Goal: Transaction & Acquisition: Purchase product/service

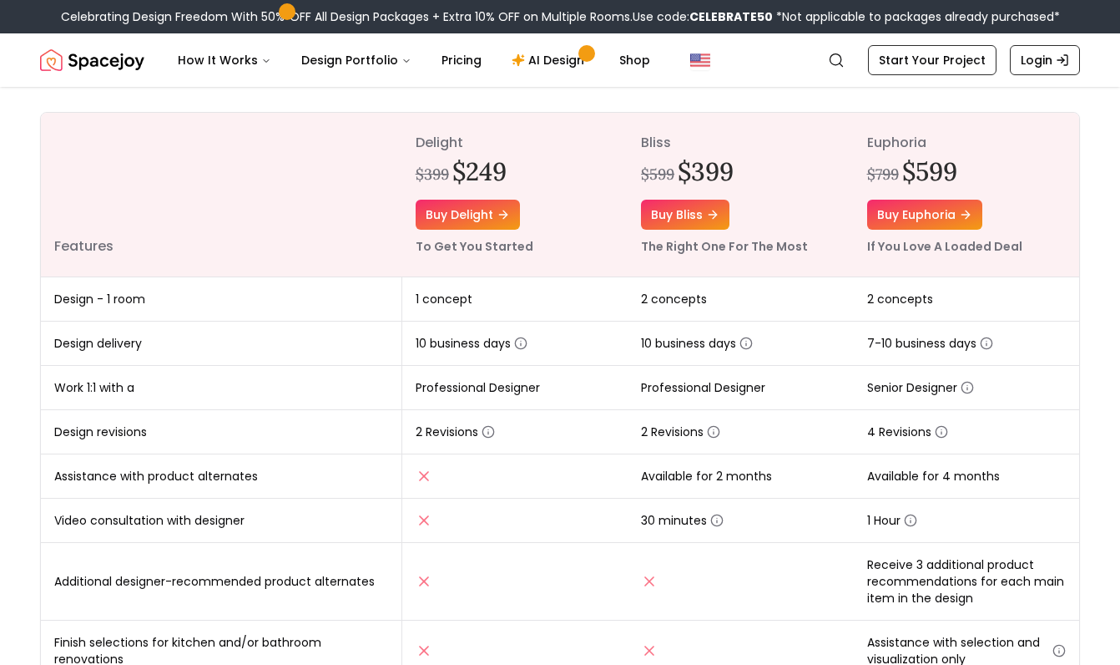
scroll to position [76, 0]
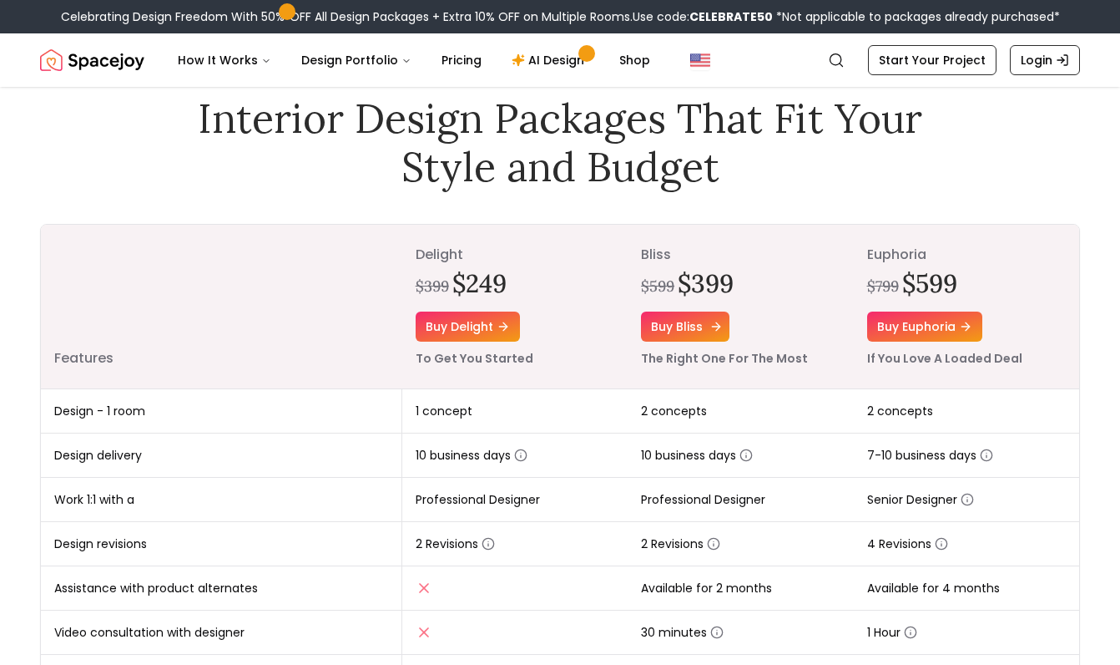
click at [694, 334] on link "Buy bliss" at bounding box center [685, 326] width 89 height 30
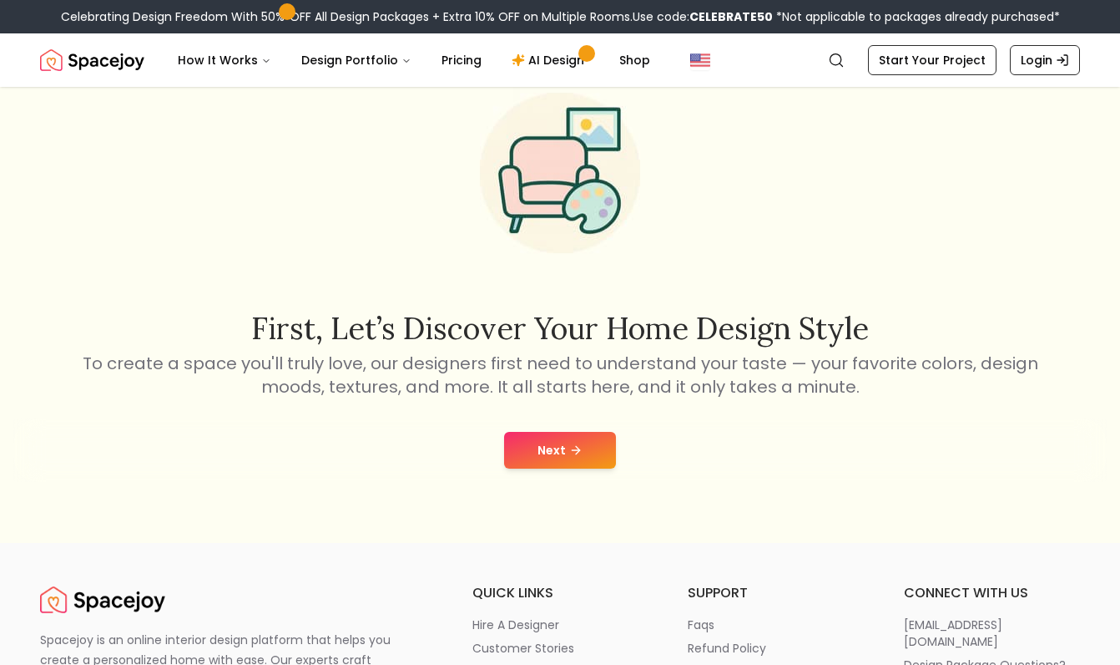
click at [587, 456] on button "Next" at bounding box center [560, 450] width 112 height 37
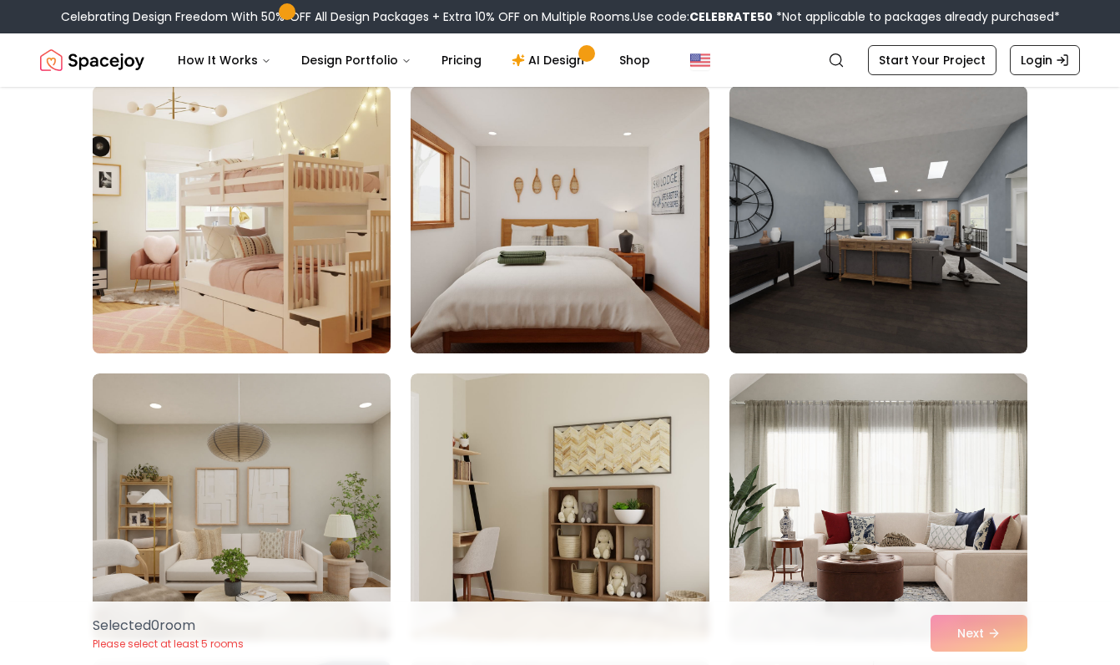
scroll to position [143, 0]
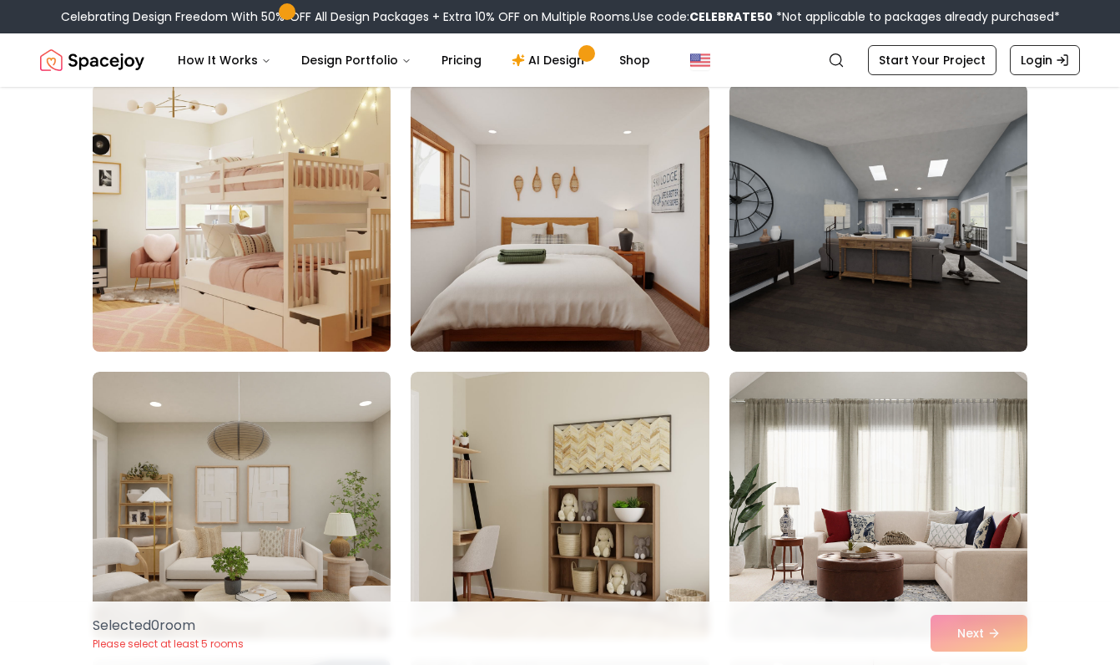
click at [362, 266] on img at bounding box center [241, 218] width 313 height 281
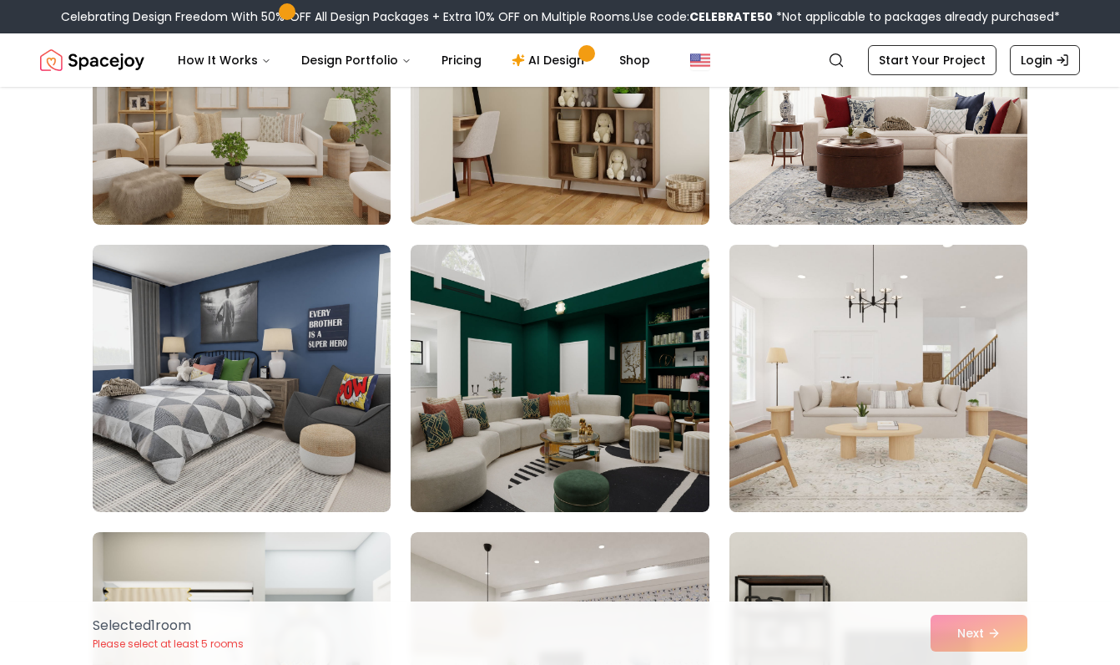
scroll to position [564, 0]
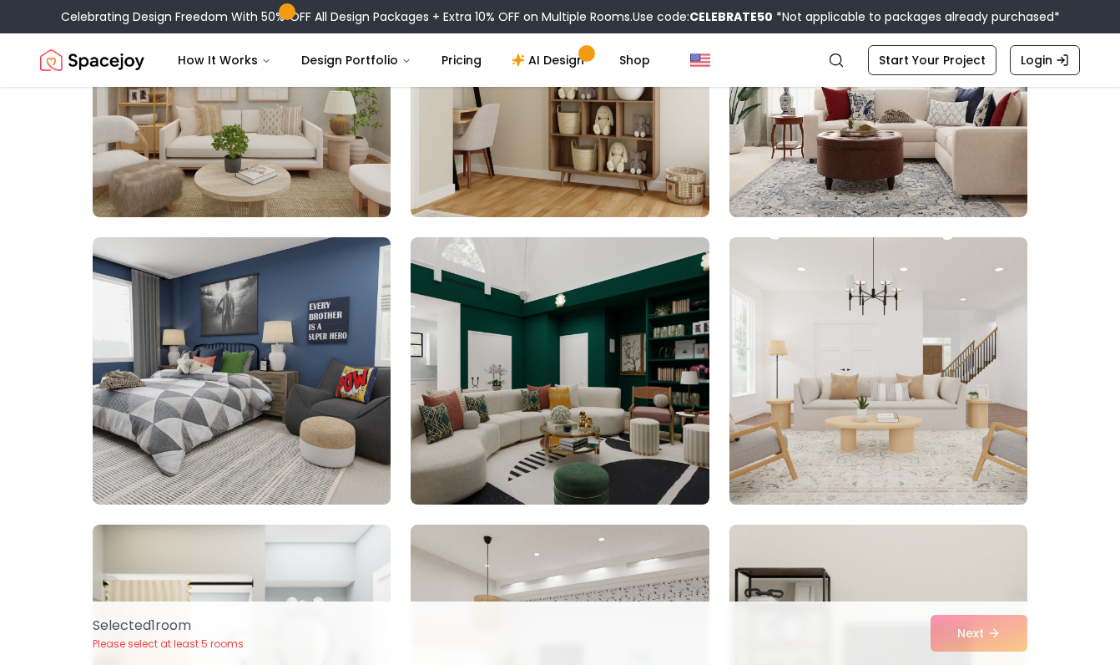
click at [901, 404] on img at bounding box center [878, 370] width 313 height 281
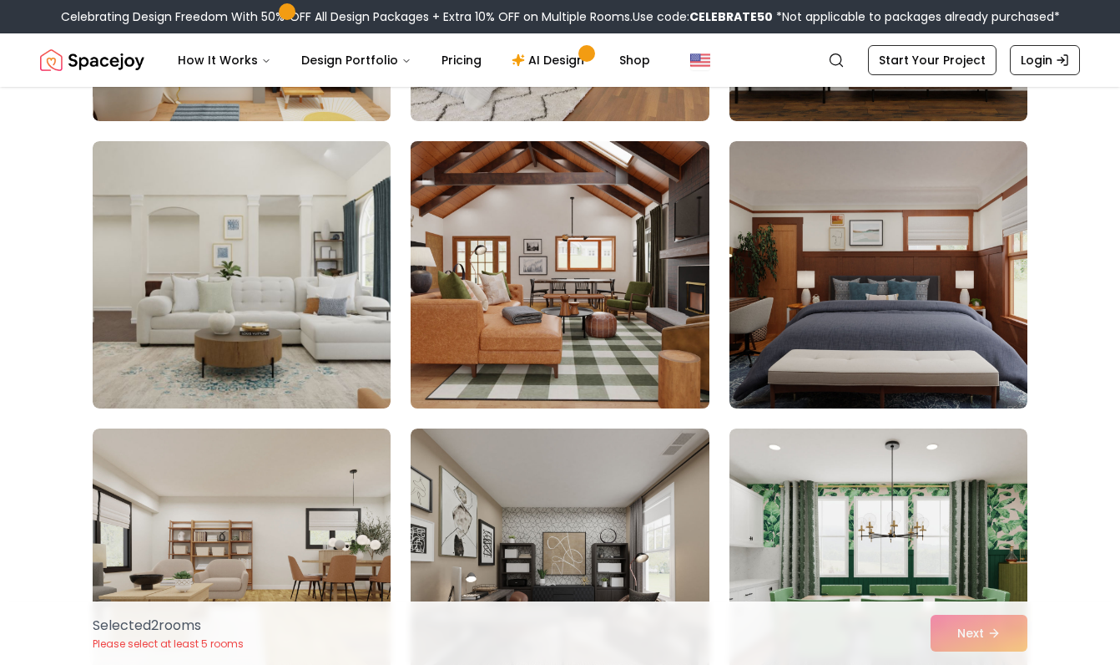
scroll to position [1241, 0]
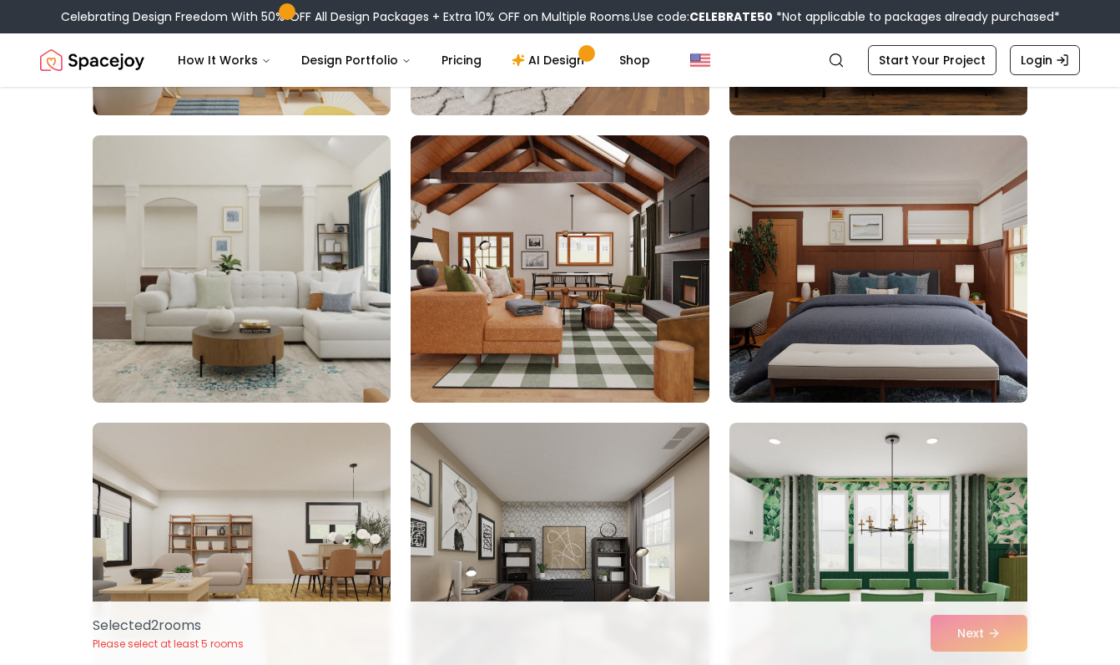
click at [331, 291] on img at bounding box center [241, 269] width 313 height 281
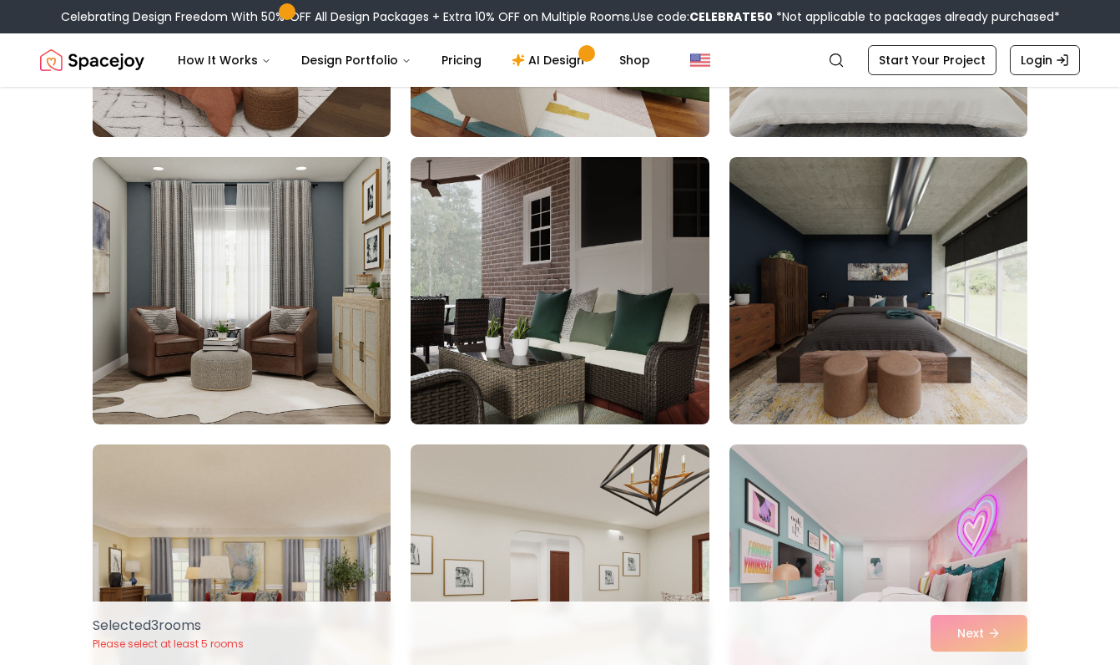
scroll to position [2117, 0]
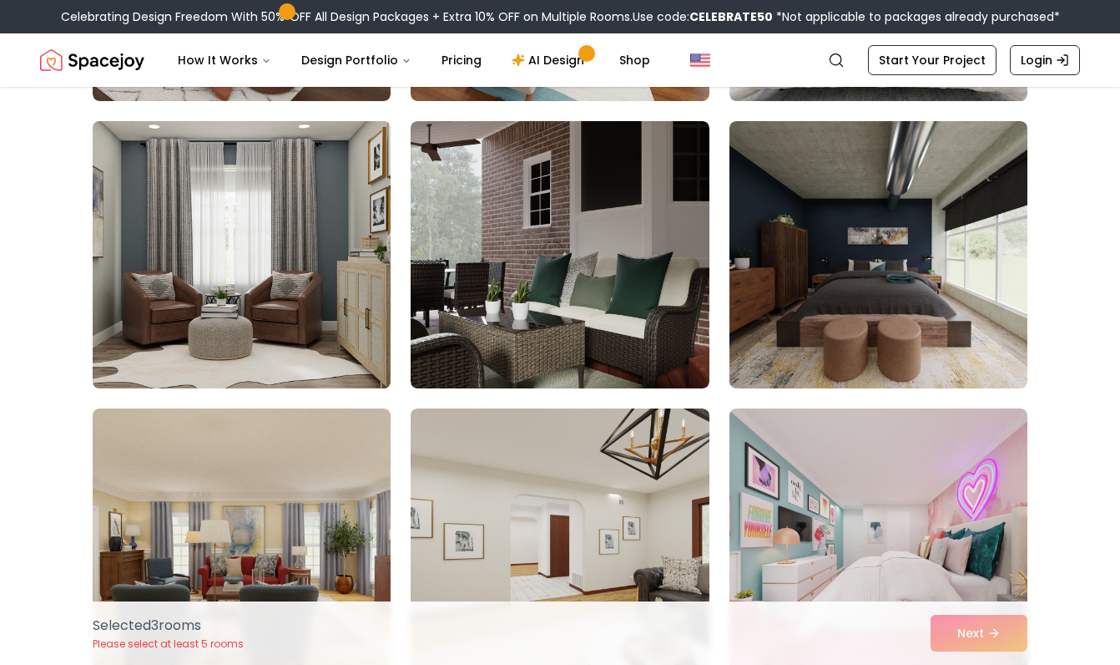
click at [291, 262] on img at bounding box center [241, 254] width 313 height 281
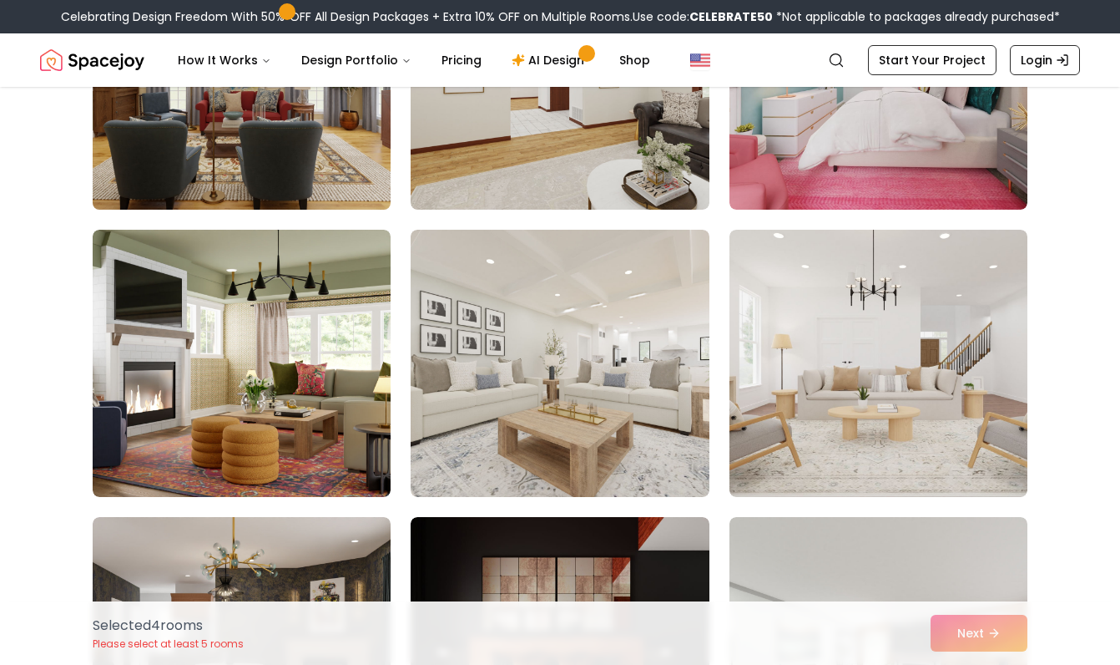
scroll to position [2587, 0]
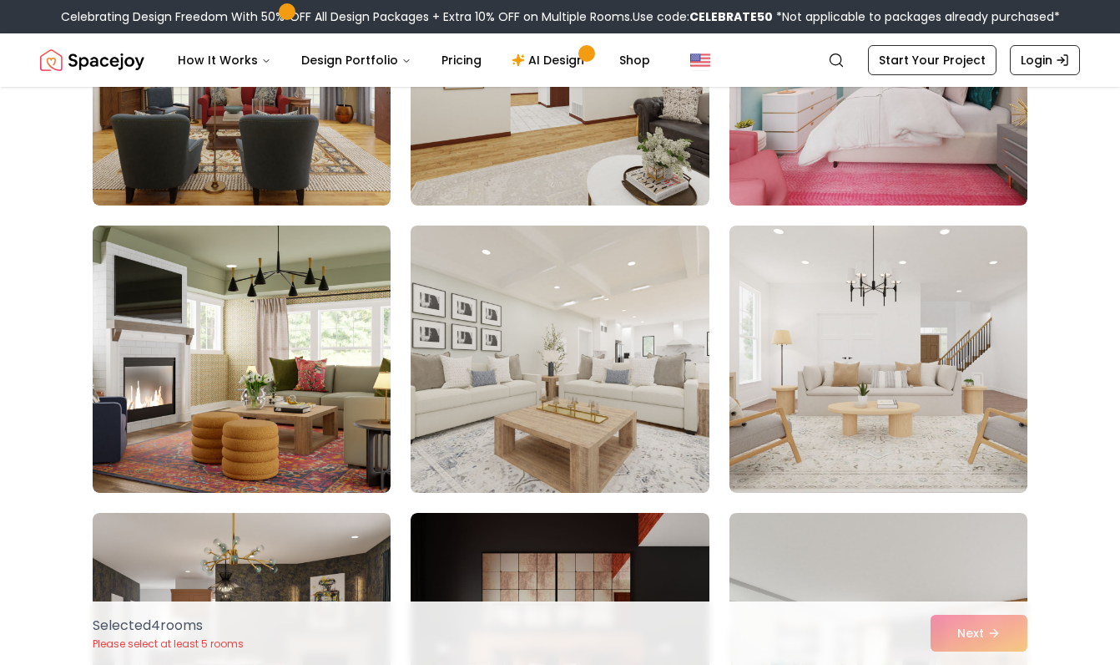
click at [660, 399] on img at bounding box center [559, 359] width 313 height 281
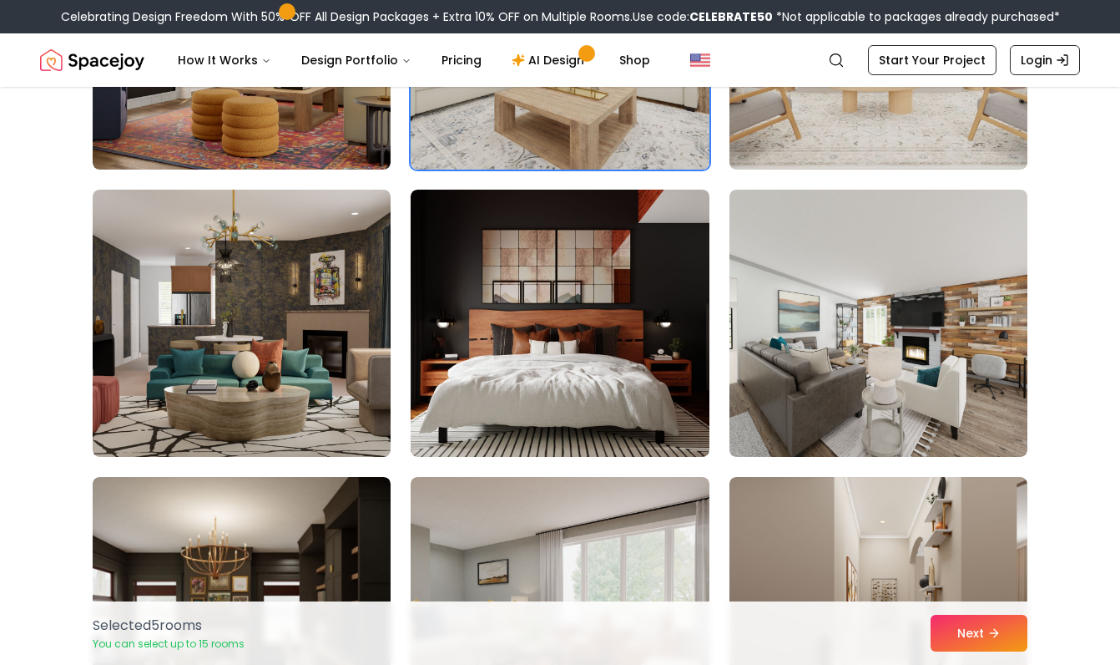
scroll to position [2944, 0]
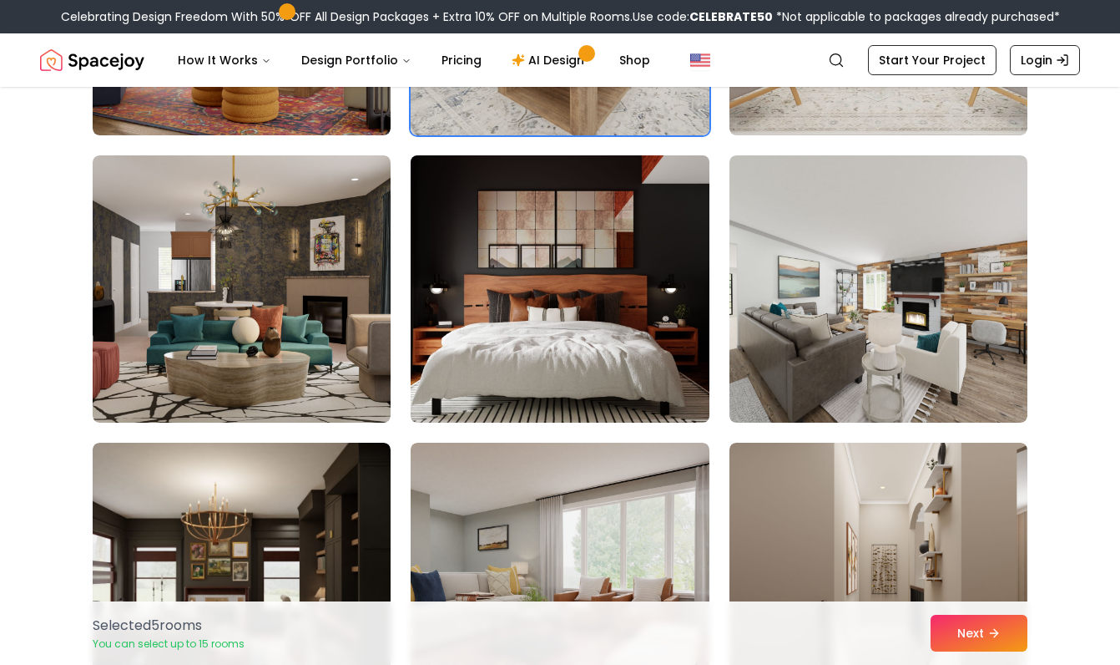
click at [660, 355] on img at bounding box center [559, 289] width 313 height 281
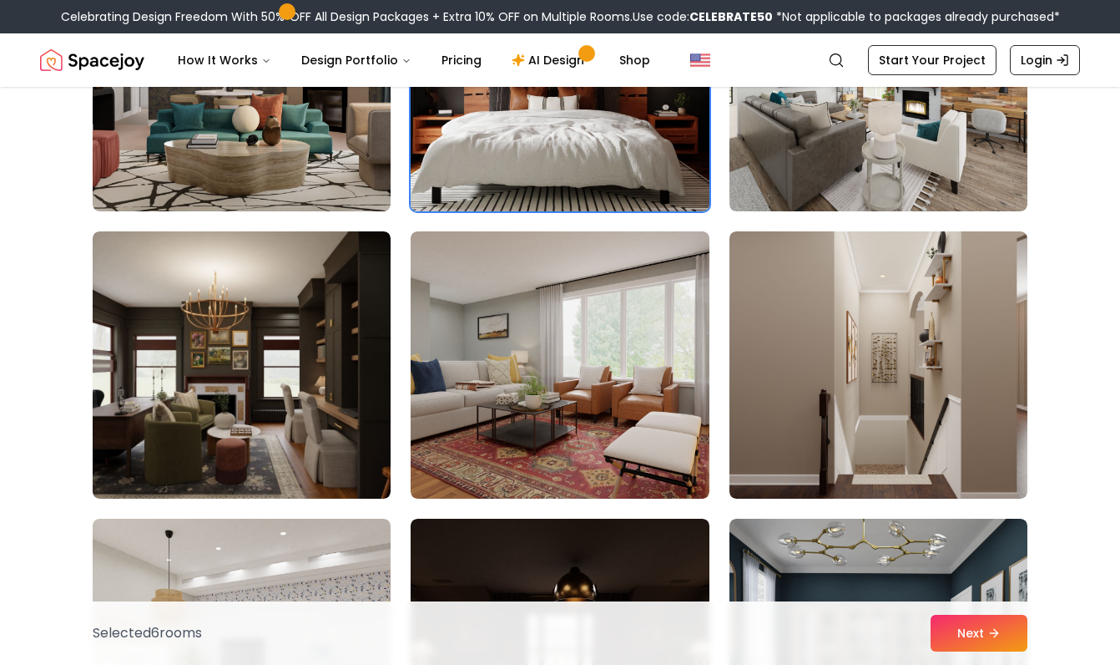
scroll to position [3192, 0]
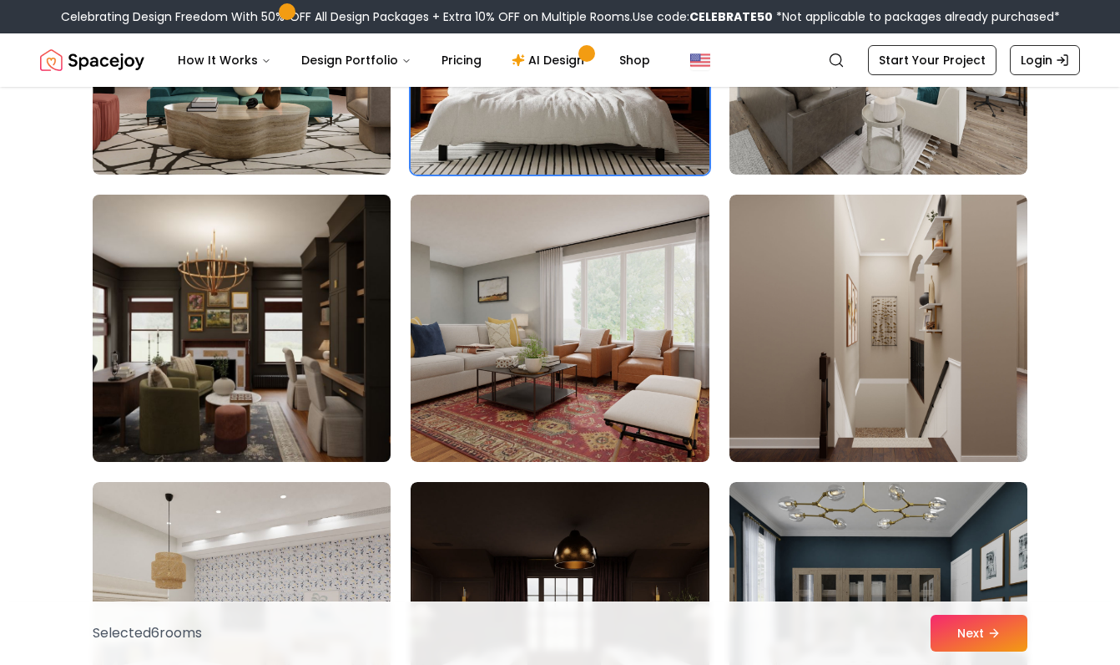
click at [309, 359] on img at bounding box center [241, 328] width 313 height 281
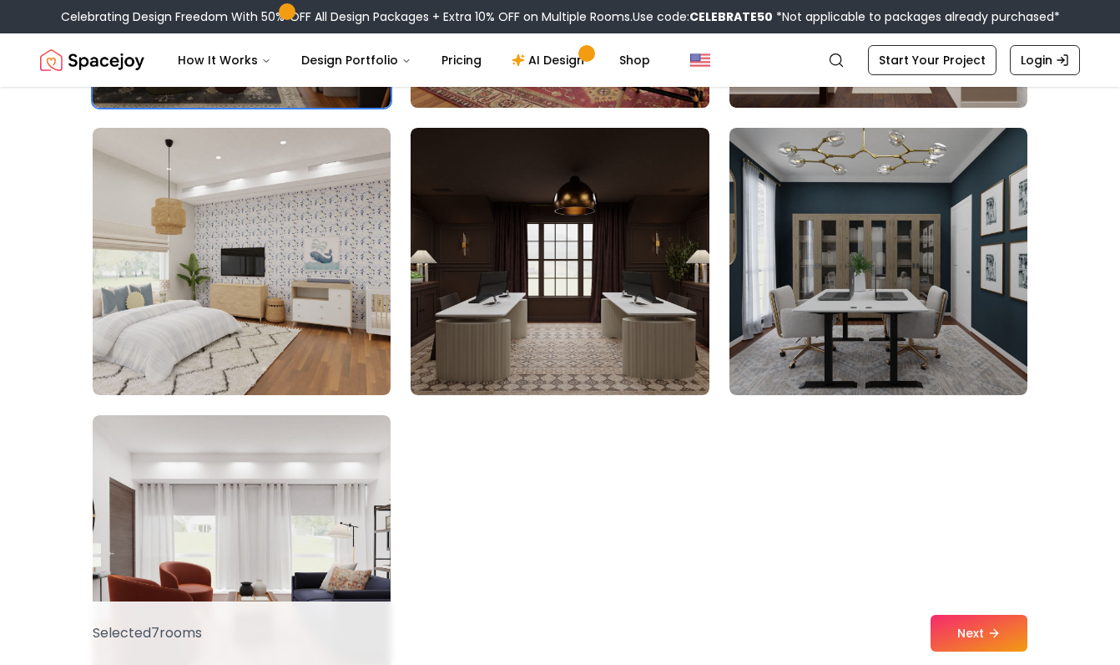
scroll to position [3568, 0]
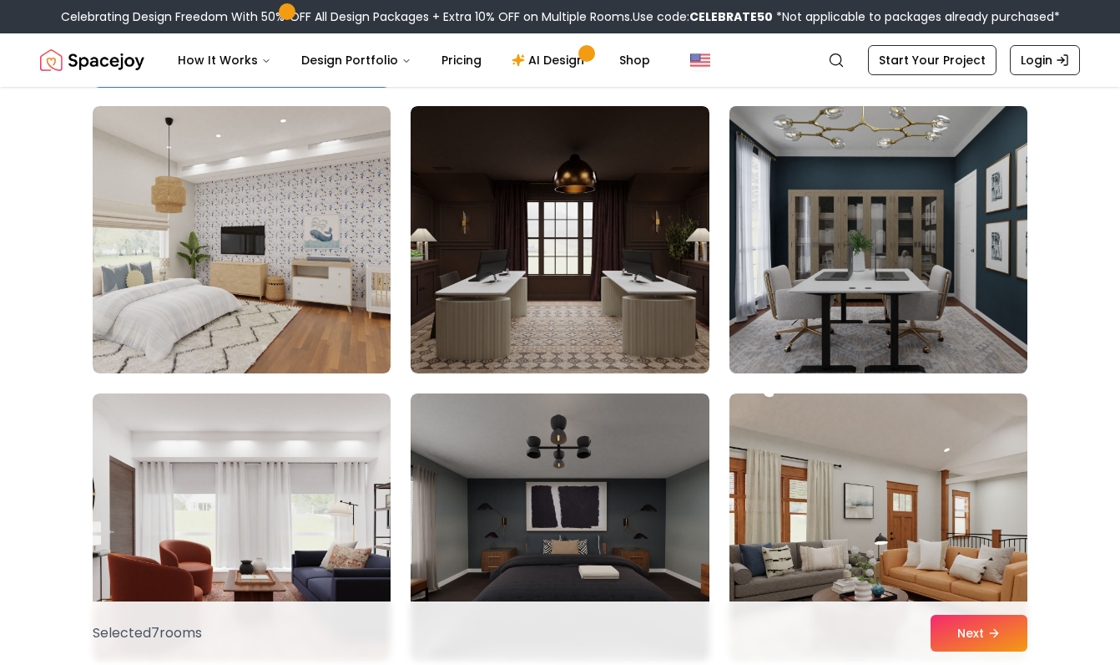
click at [809, 222] on img at bounding box center [878, 239] width 313 height 281
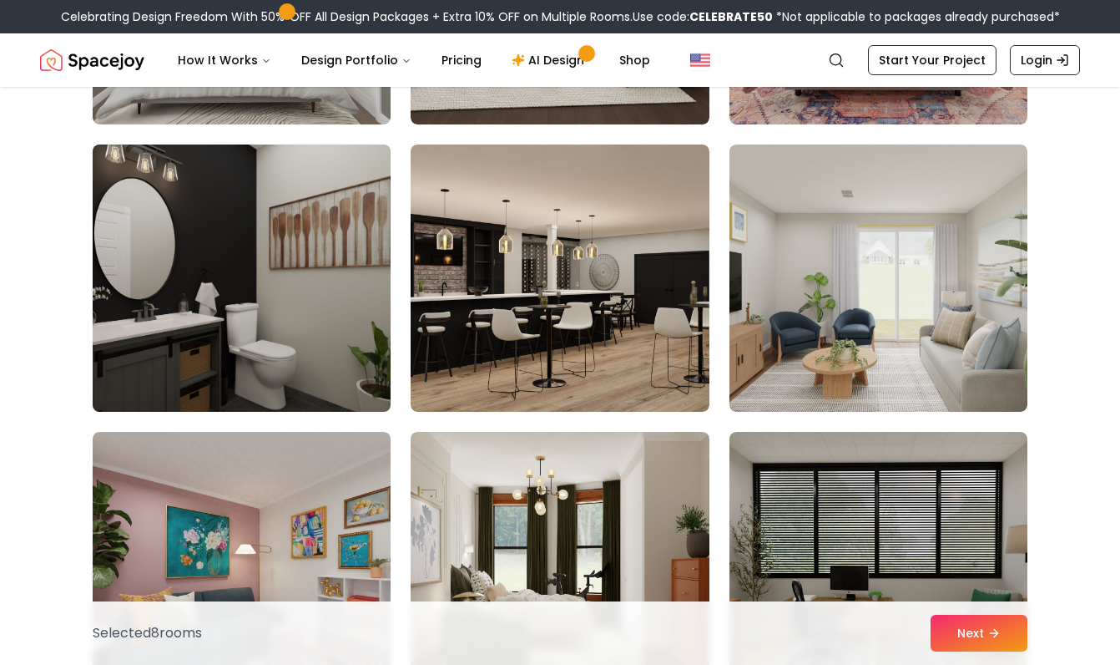
scroll to position [5253, 0]
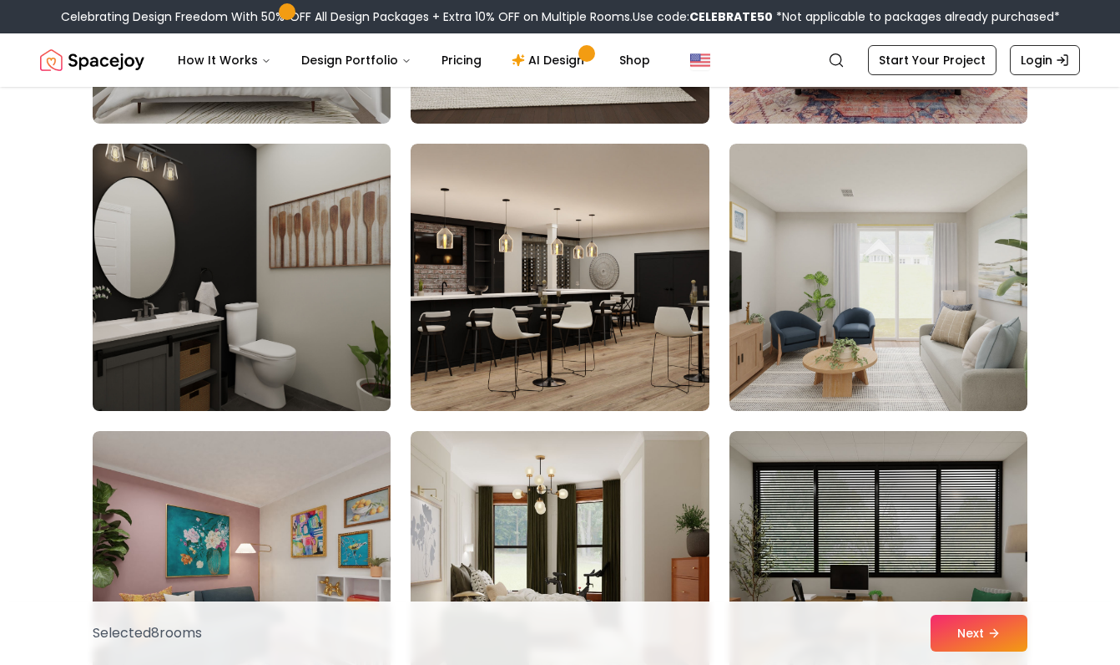
click at [326, 312] on img at bounding box center [241, 277] width 313 height 281
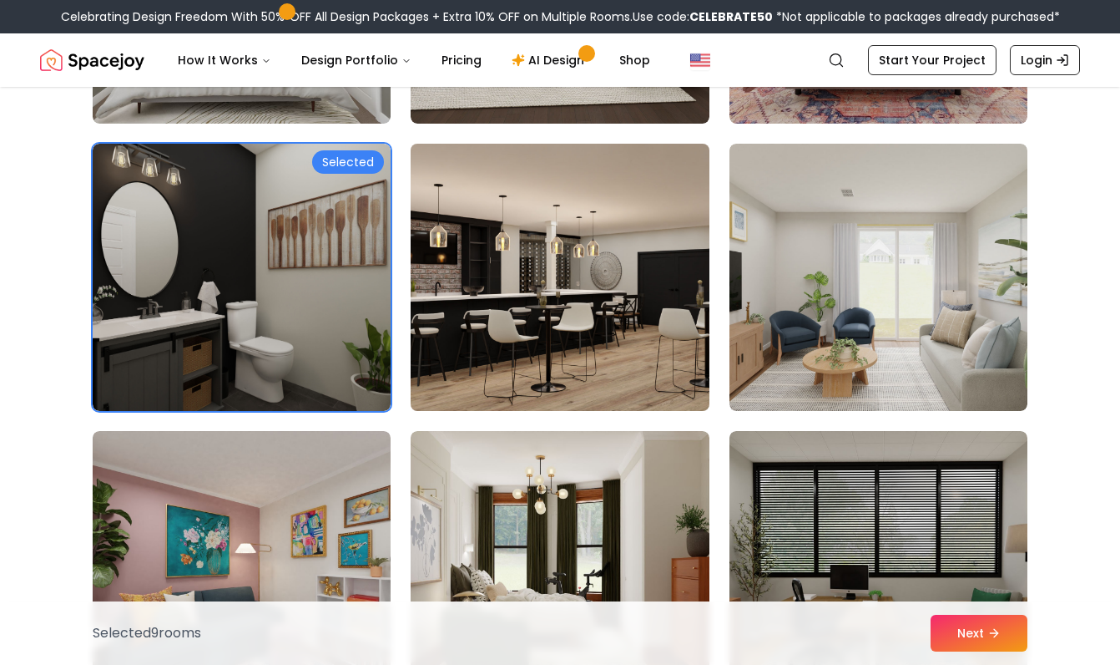
click at [564, 348] on img at bounding box center [559, 277] width 313 height 281
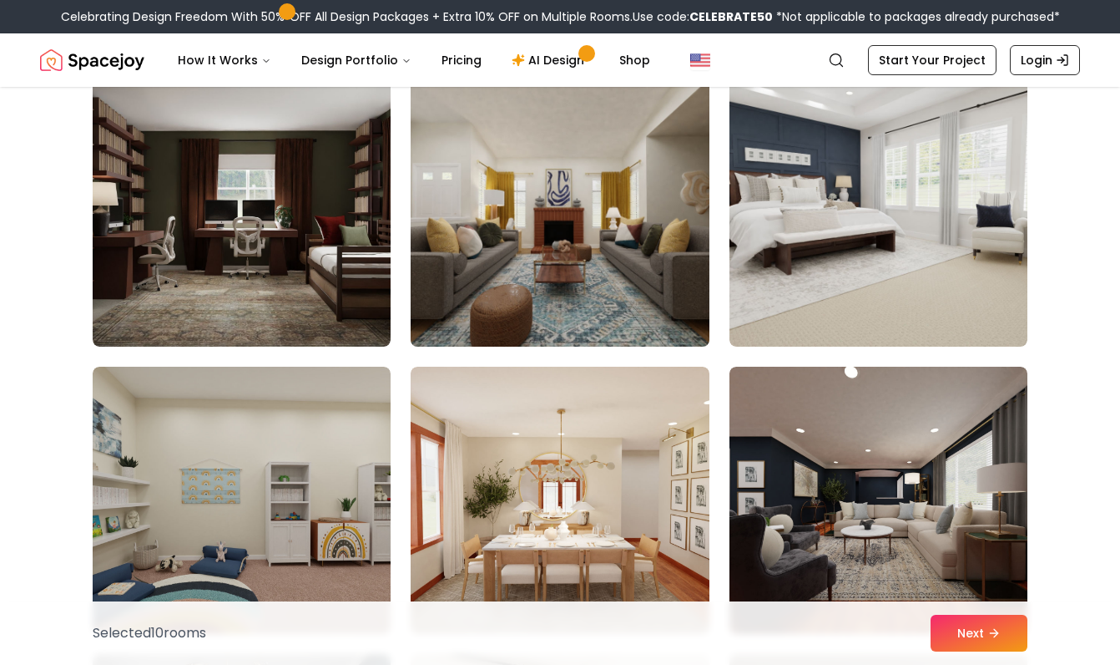
scroll to position [7631, 0]
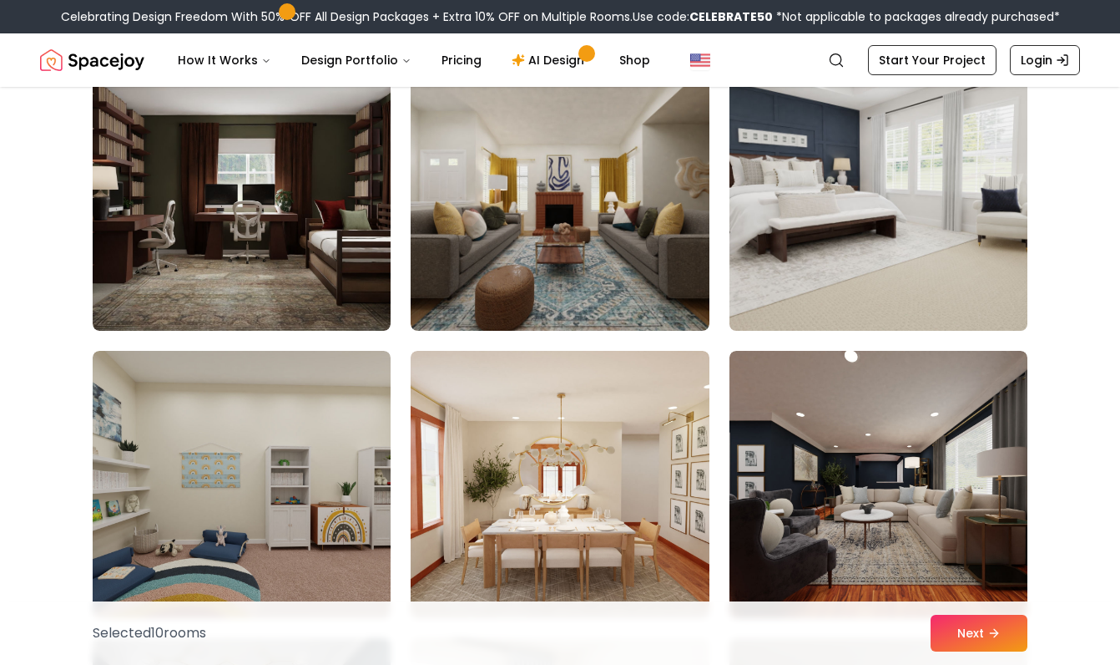
click at [860, 225] on img at bounding box center [878, 197] width 313 height 281
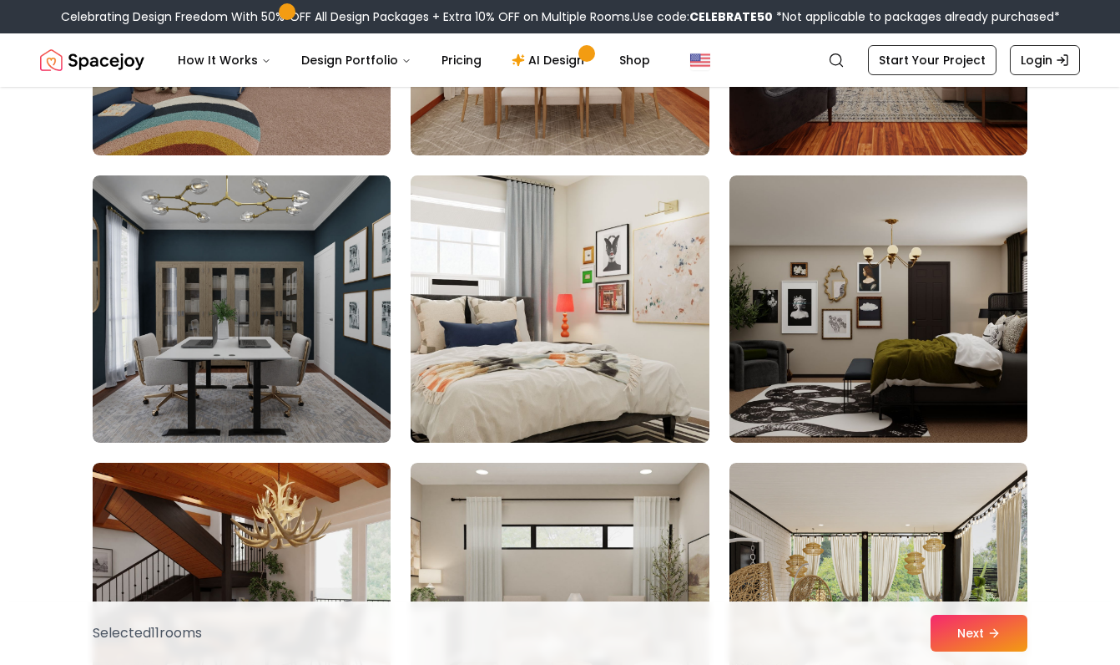
scroll to position [8126, 0]
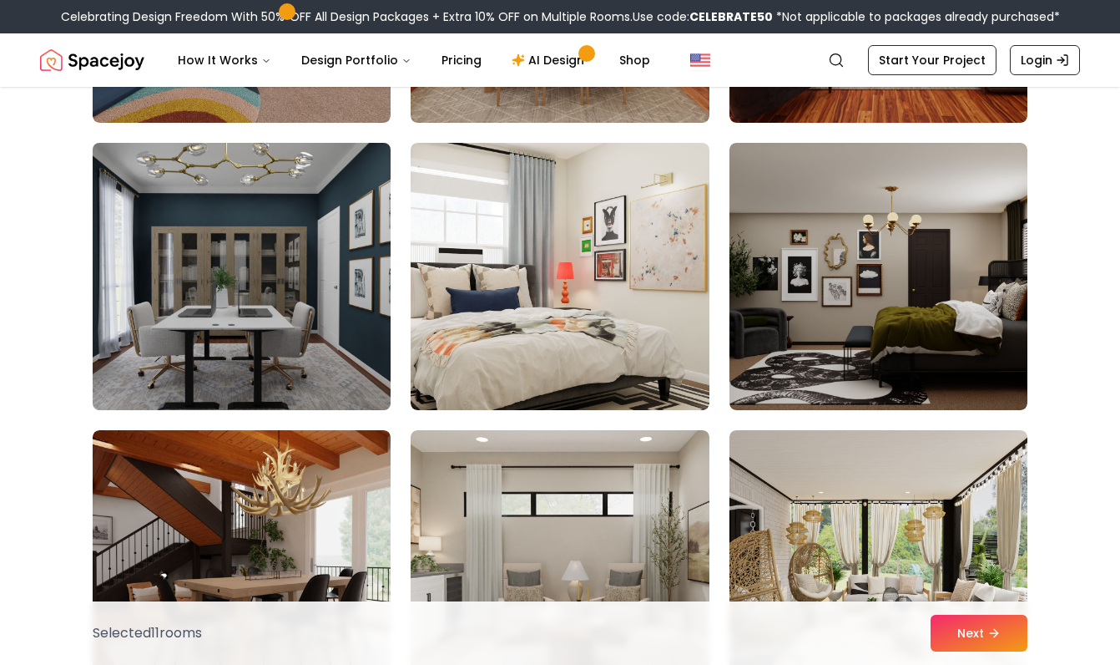
click at [348, 343] on img at bounding box center [241, 276] width 313 height 281
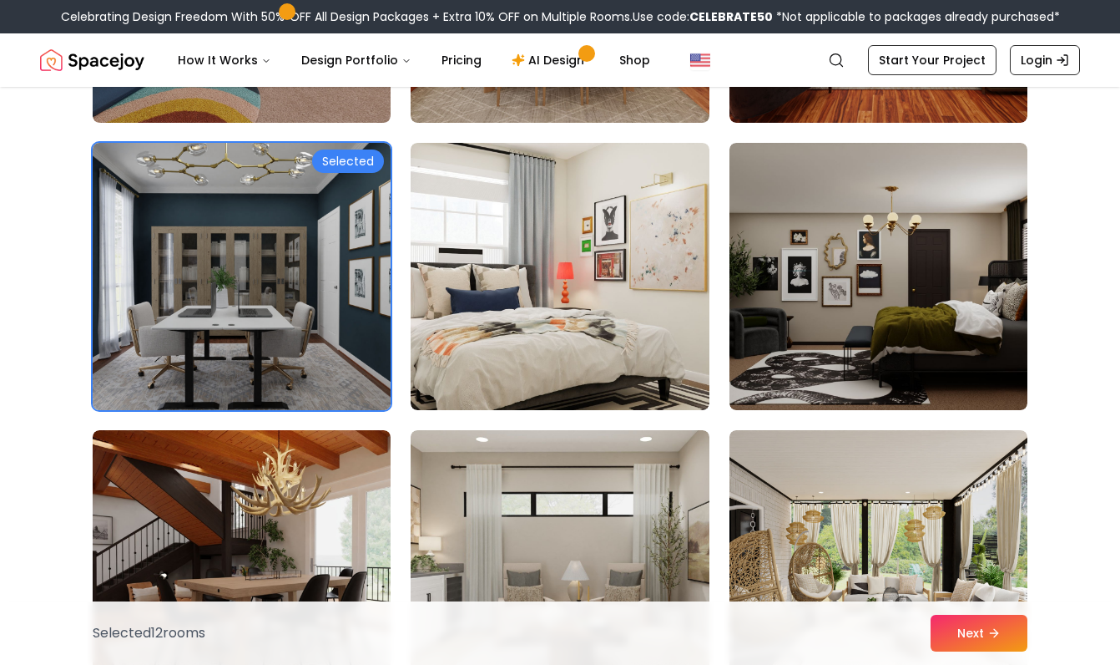
click at [348, 343] on img at bounding box center [241, 276] width 313 height 281
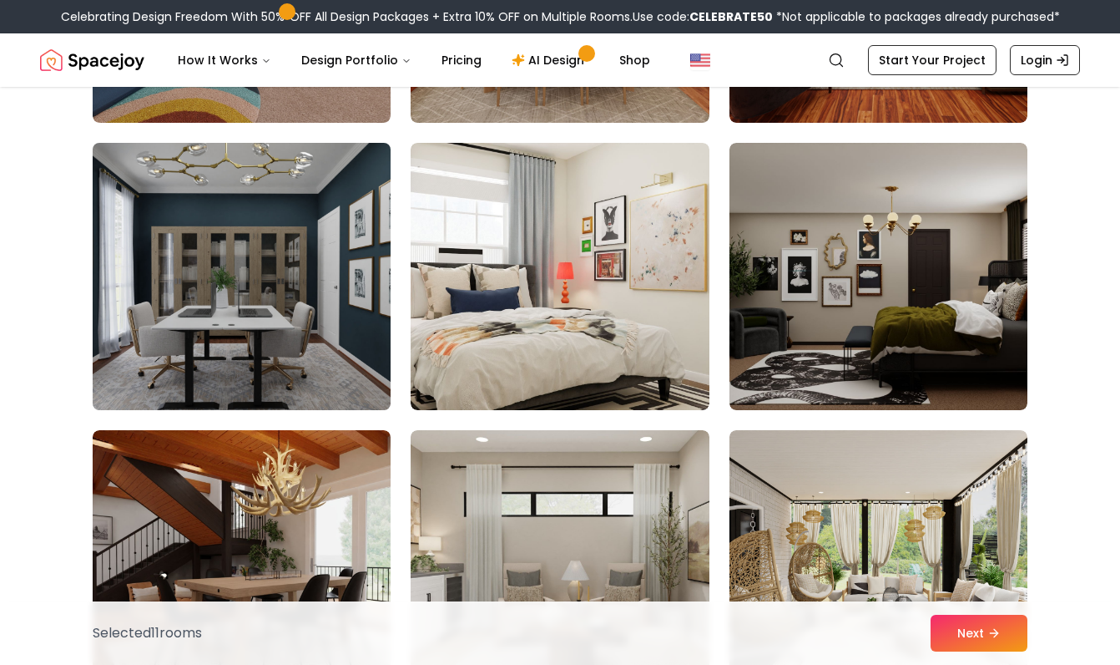
click at [348, 343] on img at bounding box center [241, 276] width 313 height 281
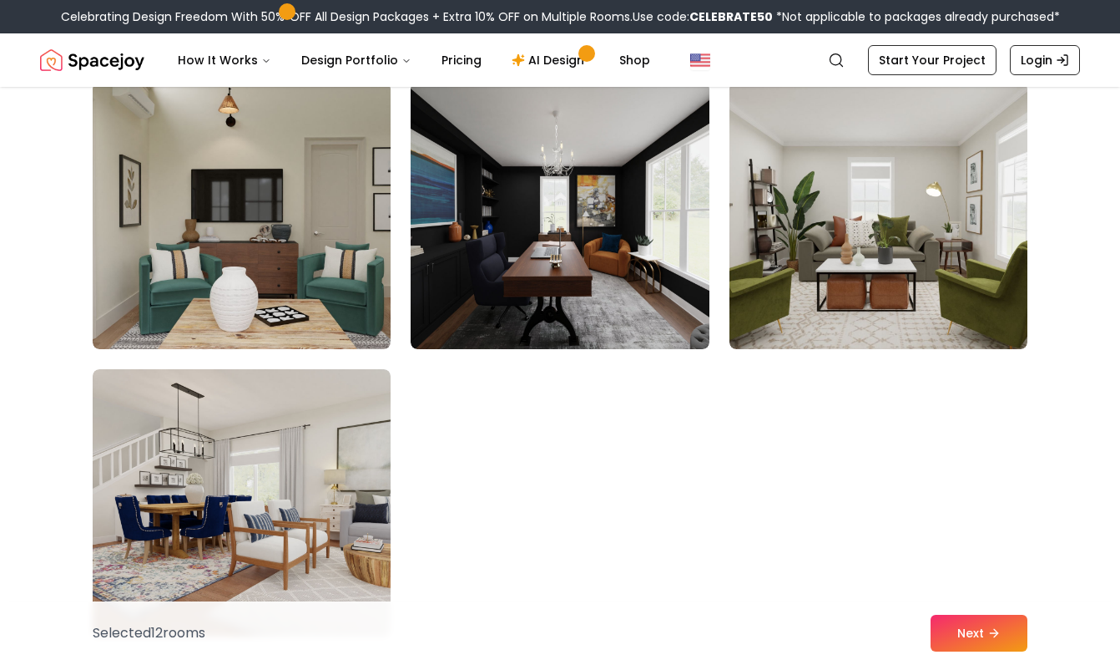
scroll to position [9322, 0]
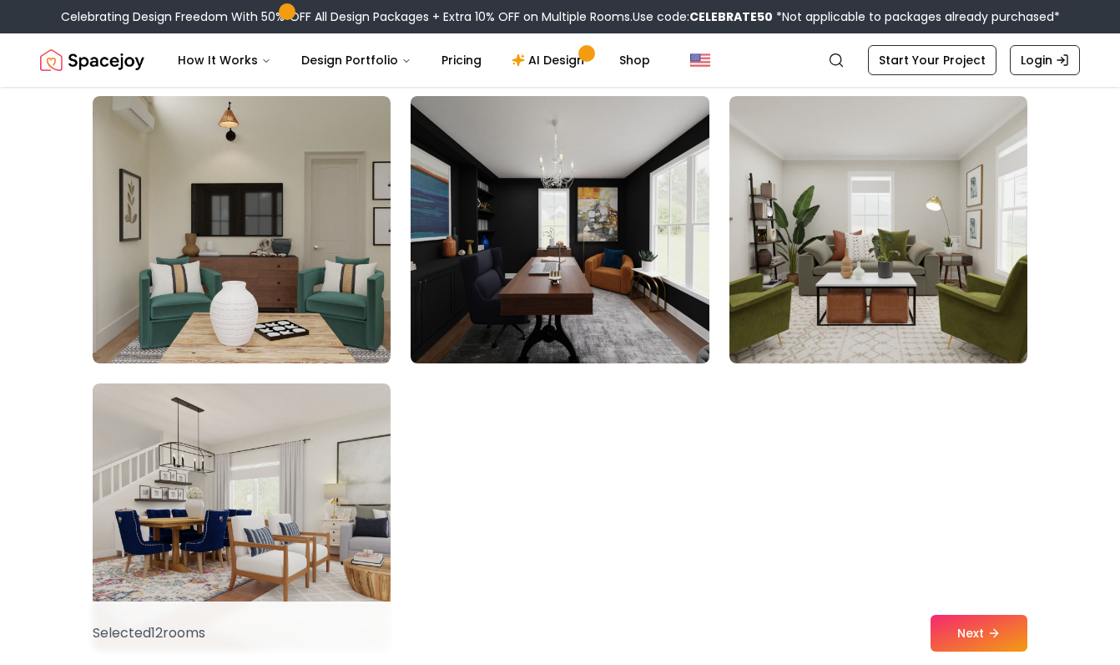
click at [610, 267] on img at bounding box center [559, 229] width 313 height 281
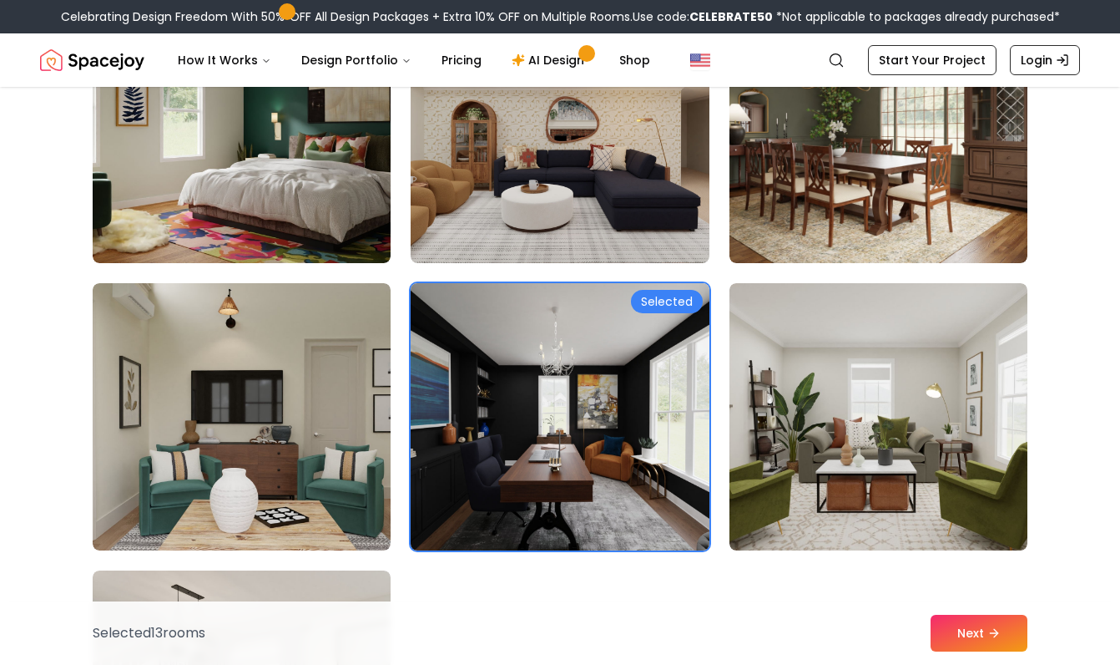
scroll to position [9010, 0]
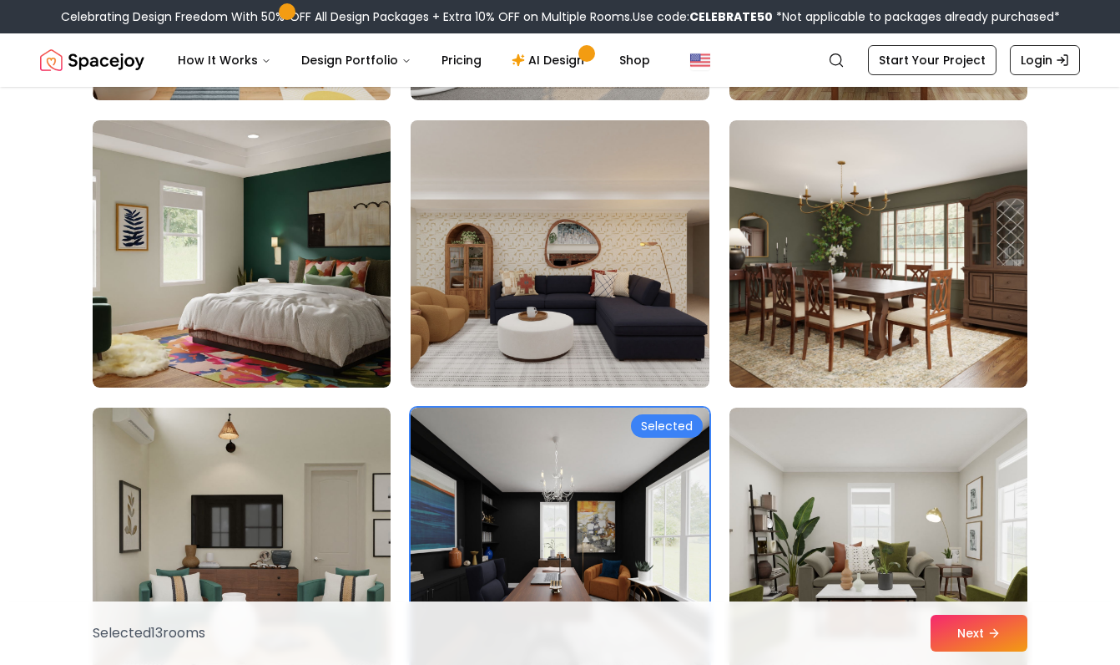
click at [640, 235] on img at bounding box center [559, 254] width 313 height 281
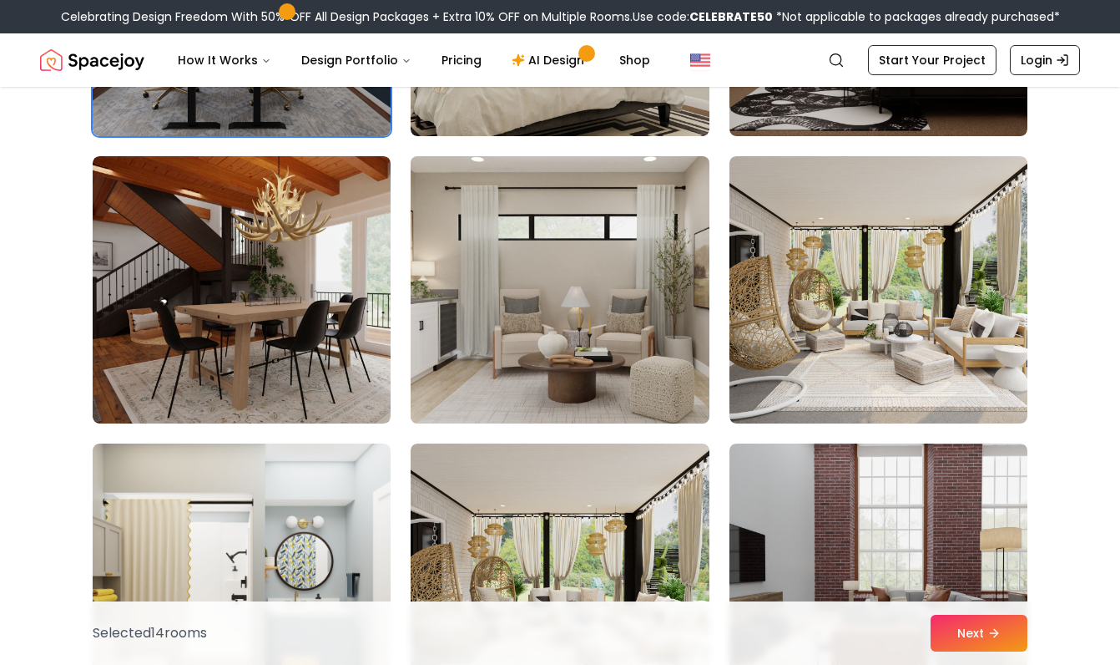
scroll to position [8399, 0]
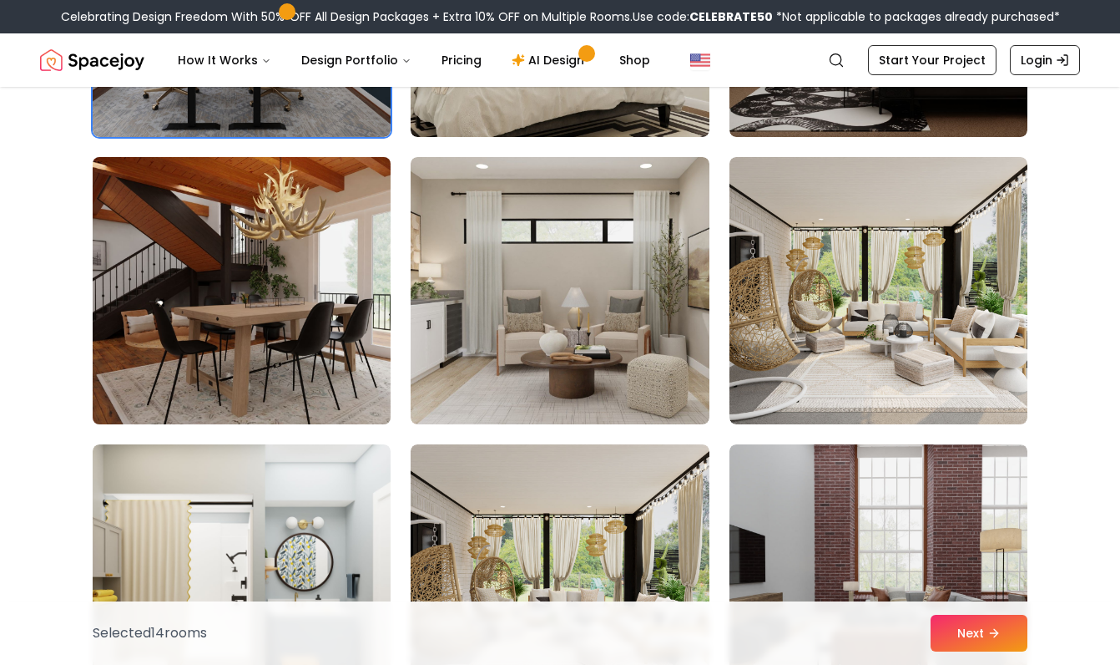
click at [316, 320] on img at bounding box center [241, 290] width 313 height 281
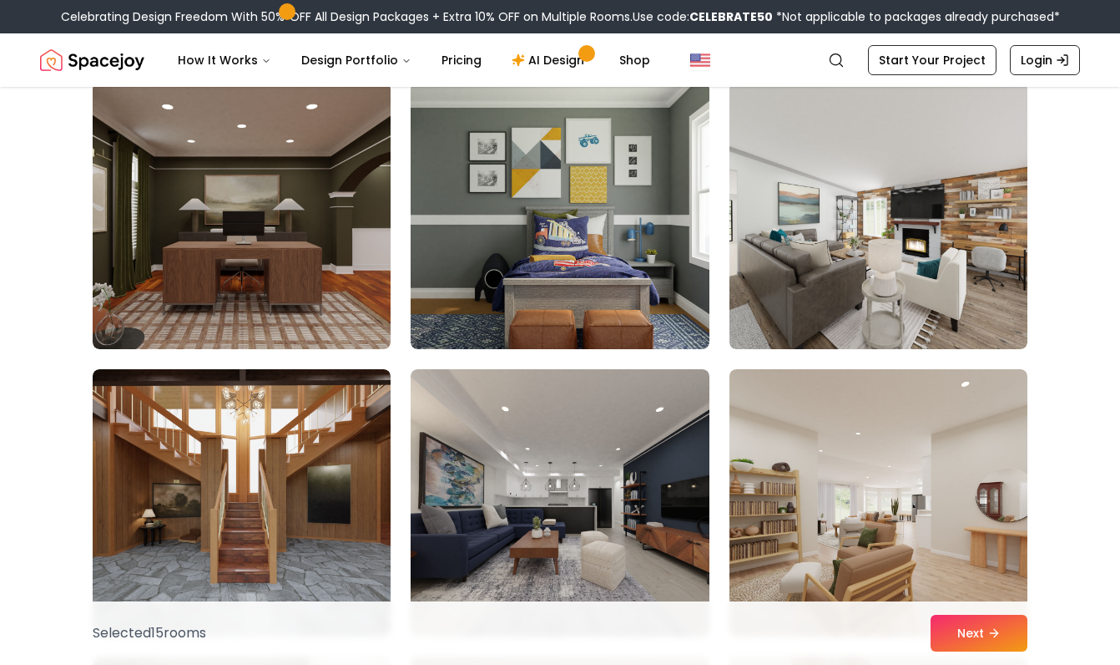
scroll to position [5774, 0]
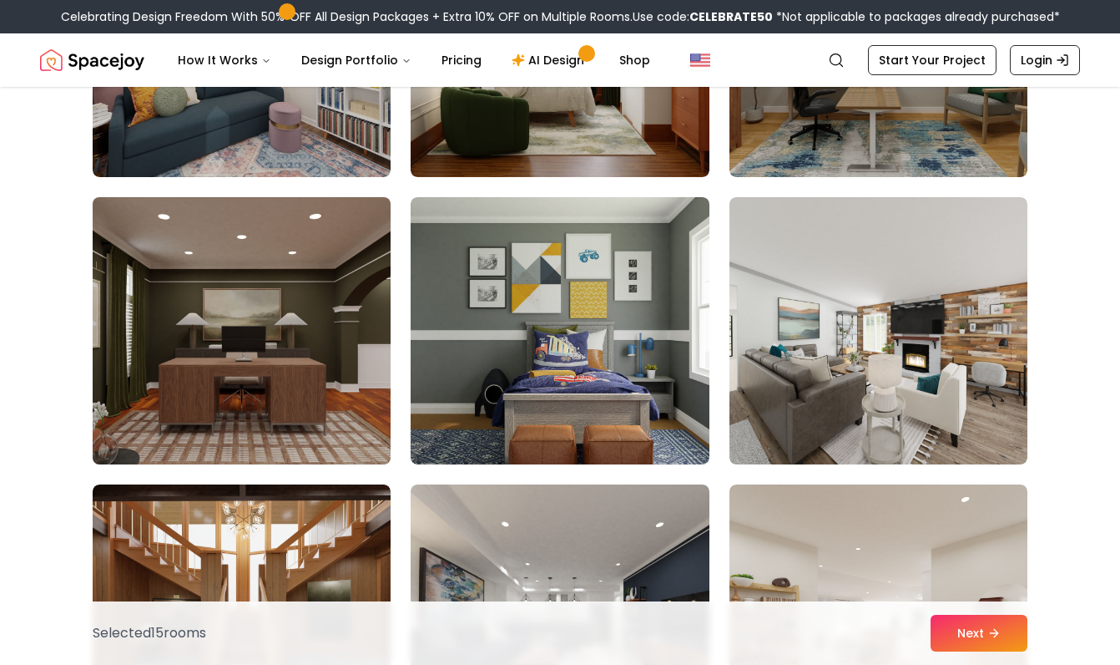
click at [316, 320] on img at bounding box center [241, 330] width 313 height 281
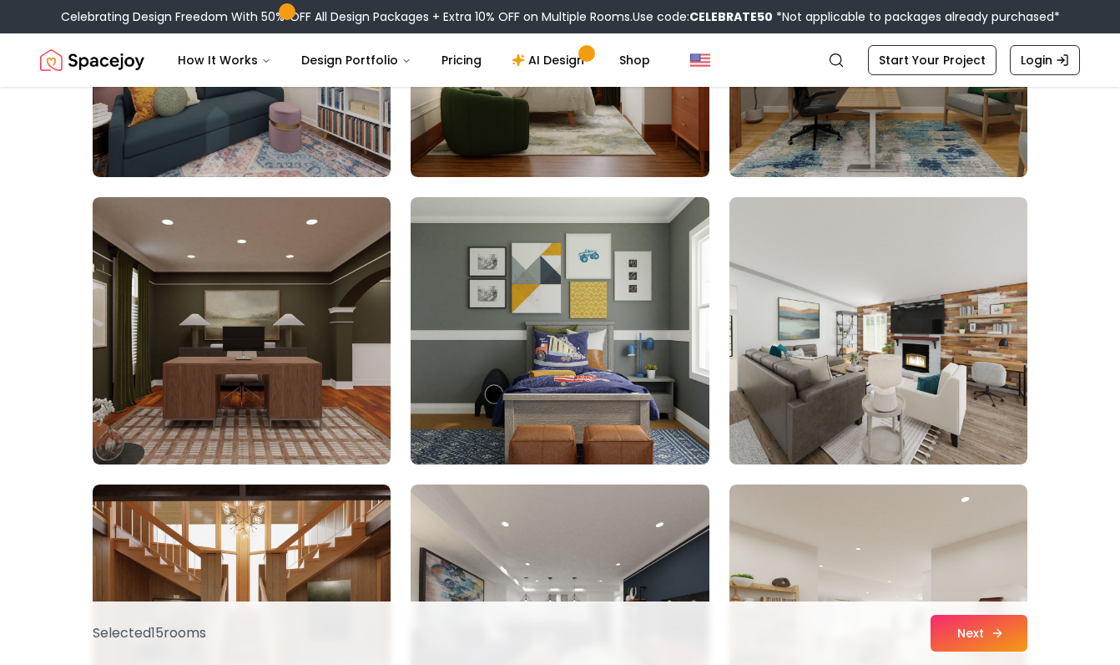
click at [977, 649] on button "Next" at bounding box center [979, 633] width 97 height 37
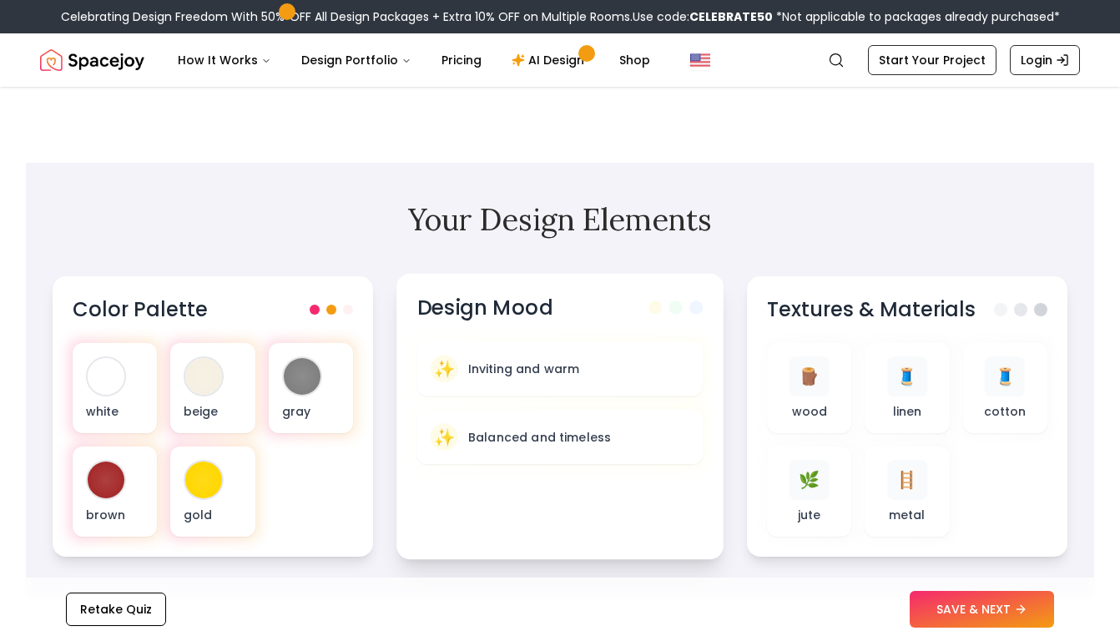
scroll to position [440, 0]
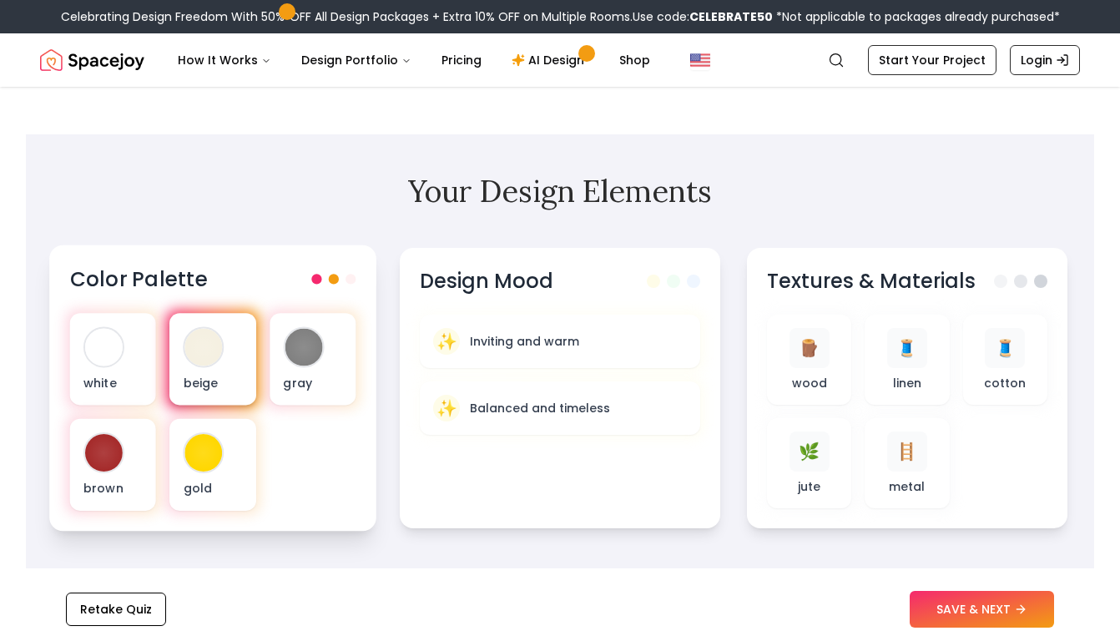
click at [187, 372] on div "beige" at bounding box center [212, 359] width 86 height 92
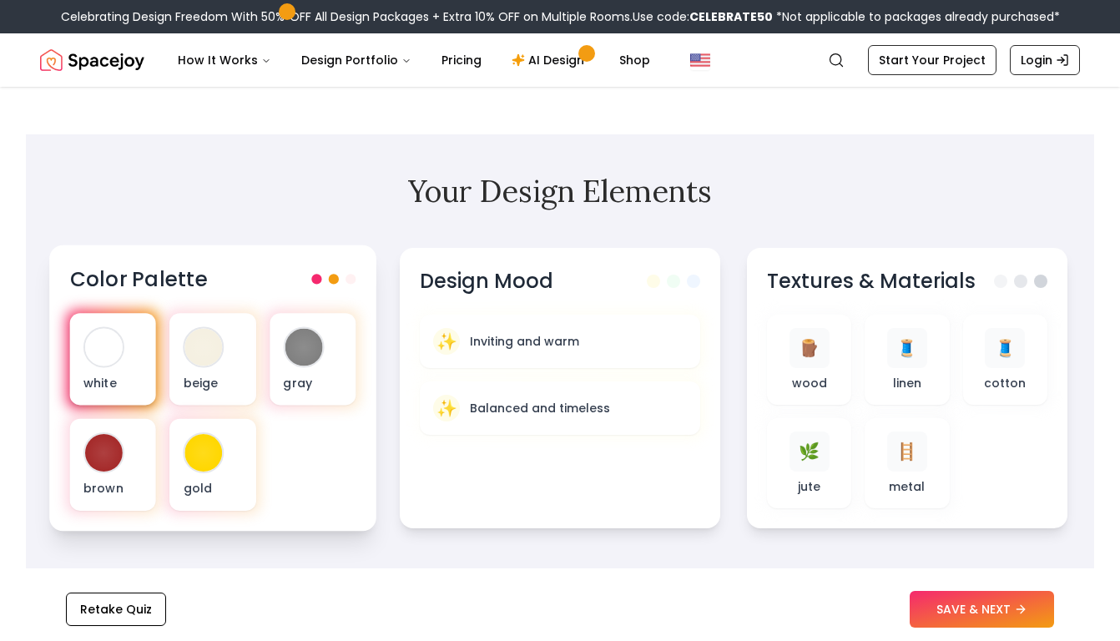
click at [110, 372] on div "white" at bounding box center [113, 359] width 86 height 92
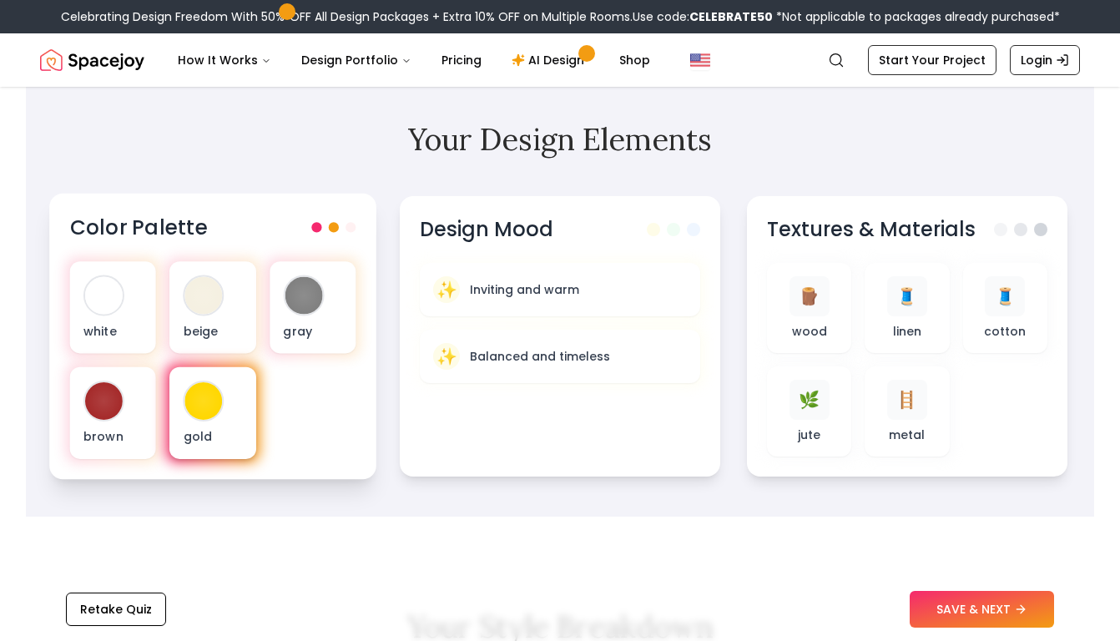
scroll to position [498, 0]
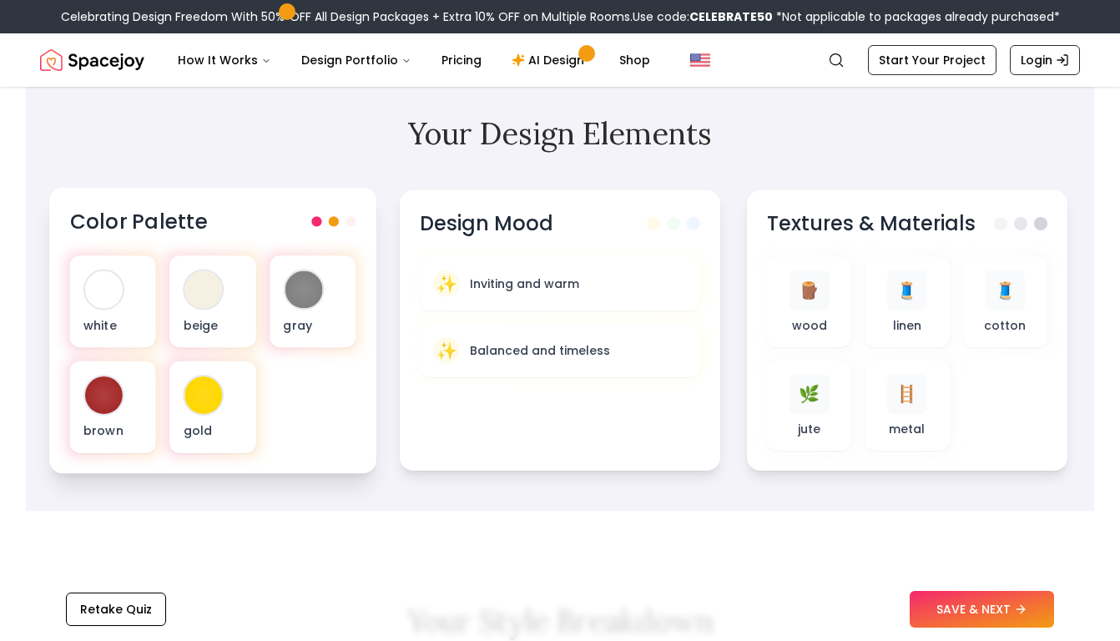
click at [334, 223] on span at bounding box center [334, 221] width 10 height 10
click at [352, 223] on span at bounding box center [351, 221] width 10 height 10
click at [131, 300] on div "white" at bounding box center [113, 301] width 86 height 92
click at [203, 300] on div at bounding box center [204, 290] width 38 height 38
click at [217, 402] on div at bounding box center [204, 396] width 38 height 38
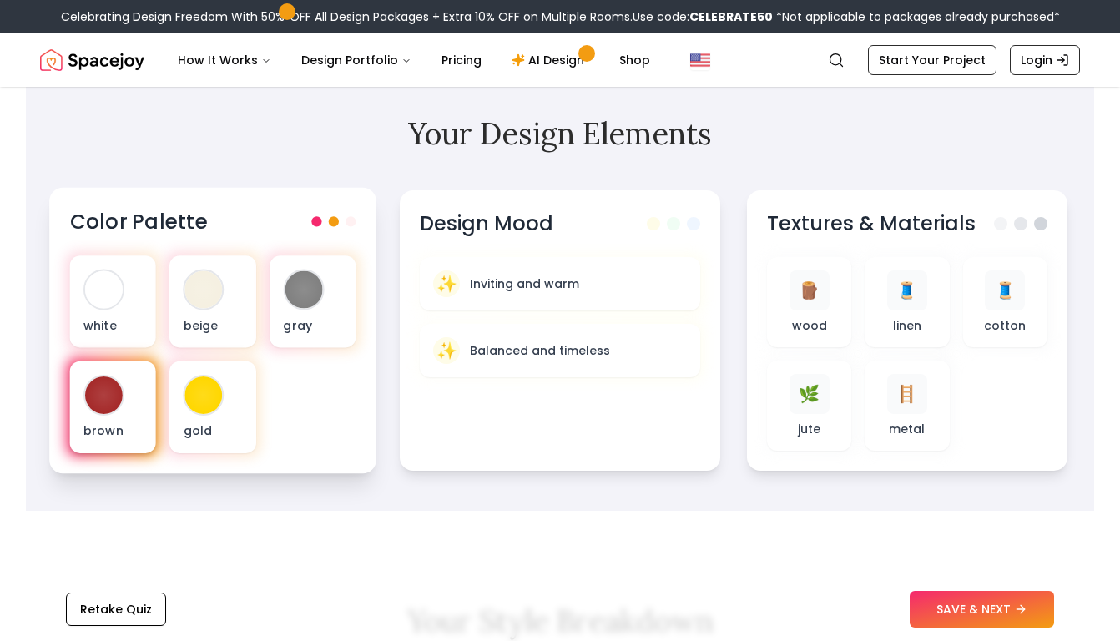
click at [118, 410] on div at bounding box center [103, 395] width 41 height 41
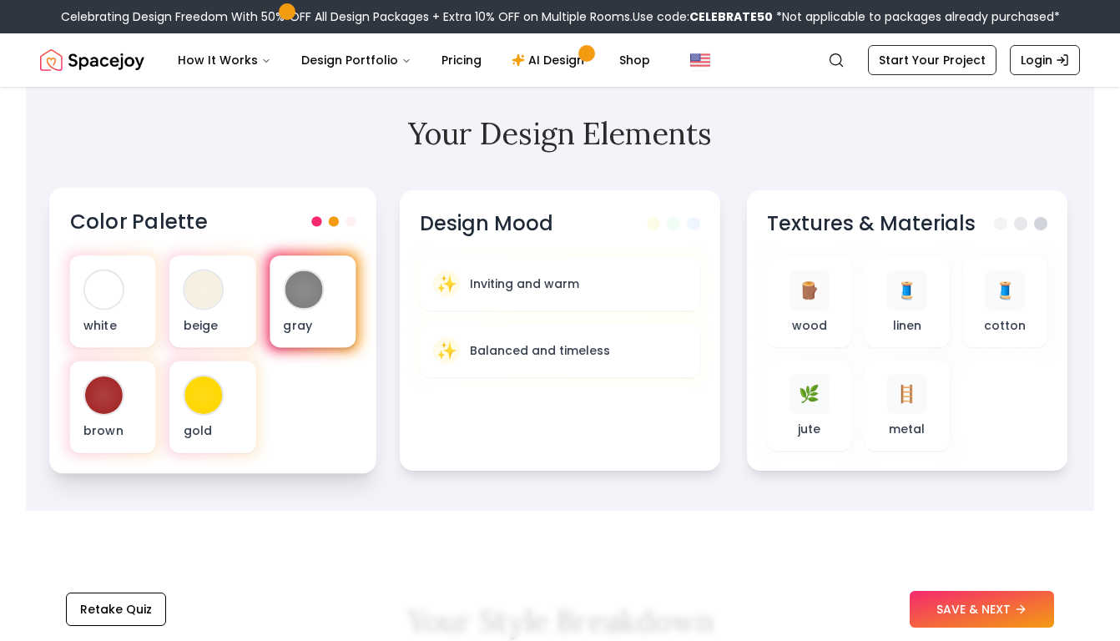
click at [284, 329] on p "gray" at bounding box center [312, 325] width 59 height 17
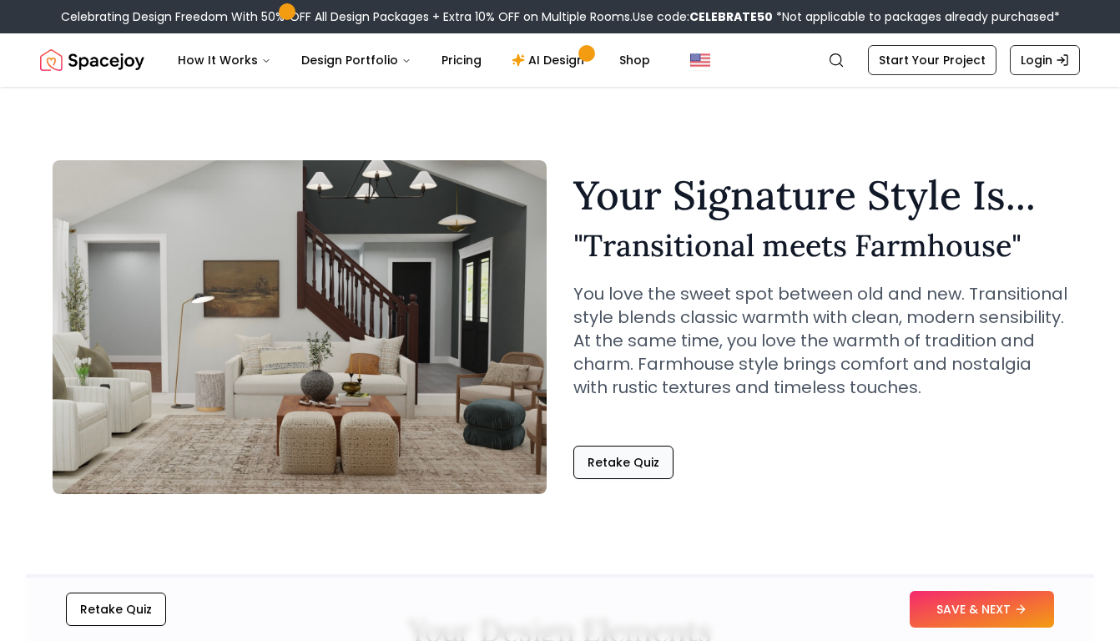
scroll to position [0, 0]
click at [620, 467] on button "Retake Quiz" at bounding box center [624, 462] width 100 height 33
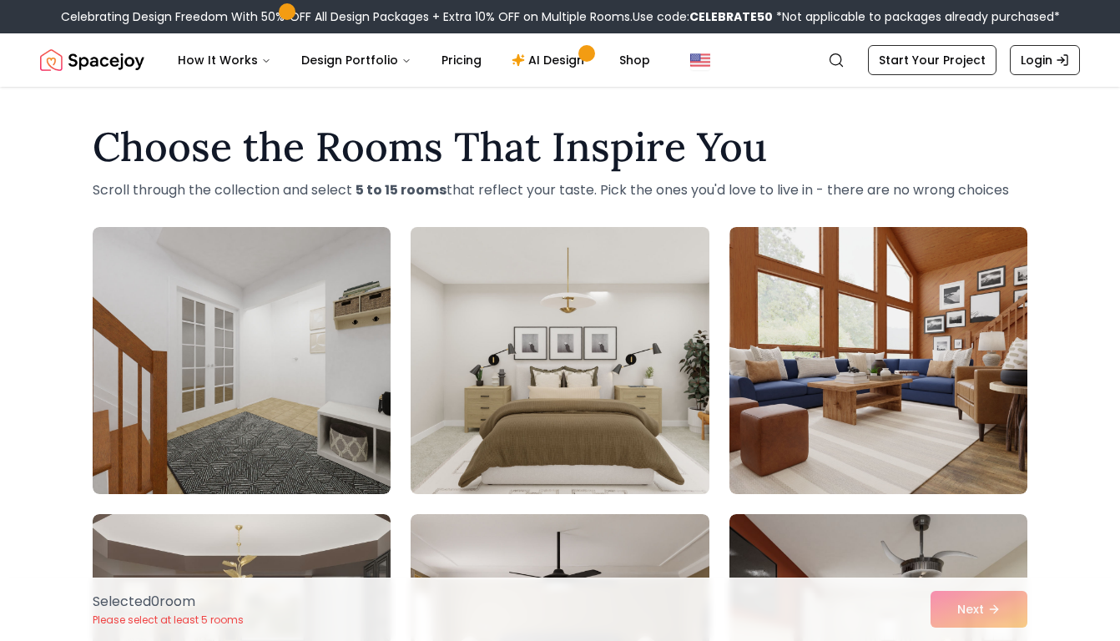
scroll to position [77, 0]
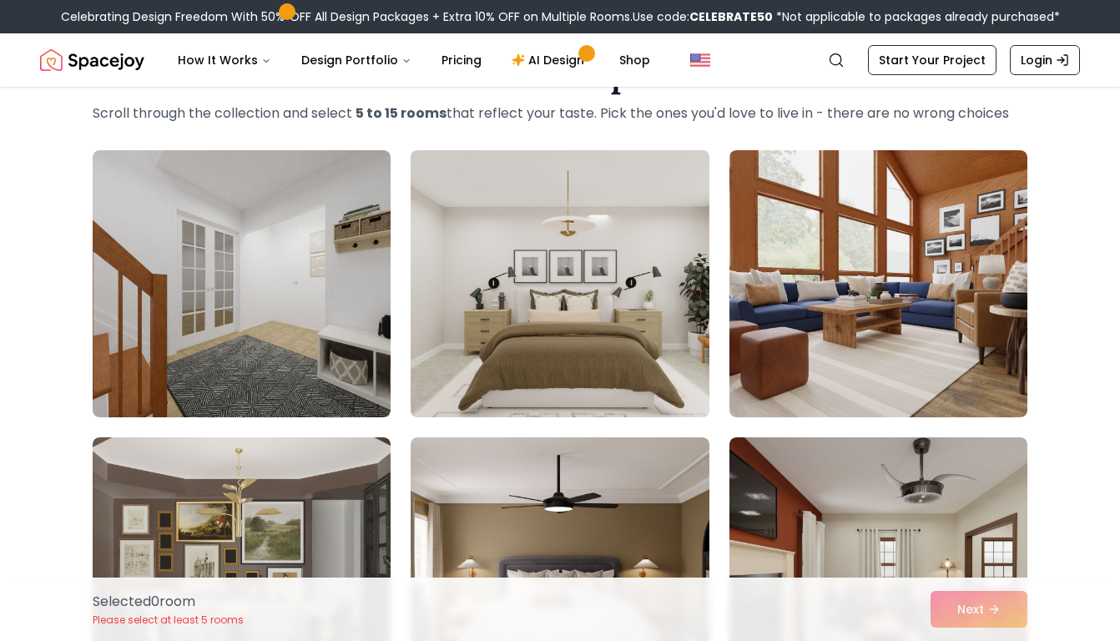
click at [621, 359] on img at bounding box center [559, 284] width 313 height 281
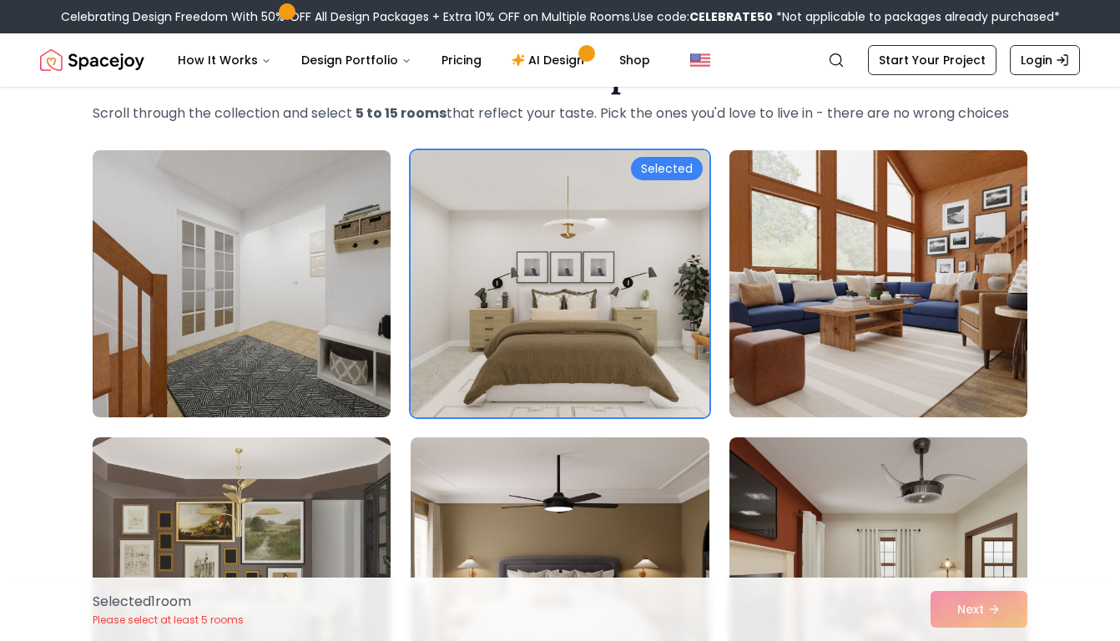
click at [829, 356] on img at bounding box center [878, 284] width 313 height 281
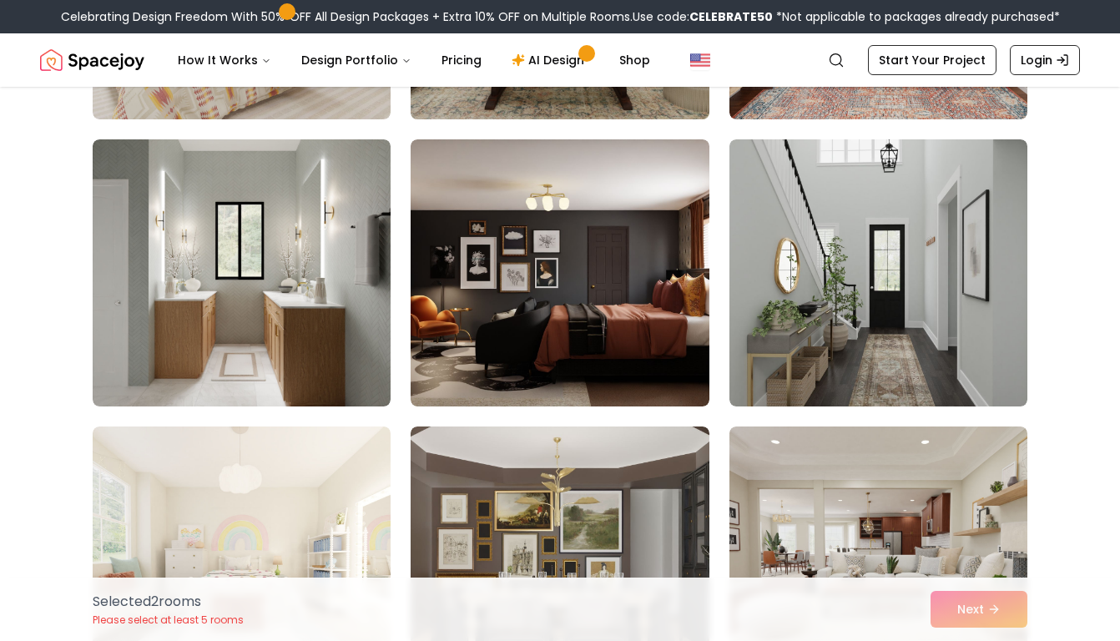
scroll to position [987, 0]
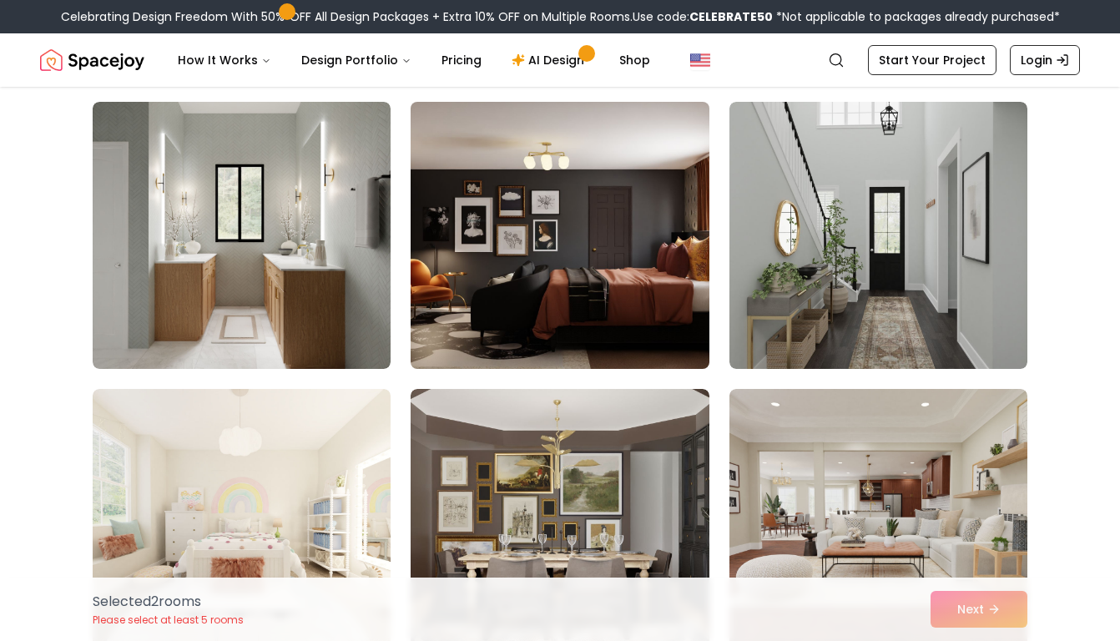
click at [571, 286] on img at bounding box center [559, 235] width 313 height 281
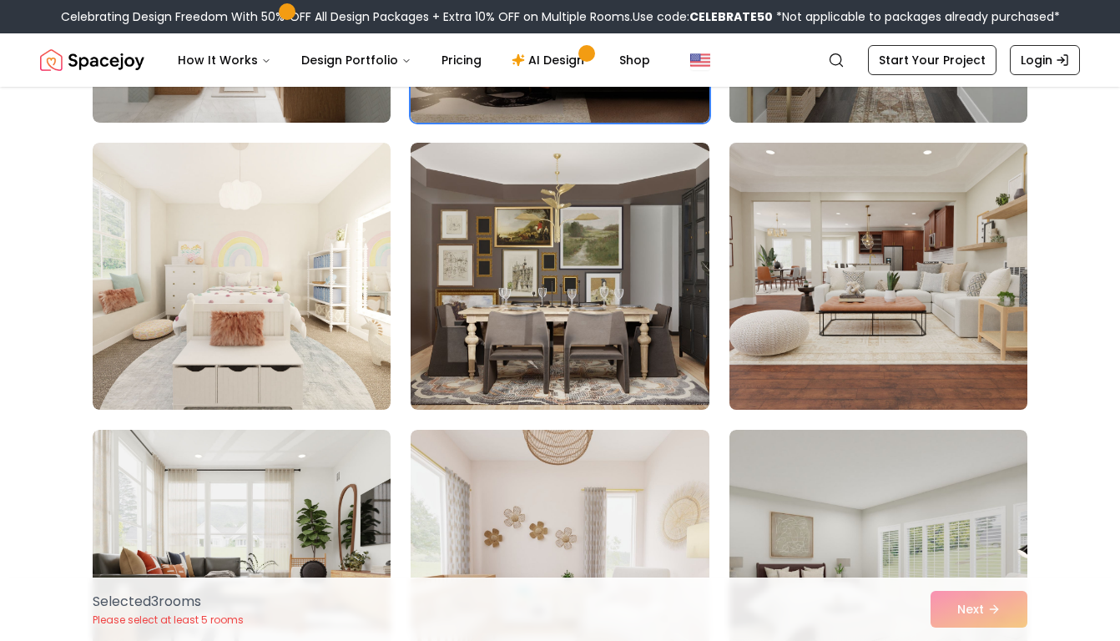
scroll to position [1252, 0]
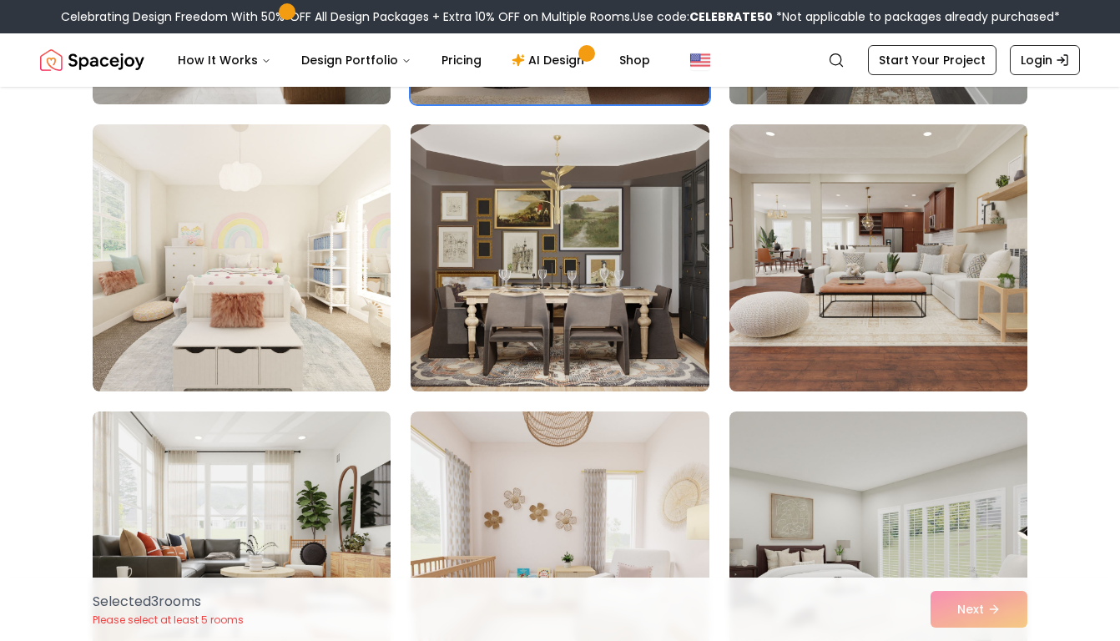
click at [862, 285] on img at bounding box center [878, 258] width 313 height 281
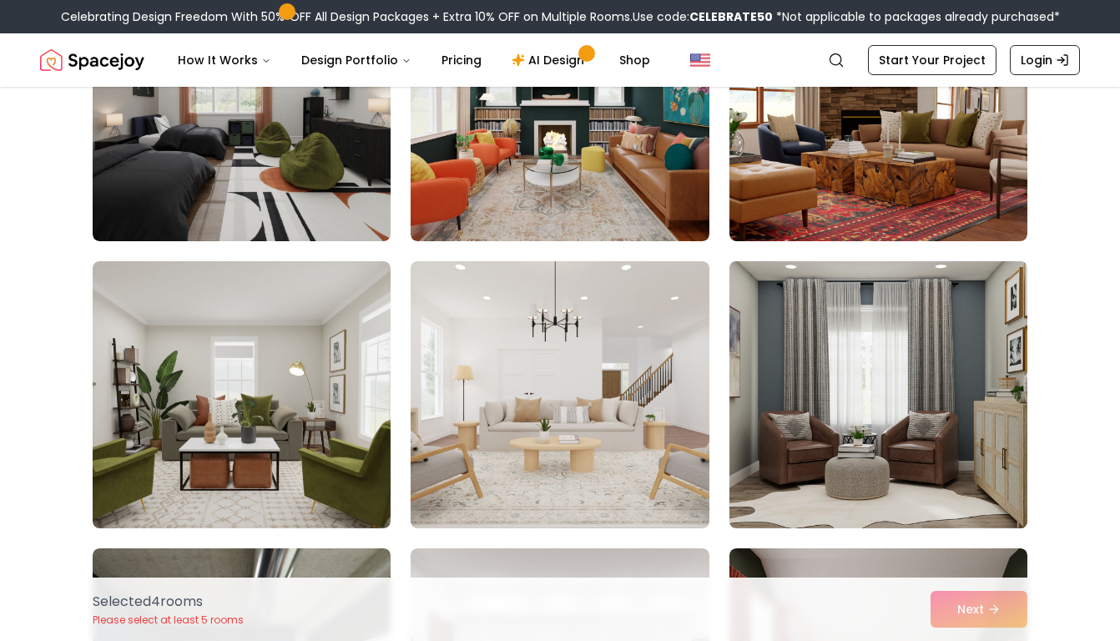
scroll to position [2017, 0]
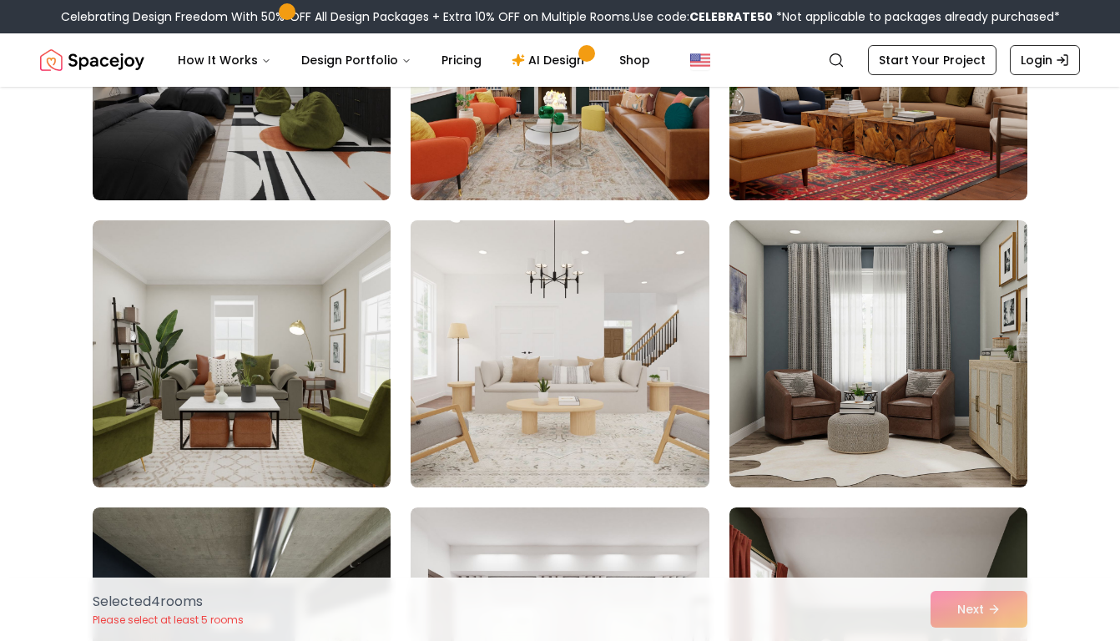
click at [592, 380] on img at bounding box center [559, 354] width 313 height 281
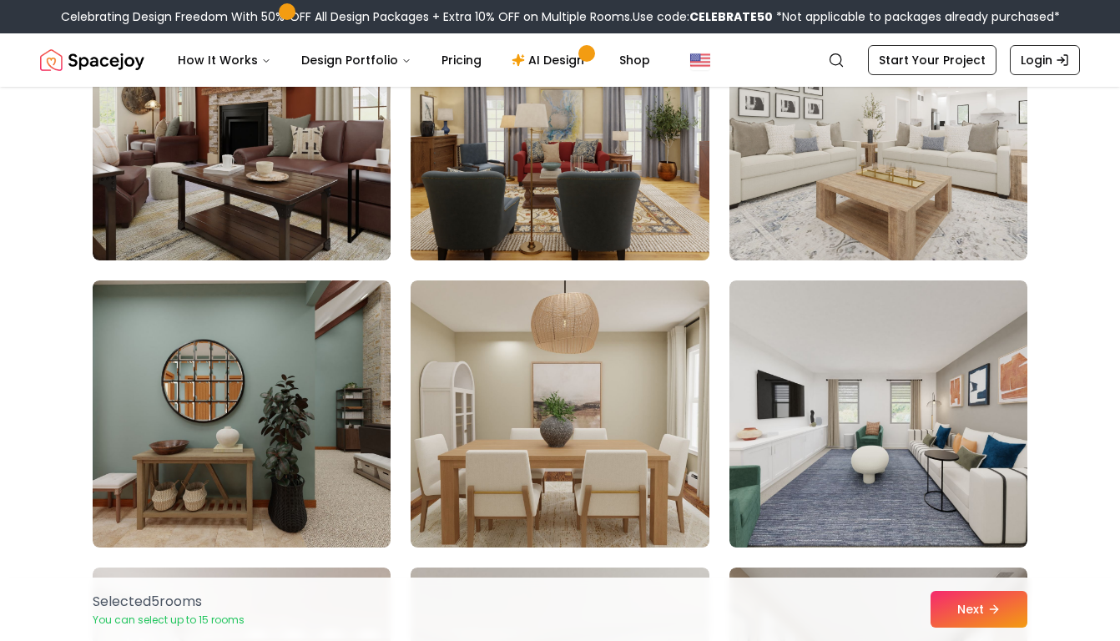
scroll to position [2833, 0]
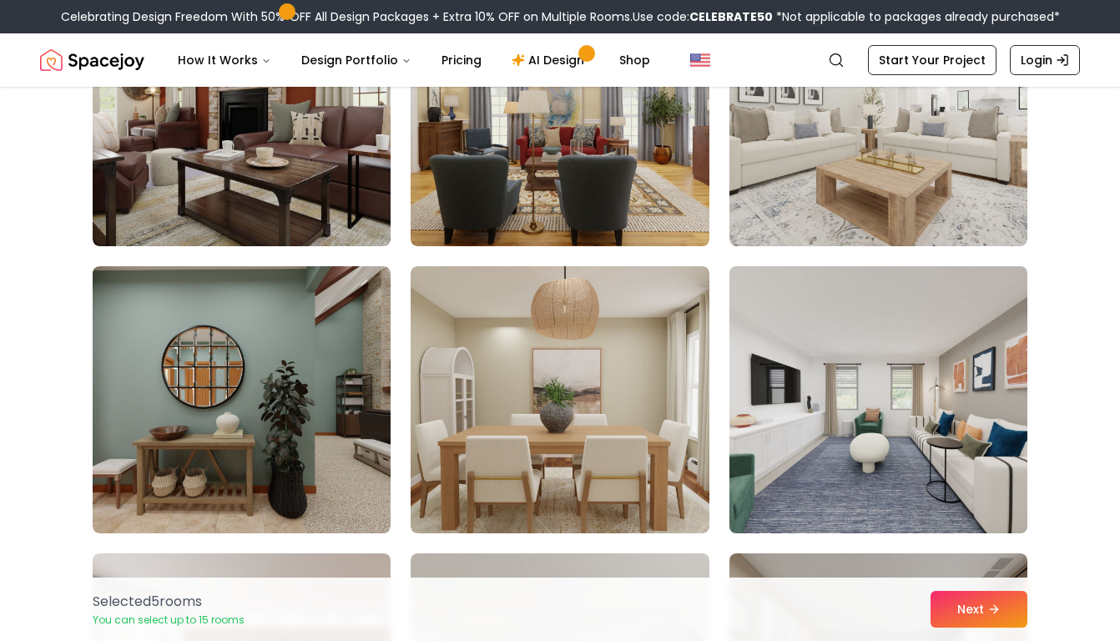
click at [834, 399] on img at bounding box center [878, 400] width 313 height 281
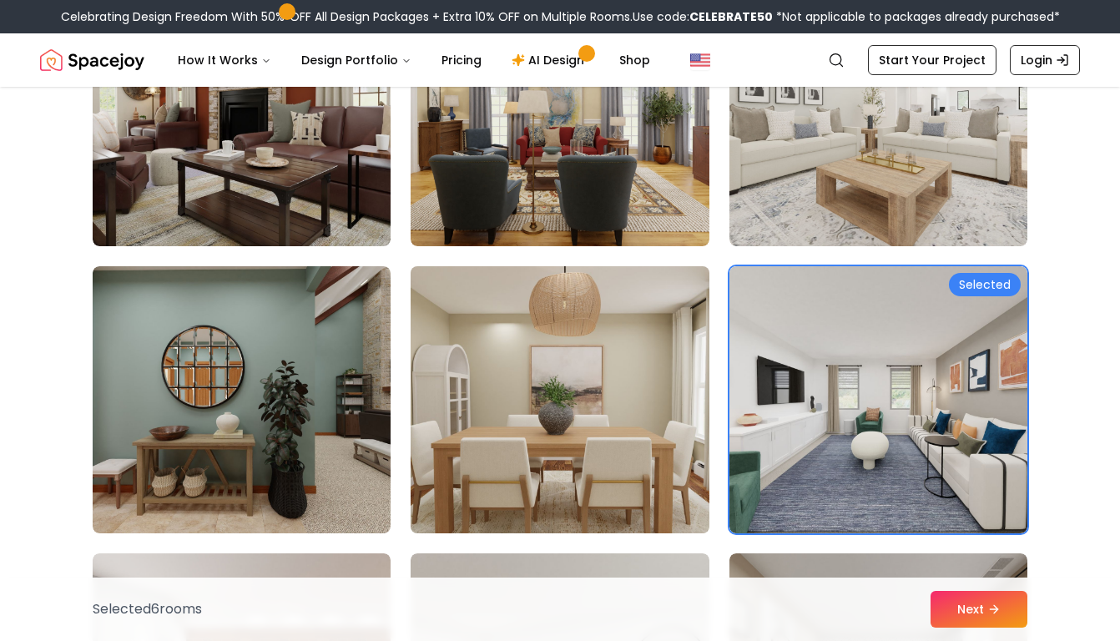
scroll to position [2882, 0]
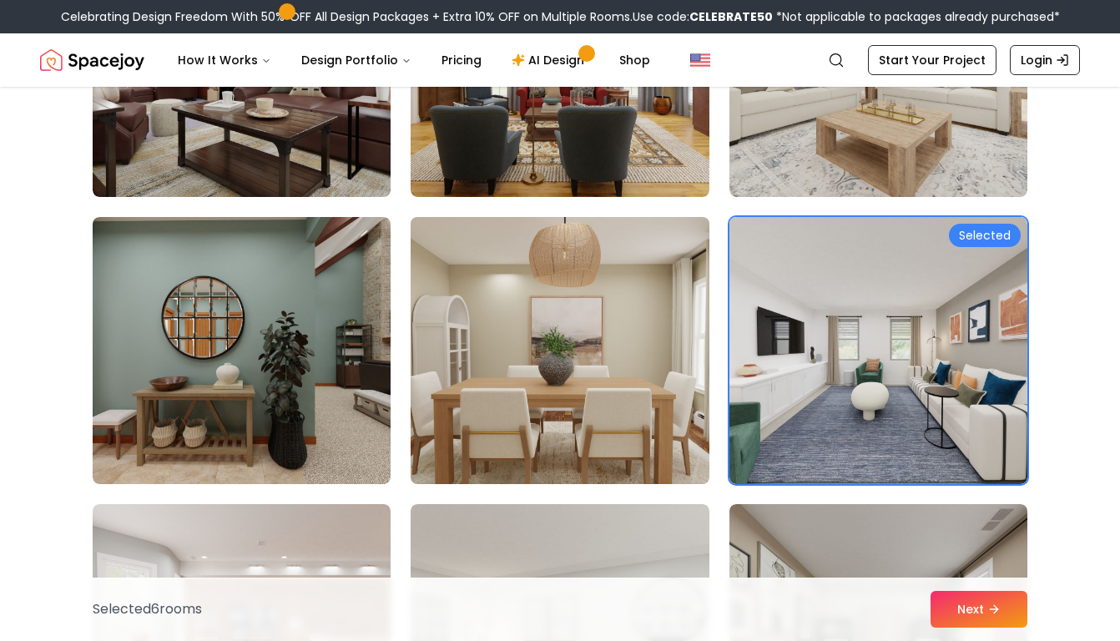
click at [607, 417] on img at bounding box center [559, 350] width 313 height 281
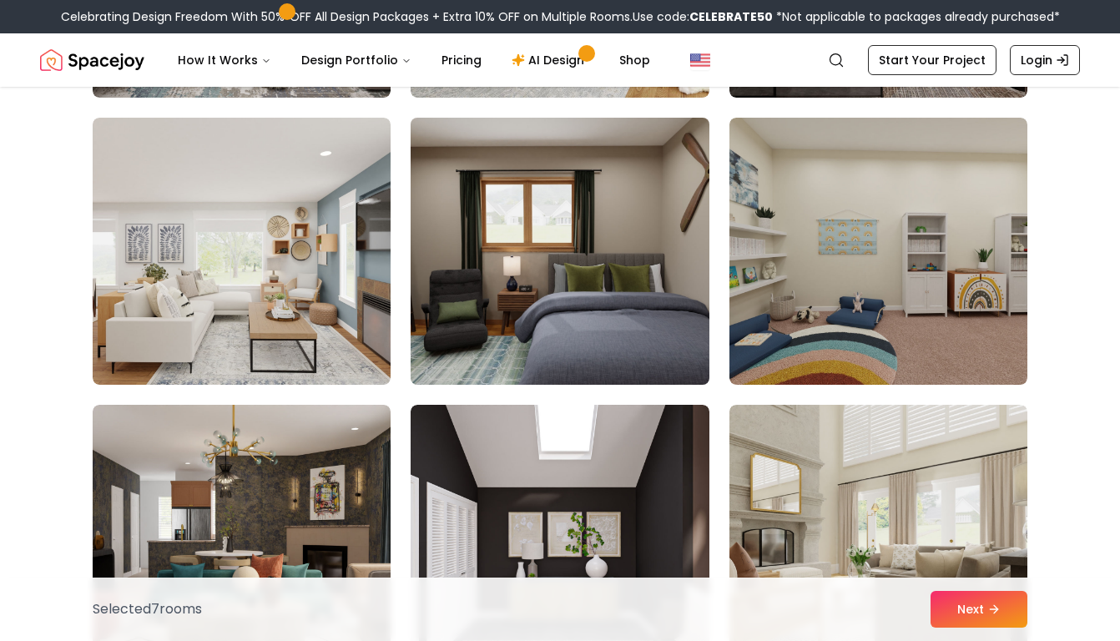
scroll to position [3710, 0]
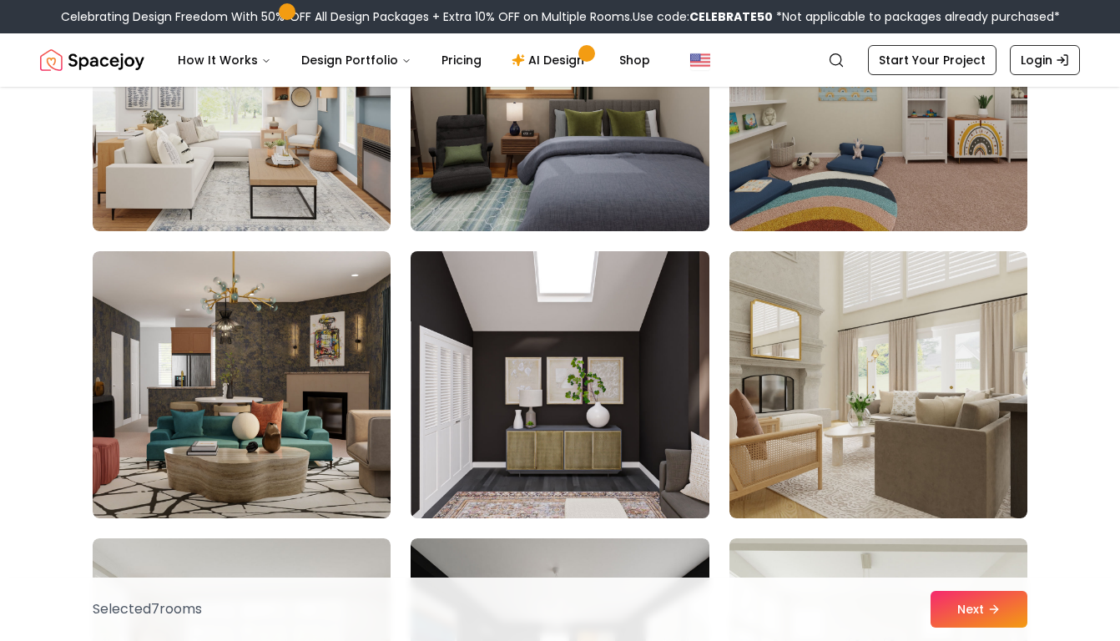
click at [594, 413] on img at bounding box center [559, 385] width 313 height 281
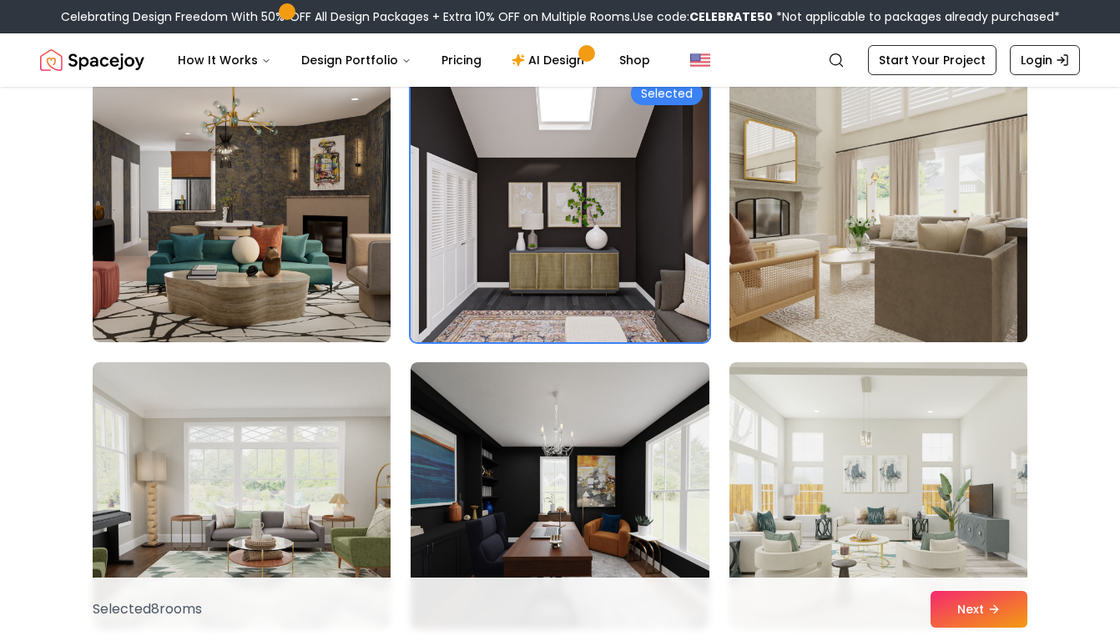
scroll to position [3892, 0]
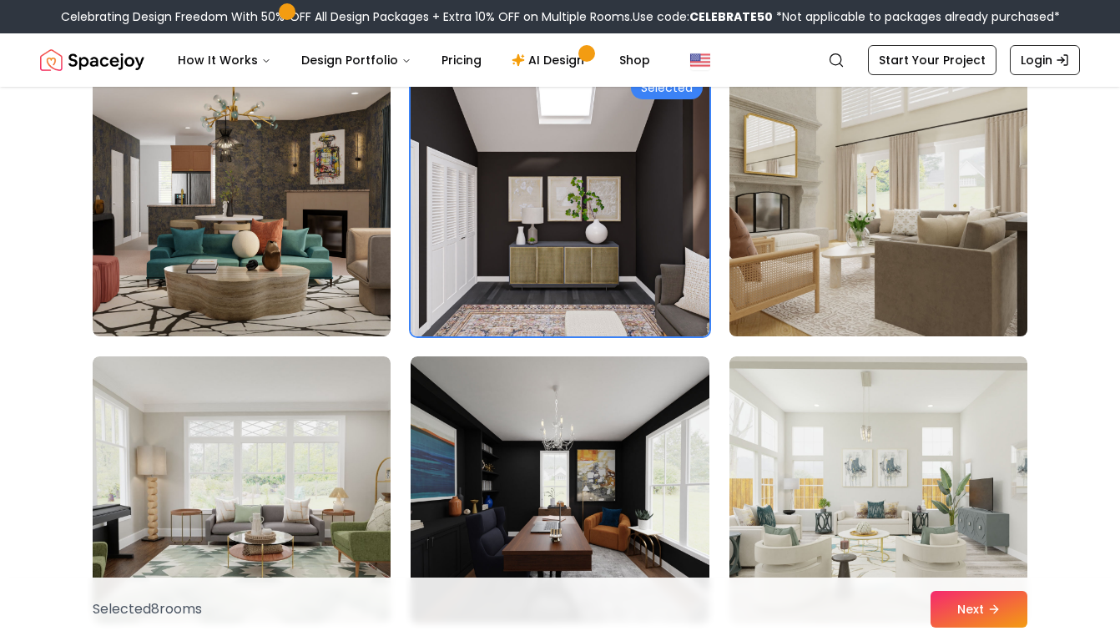
click at [863, 253] on img at bounding box center [878, 203] width 313 height 281
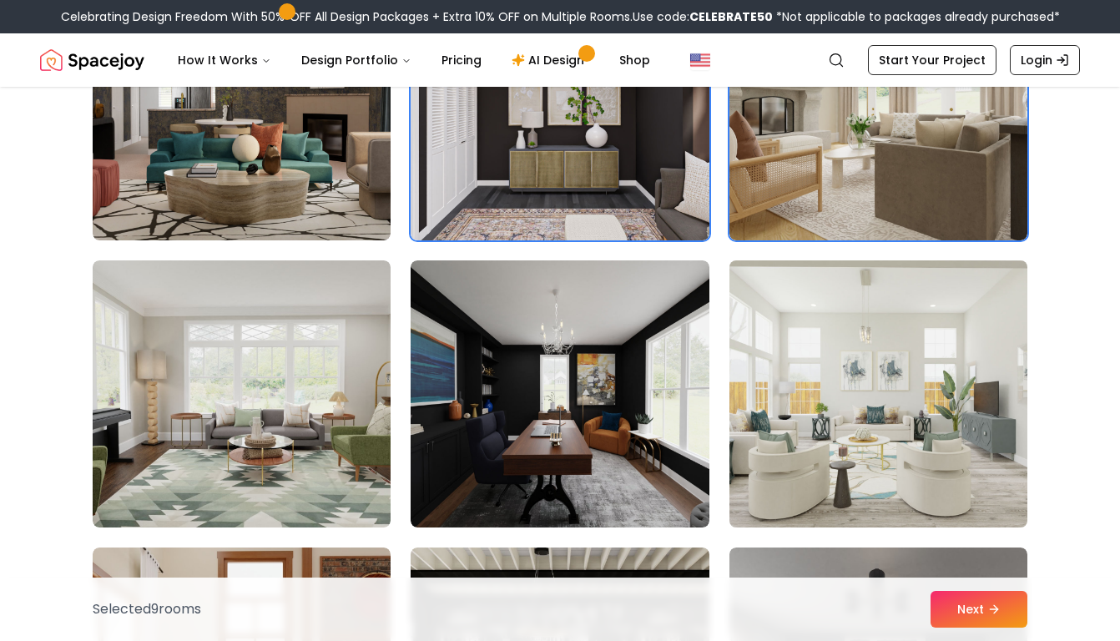
scroll to position [3990, 0]
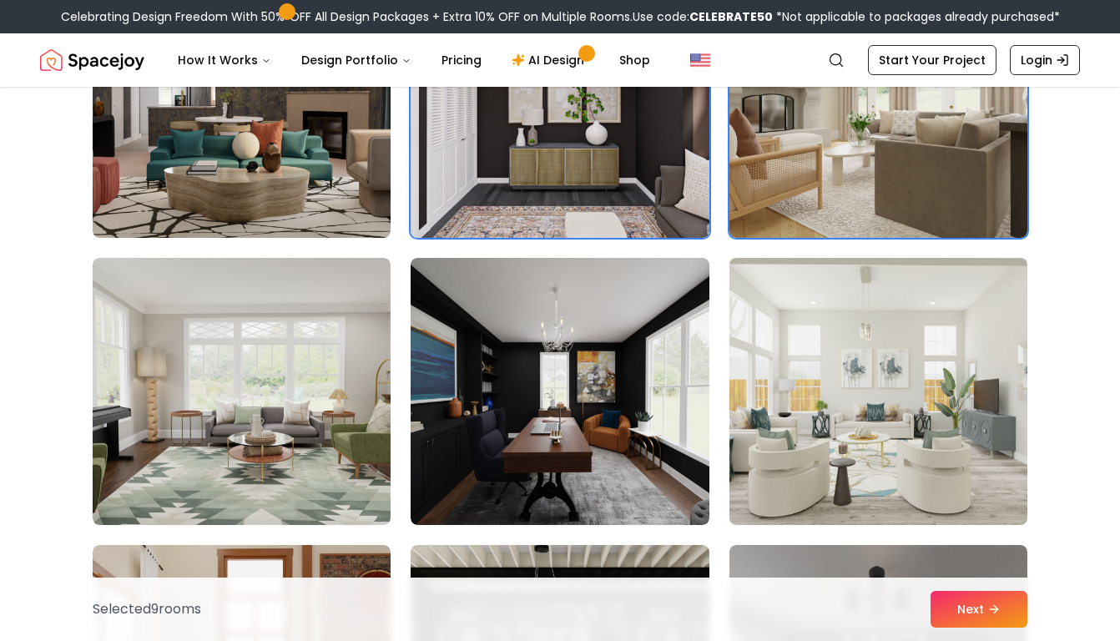
click at [856, 423] on img at bounding box center [878, 391] width 313 height 281
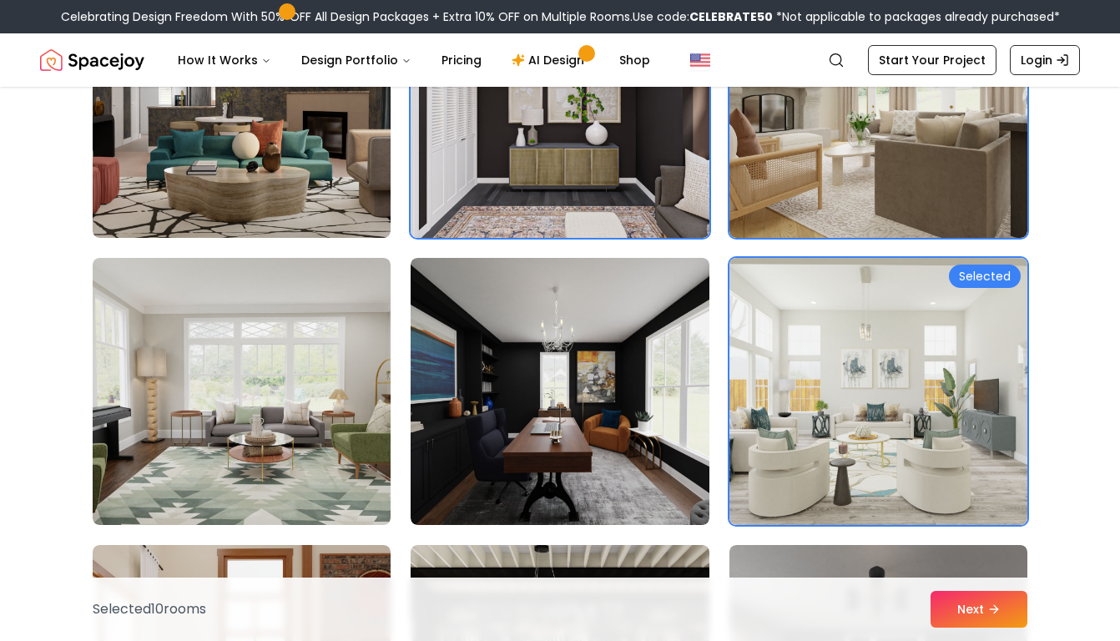
scroll to position [4076, 0]
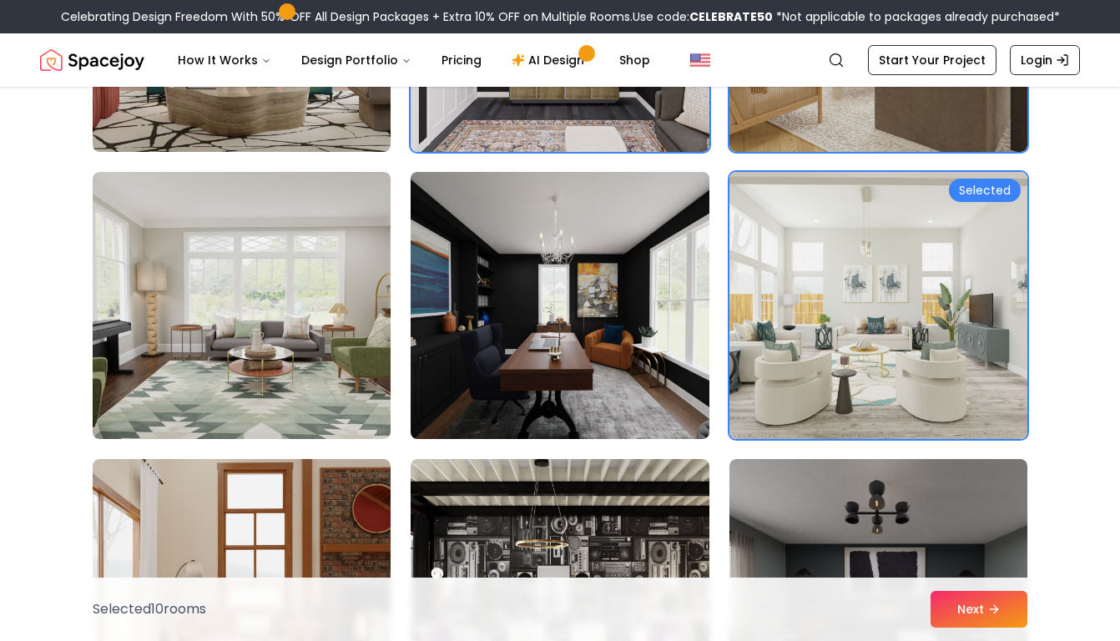
click at [609, 349] on img at bounding box center [559, 305] width 313 height 281
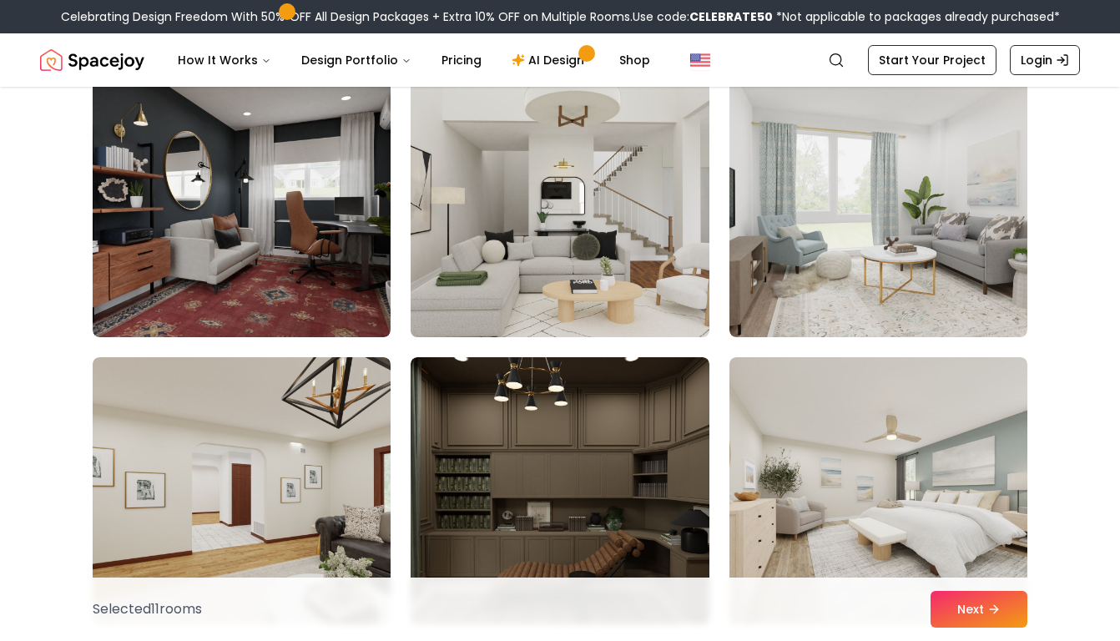
scroll to position [5431, 0]
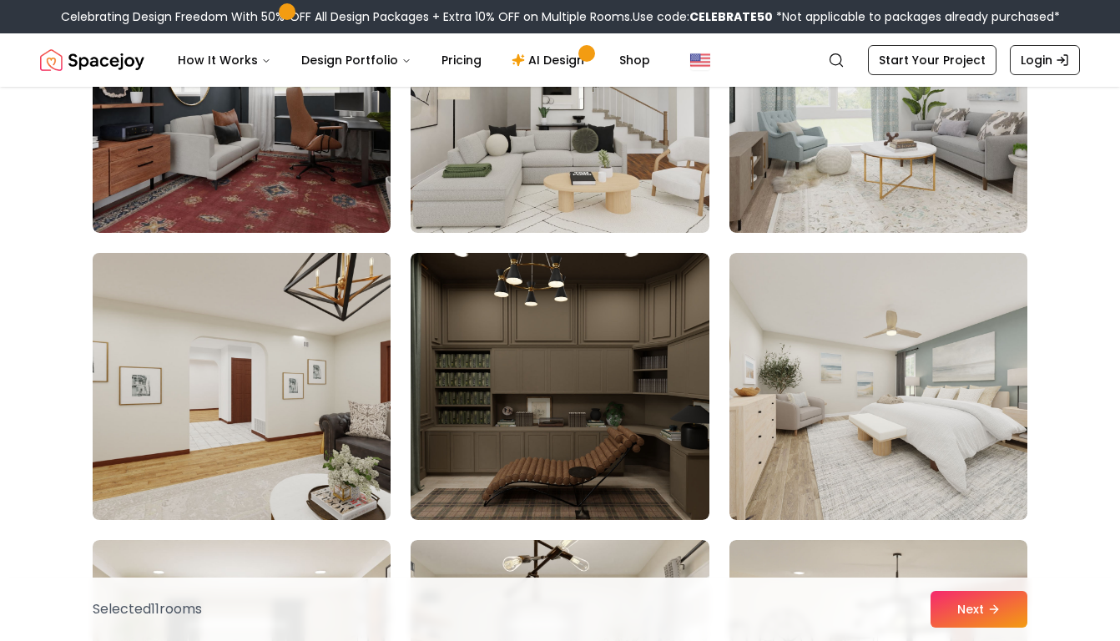
click at [343, 465] on img at bounding box center [241, 386] width 313 height 281
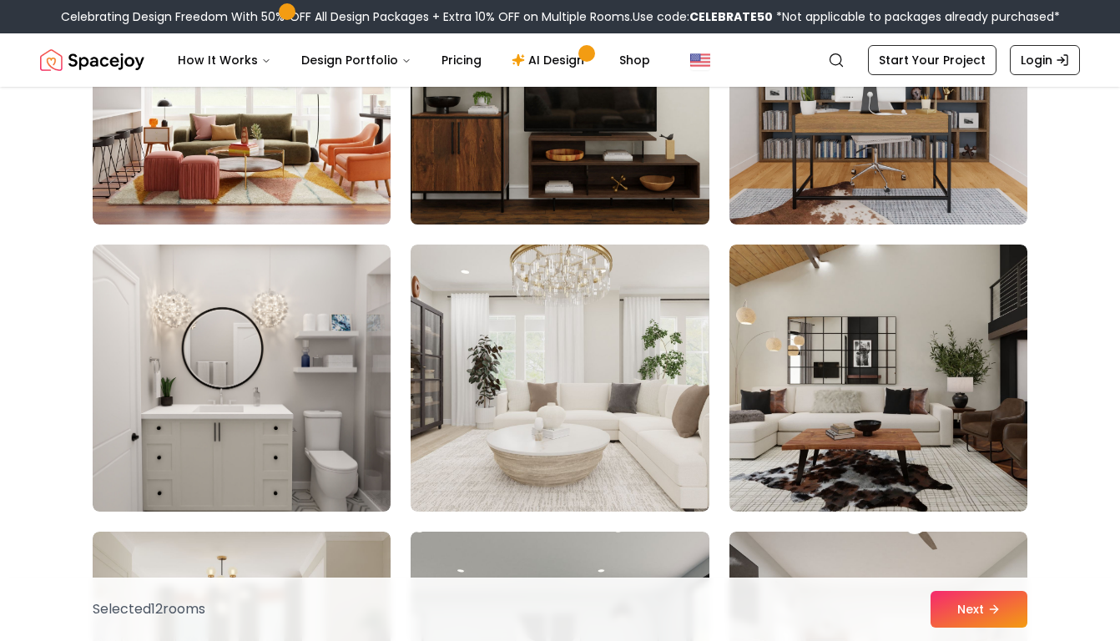
scroll to position [7786, 0]
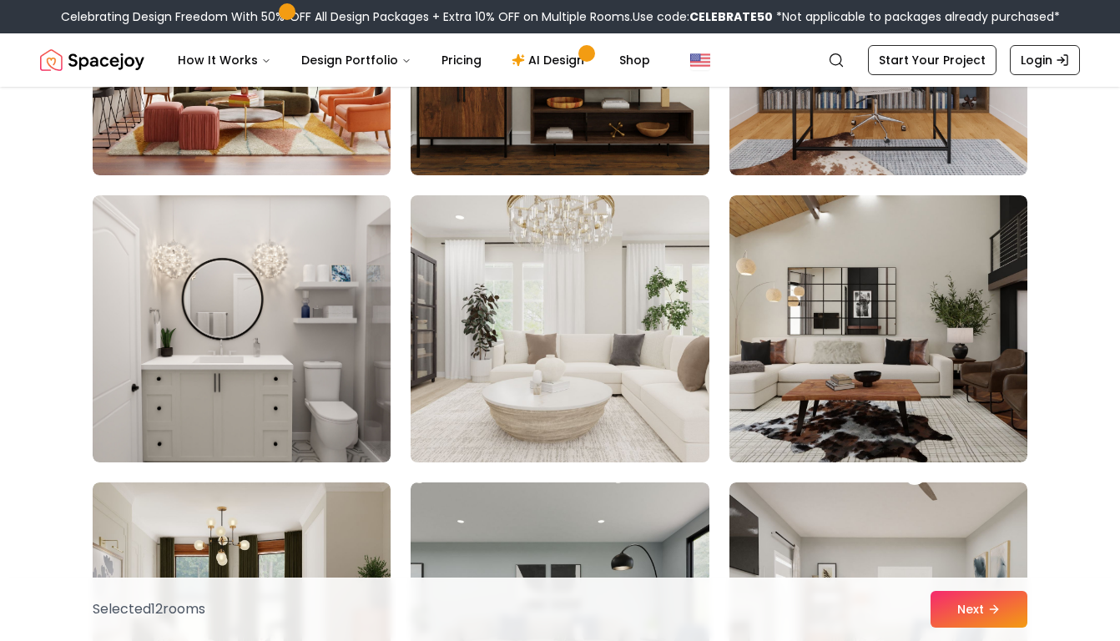
click at [566, 366] on img at bounding box center [559, 329] width 313 height 281
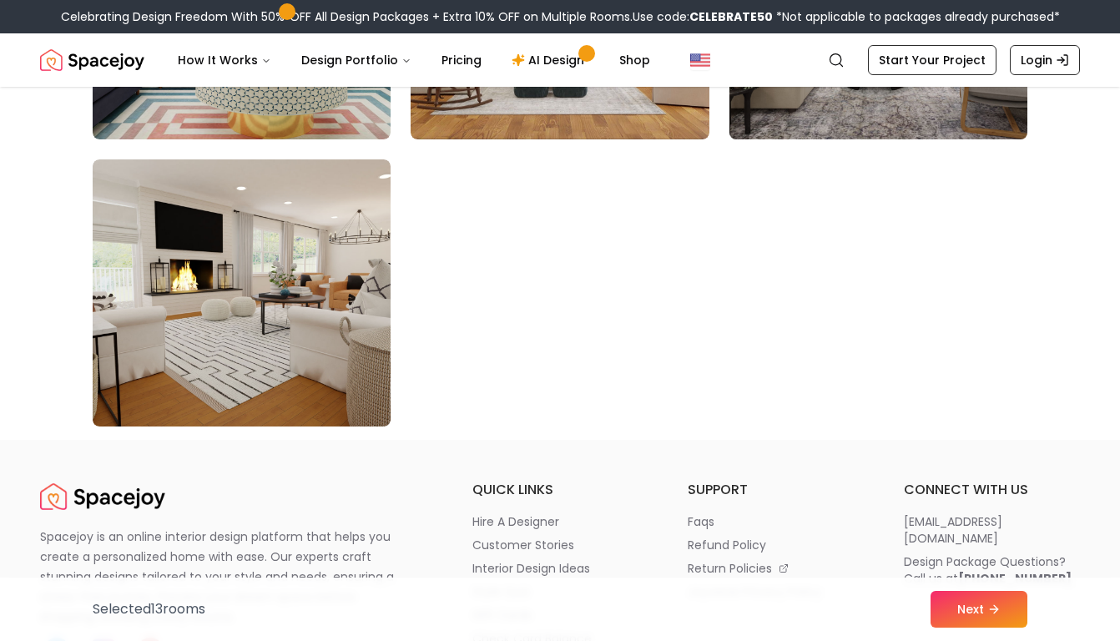
scroll to position [9551, 0]
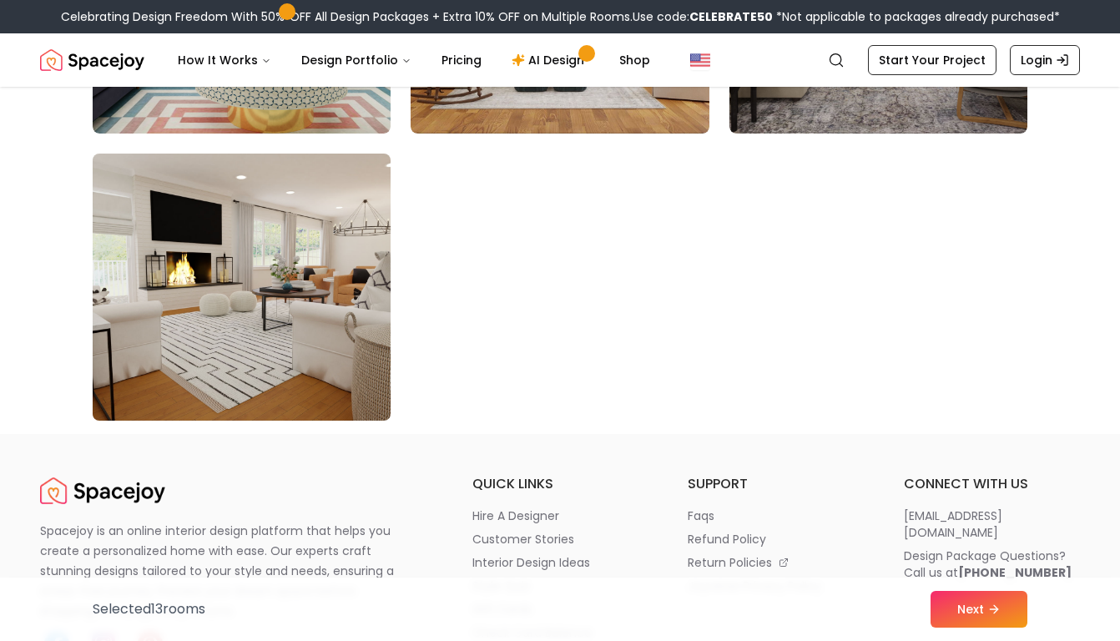
click at [321, 325] on img at bounding box center [241, 287] width 313 height 281
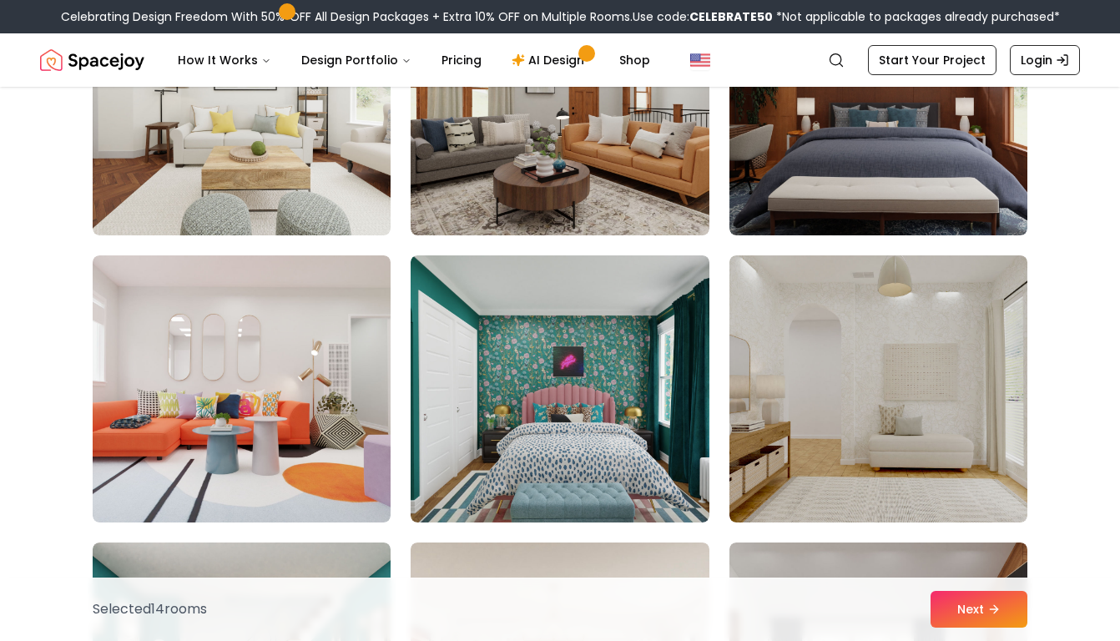
scroll to position [8715, 0]
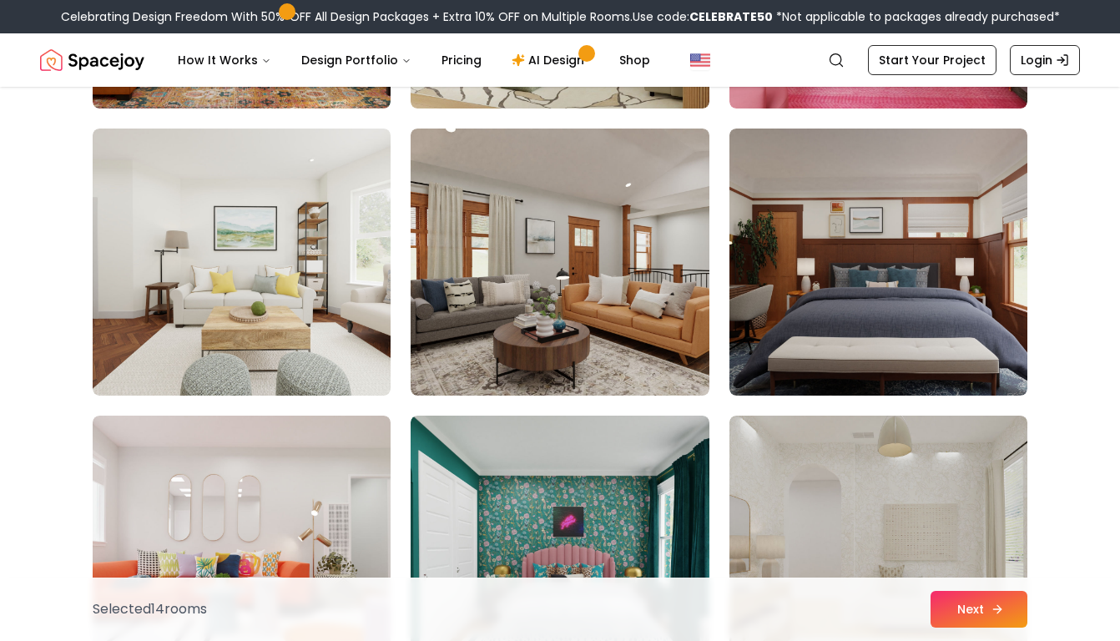
click at [973, 612] on button "Next" at bounding box center [979, 609] width 97 height 37
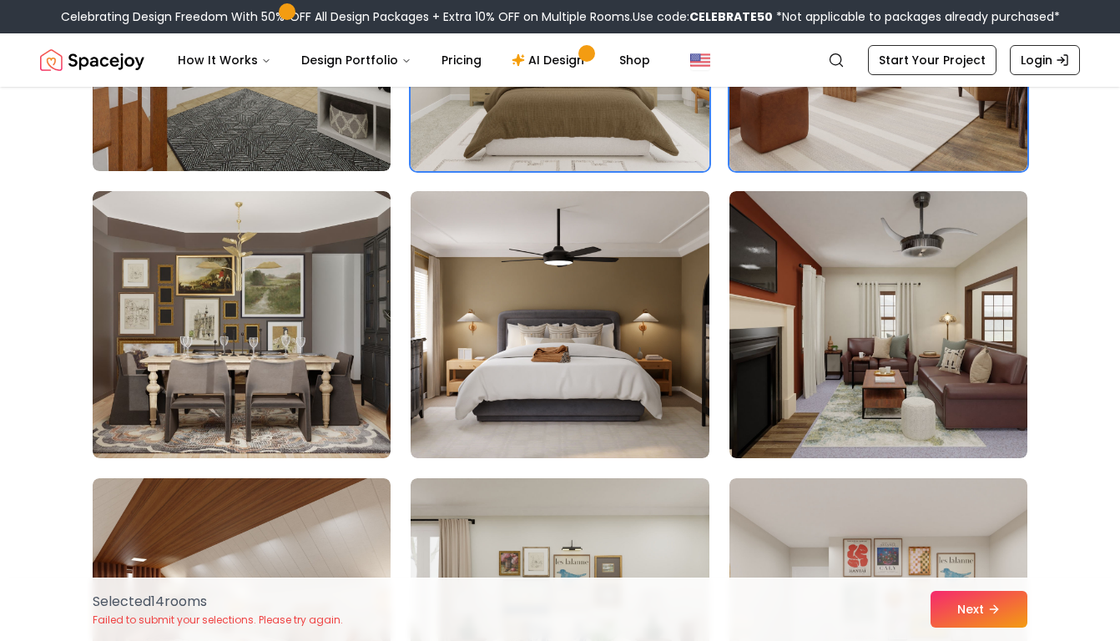
scroll to position [664, 0]
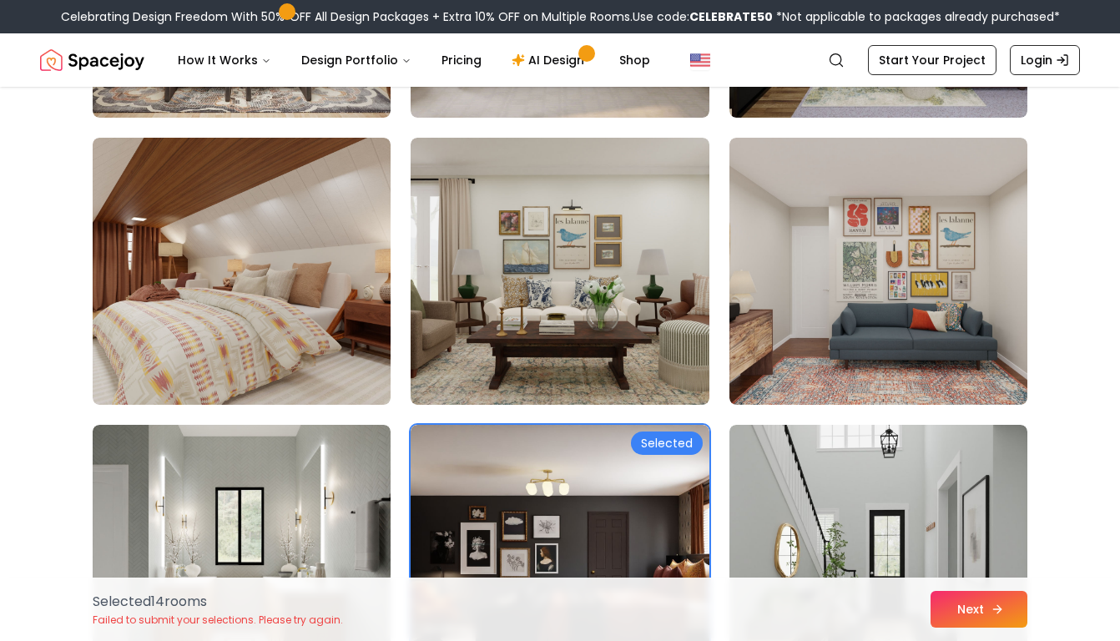
click at [999, 611] on icon at bounding box center [997, 609] width 13 height 13
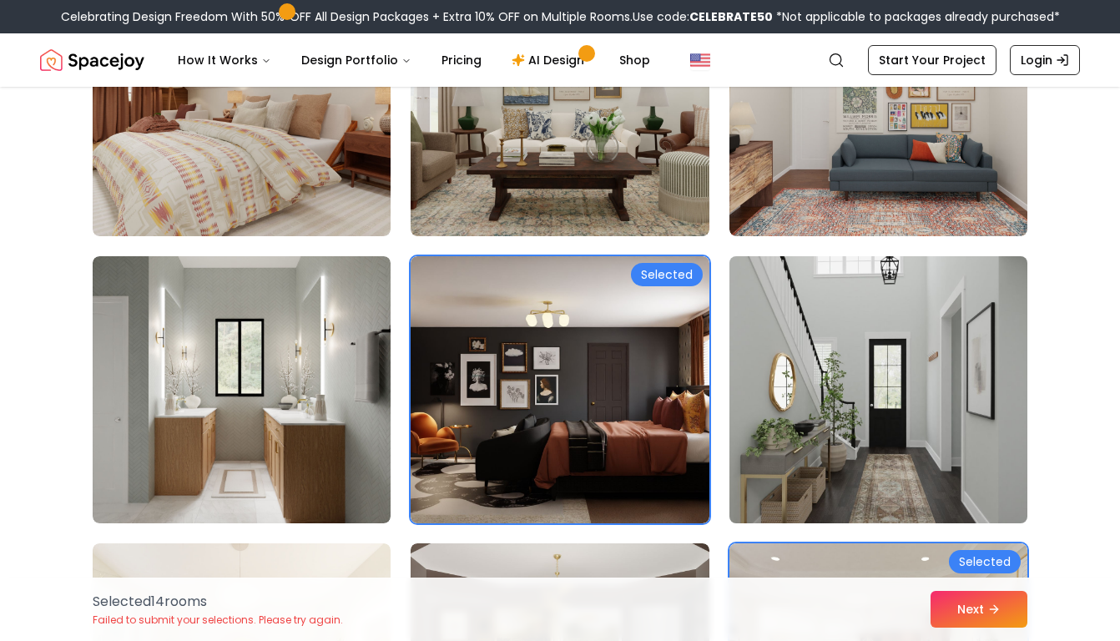
scroll to position [902, 0]
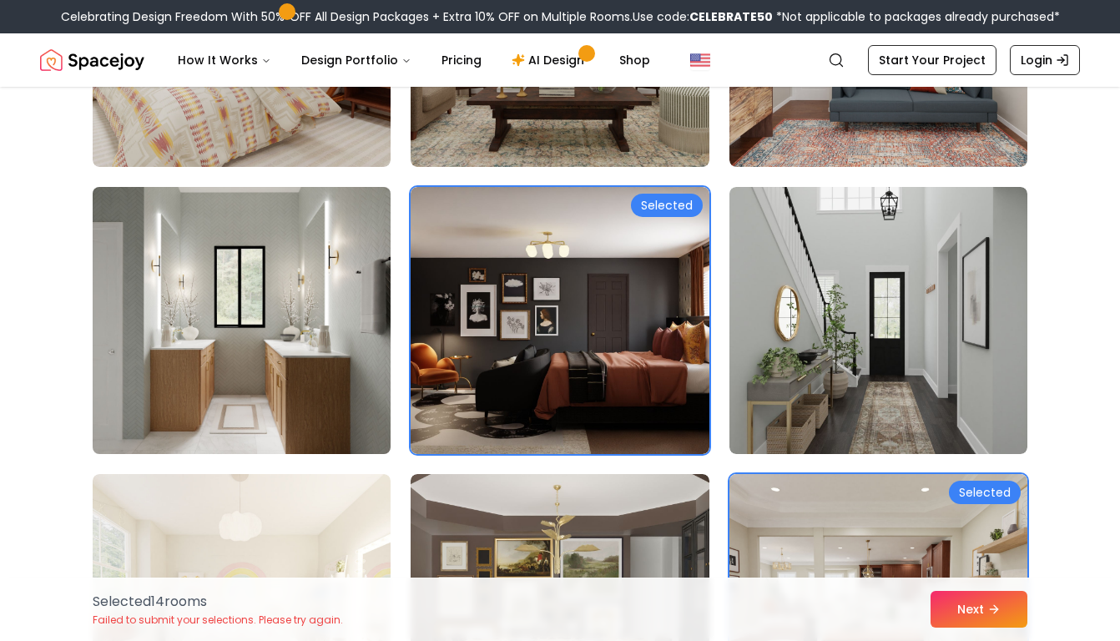
click at [295, 332] on img at bounding box center [241, 320] width 313 height 281
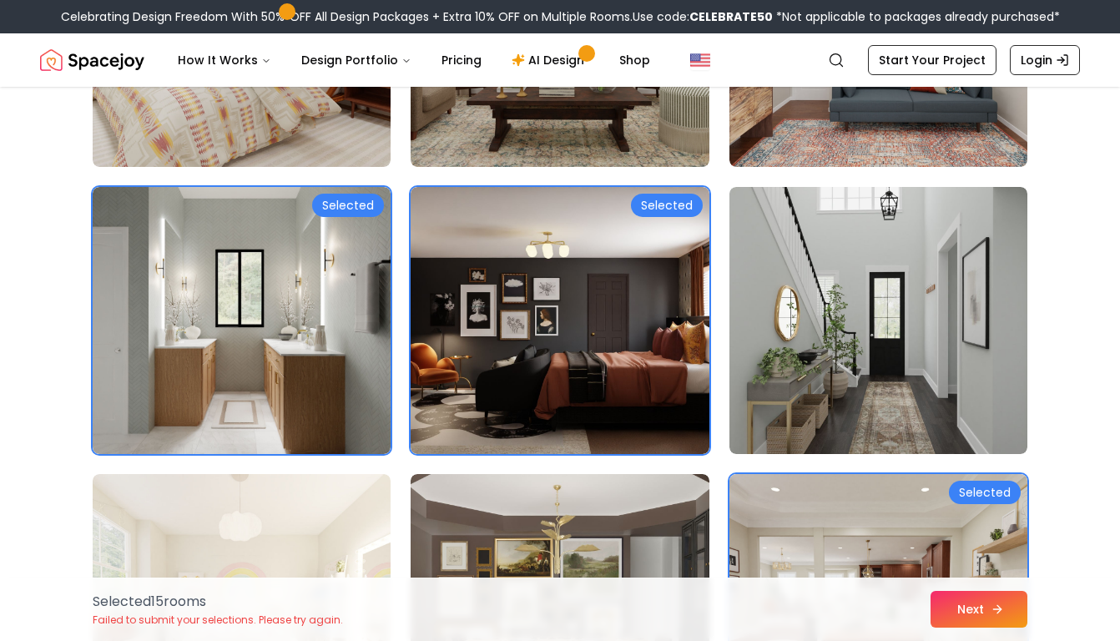
click at [971, 610] on button "Next" at bounding box center [979, 609] width 97 height 37
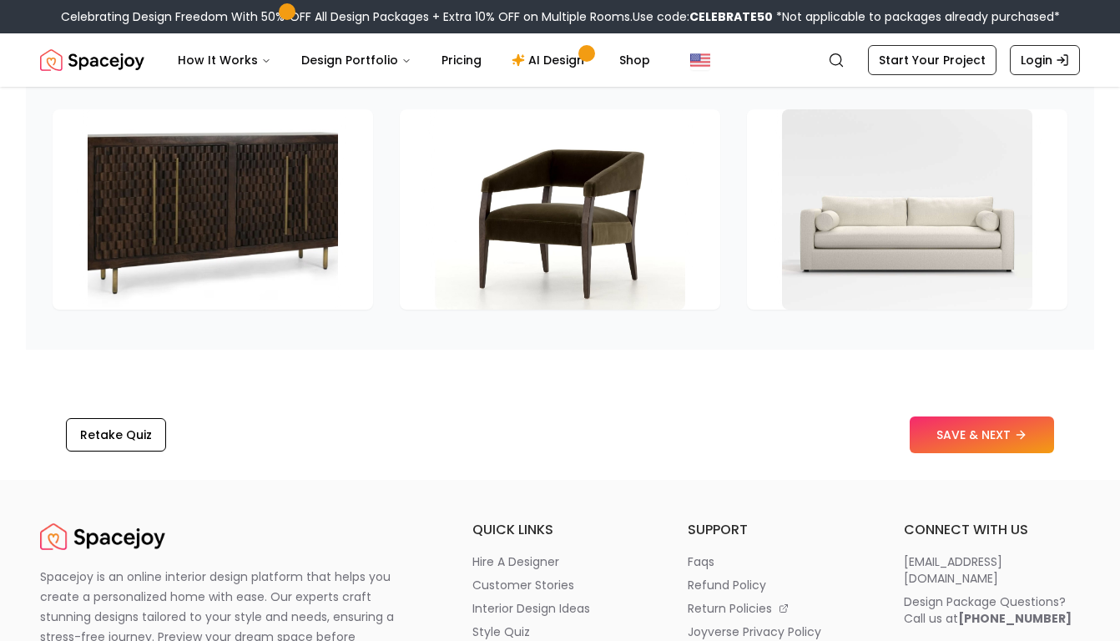
scroll to position [2567, 0]
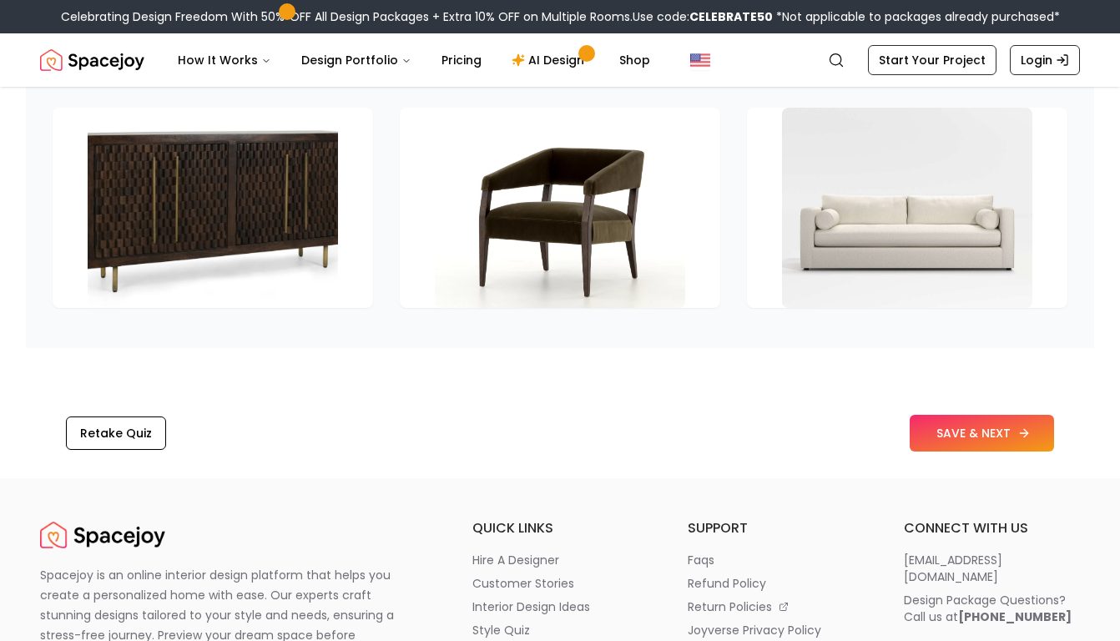
click at [973, 436] on button "SAVE & NEXT" at bounding box center [982, 433] width 144 height 37
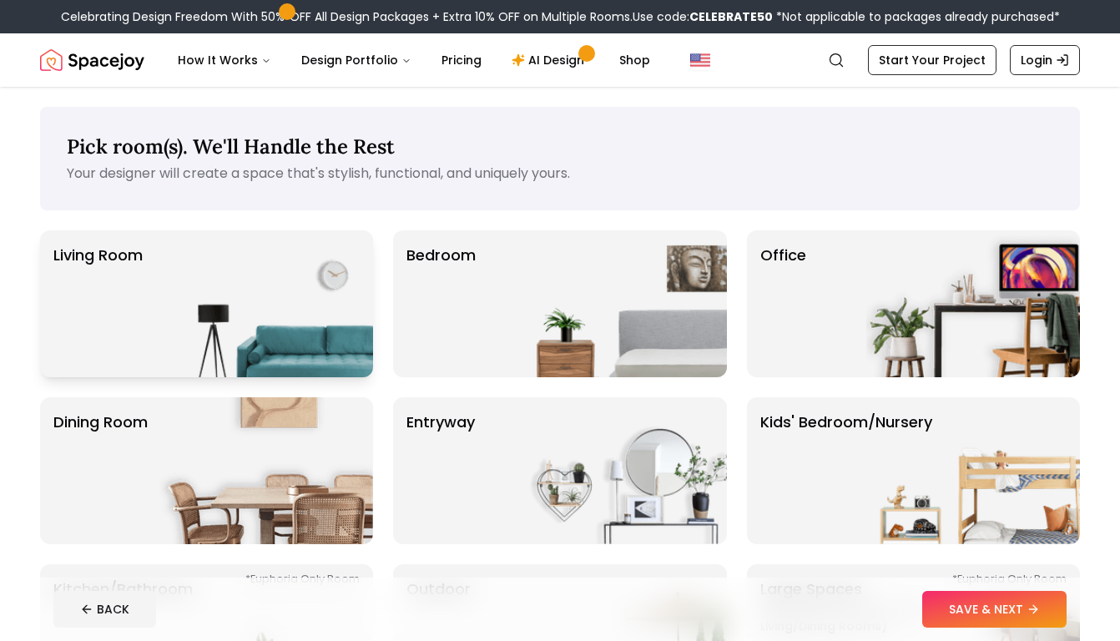
click at [265, 296] on img at bounding box center [266, 303] width 214 height 147
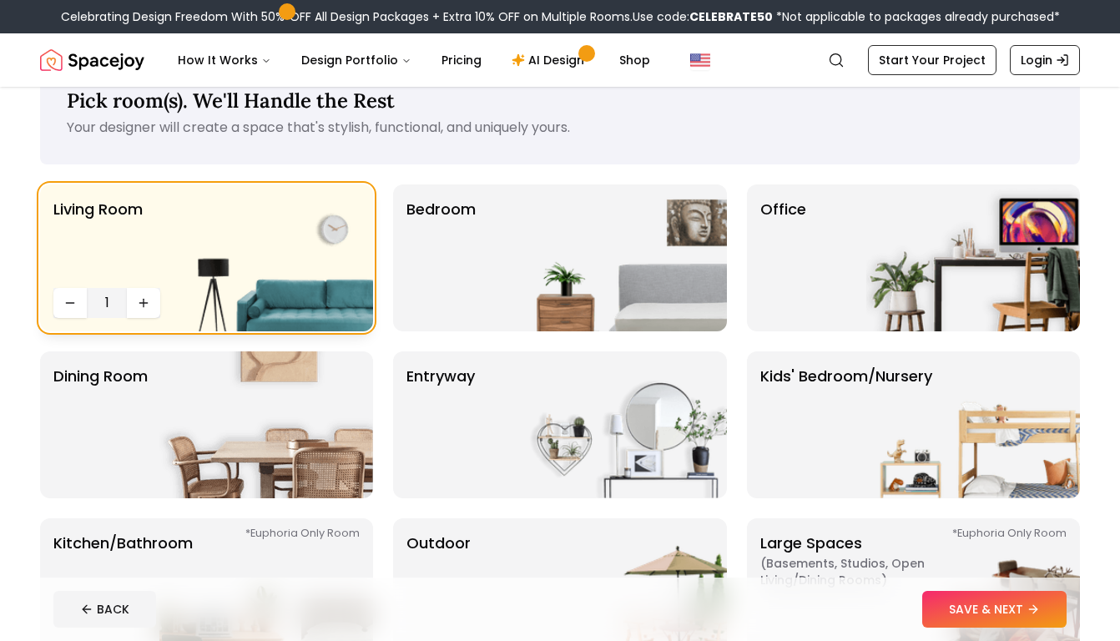
scroll to position [107, 0]
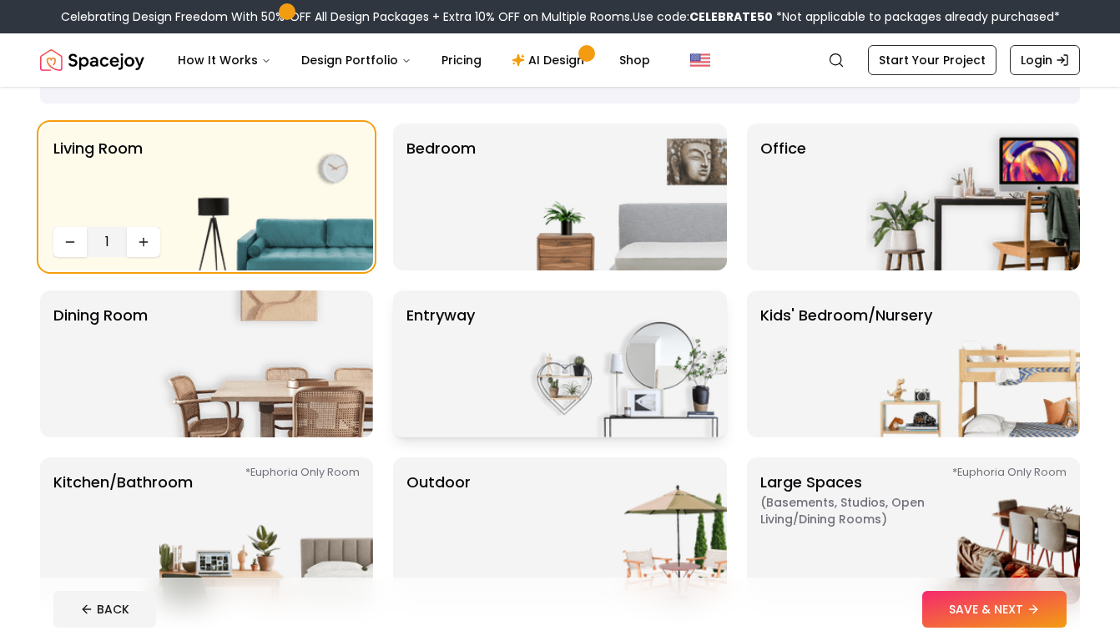
click at [440, 365] on p "entryway" at bounding box center [441, 364] width 68 height 120
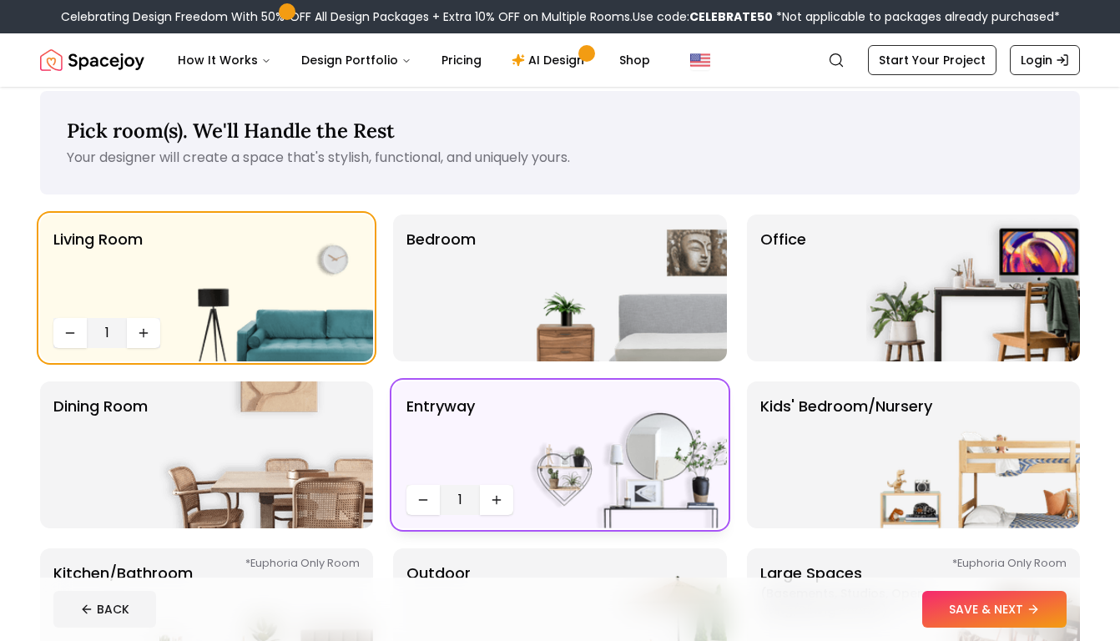
scroll to position [15, 0]
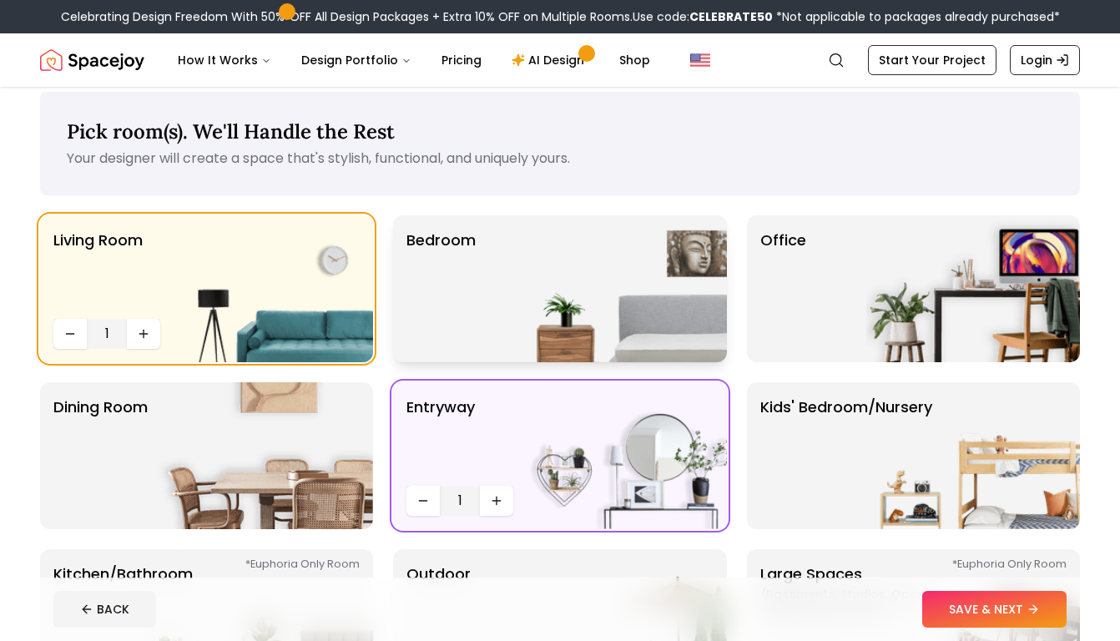
click at [517, 341] on img at bounding box center [620, 288] width 214 height 147
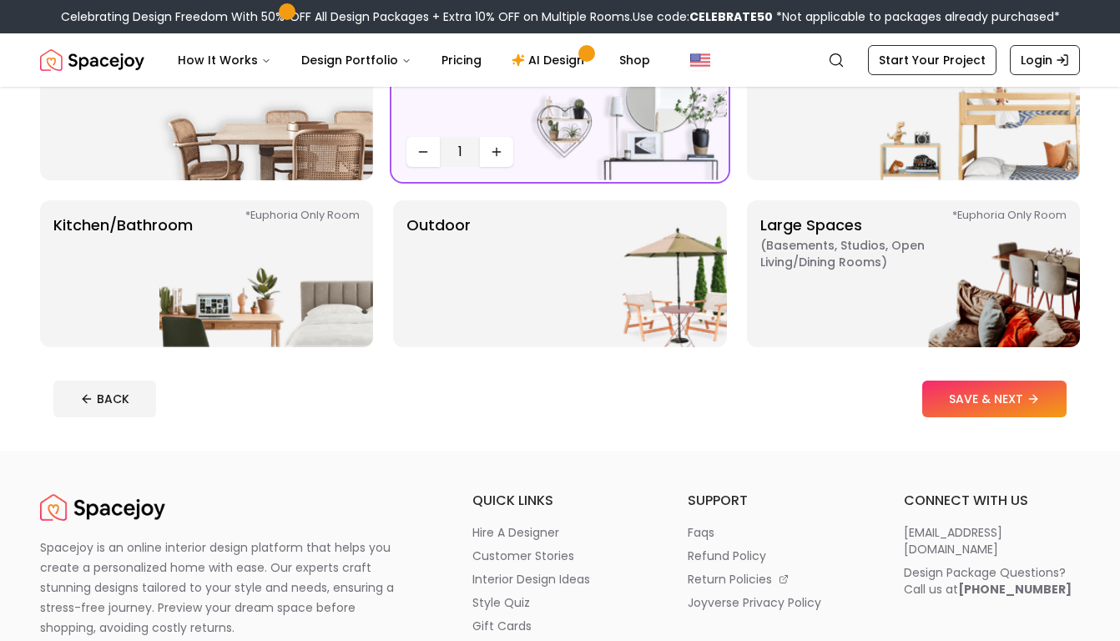
scroll to position [413, 0]
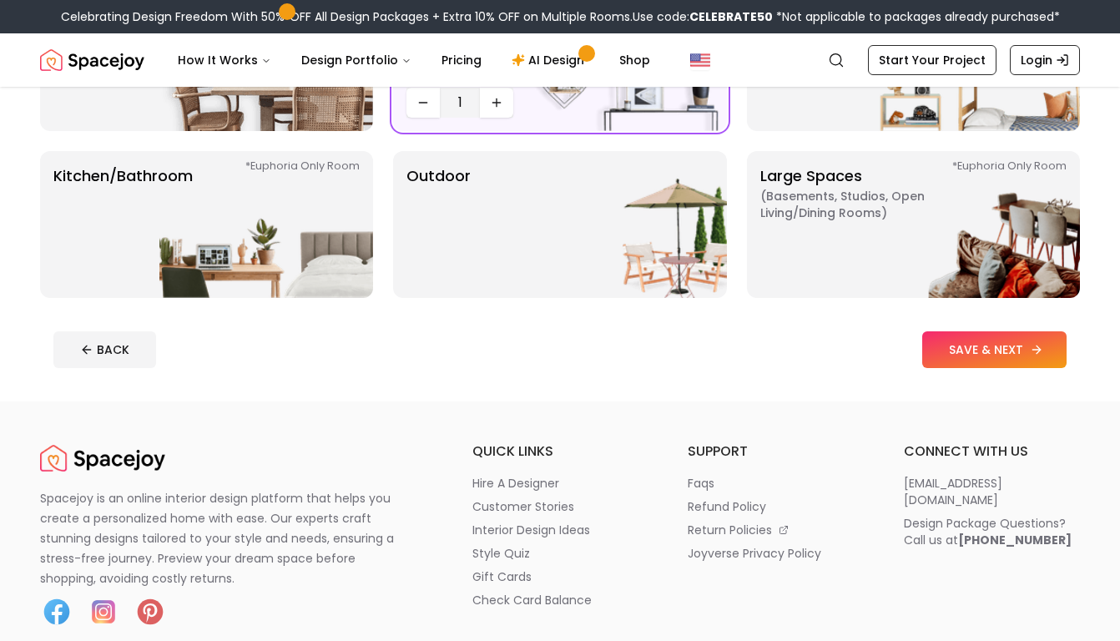
click at [979, 356] on button "SAVE & NEXT" at bounding box center [995, 349] width 144 height 37
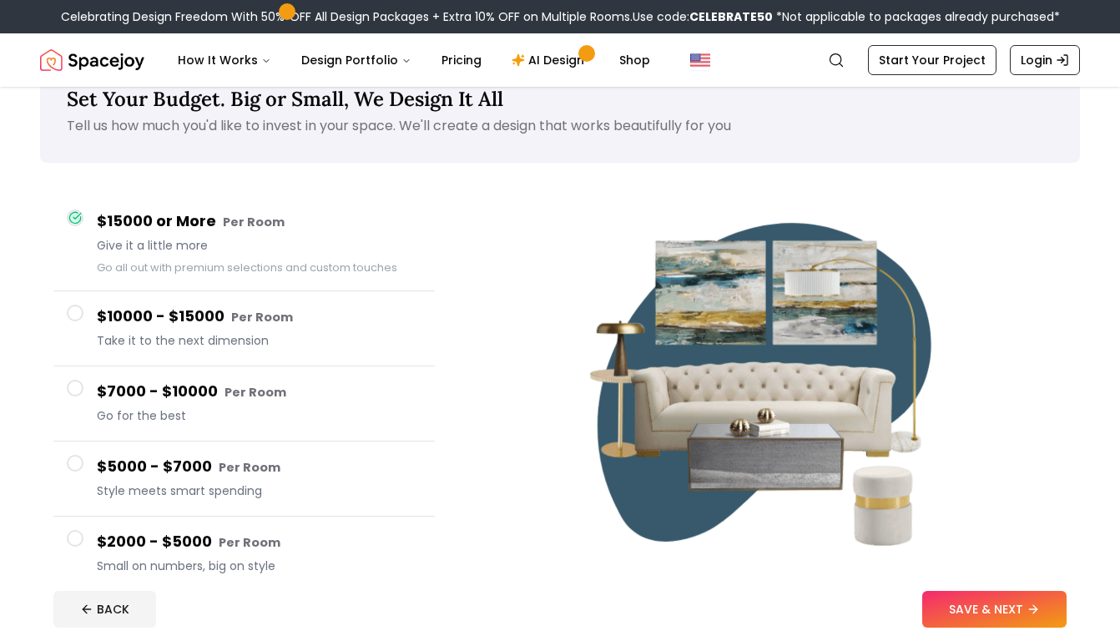
scroll to position [68, 0]
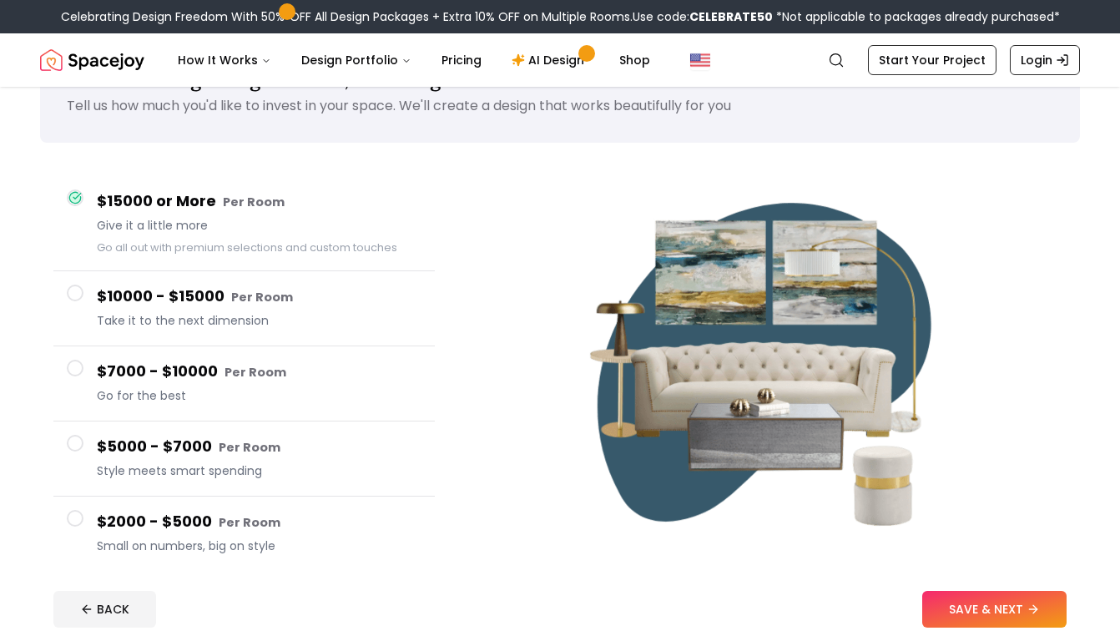
click at [246, 458] on h4 "$5000 - $7000 Per Room" at bounding box center [259, 447] width 325 height 24
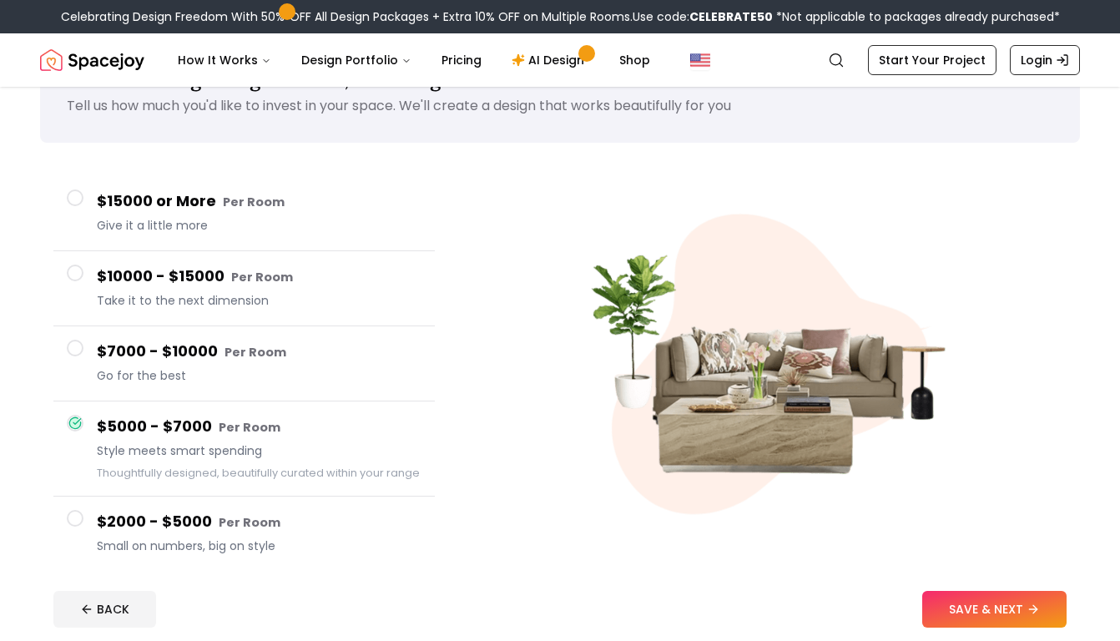
click at [241, 368] on span "Go for the best" at bounding box center [259, 375] width 325 height 17
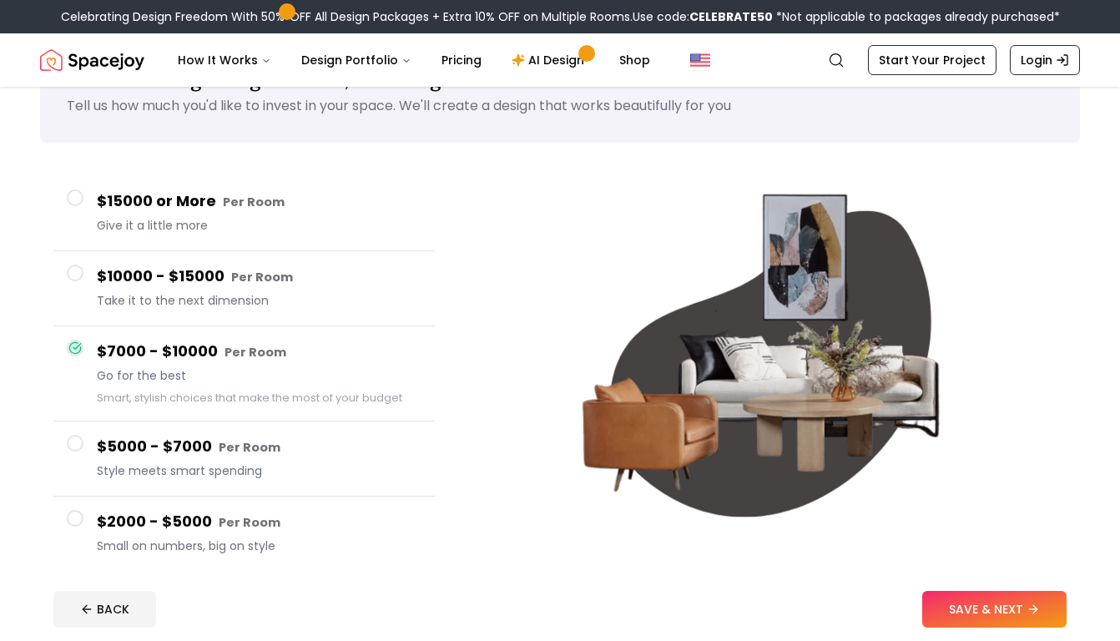
click at [235, 446] on small "Per Room" at bounding box center [250, 447] width 62 height 17
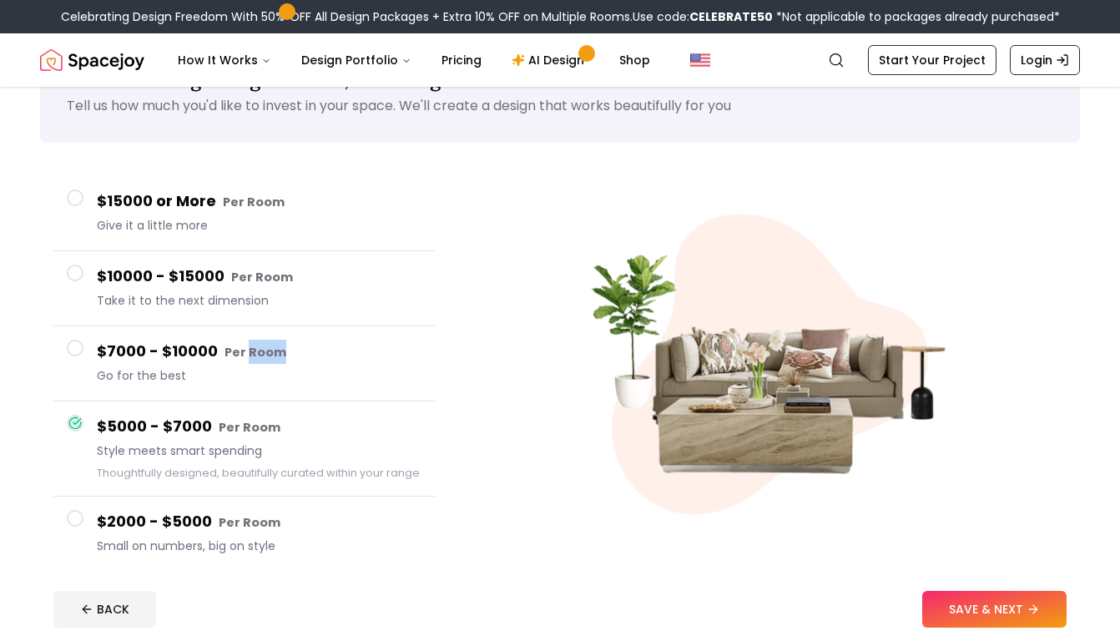
click at [210, 348] on h4 "$7000 - $10000 Per Room" at bounding box center [259, 352] width 325 height 24
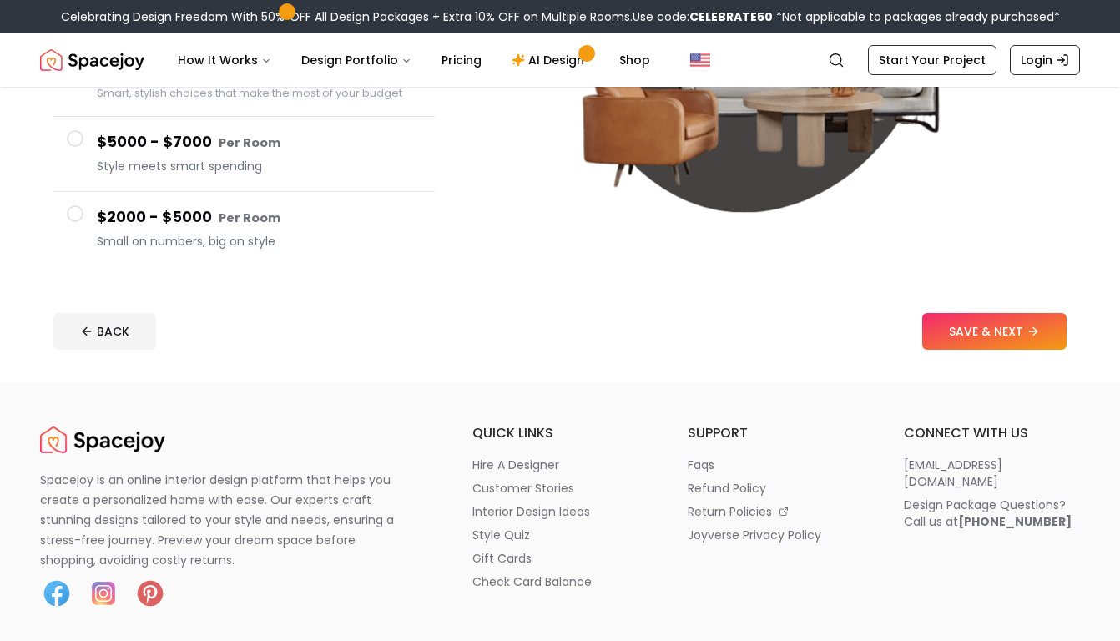
scroll to position [492, 0]
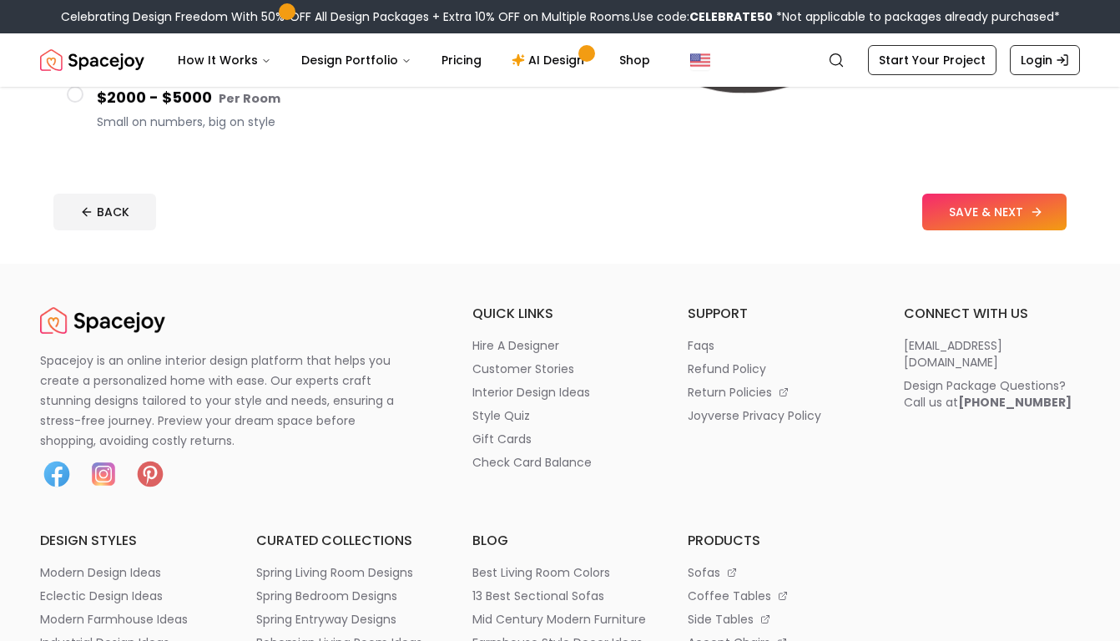
click at [1008, 214] on button "SAVE & NEXT" at bounding box center [995, 212] width 144 height 37
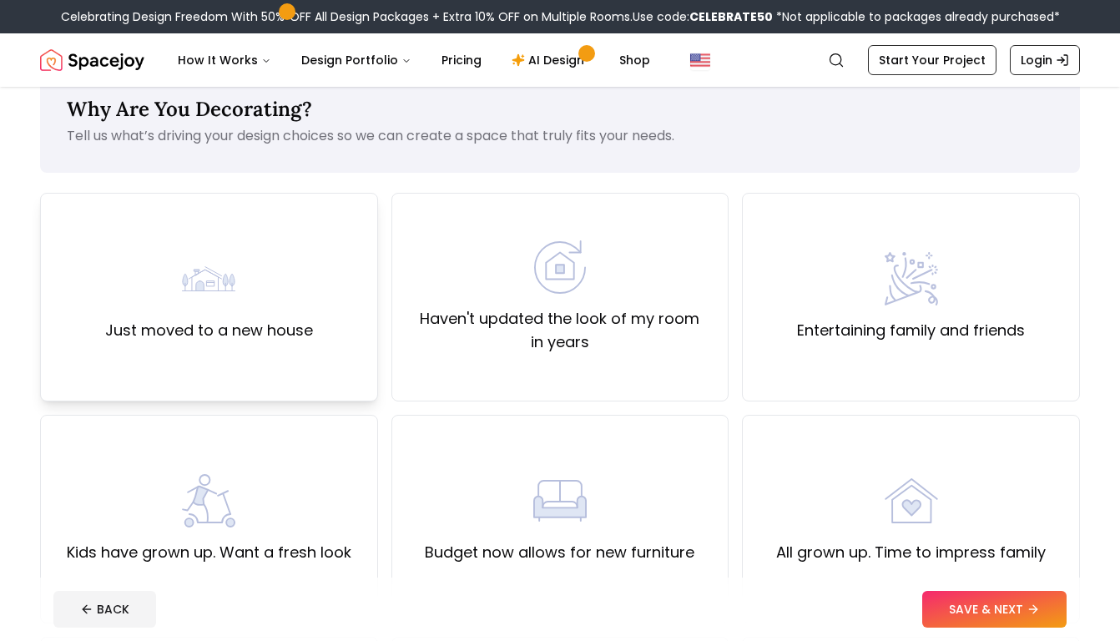
scroll to position [46, 0]
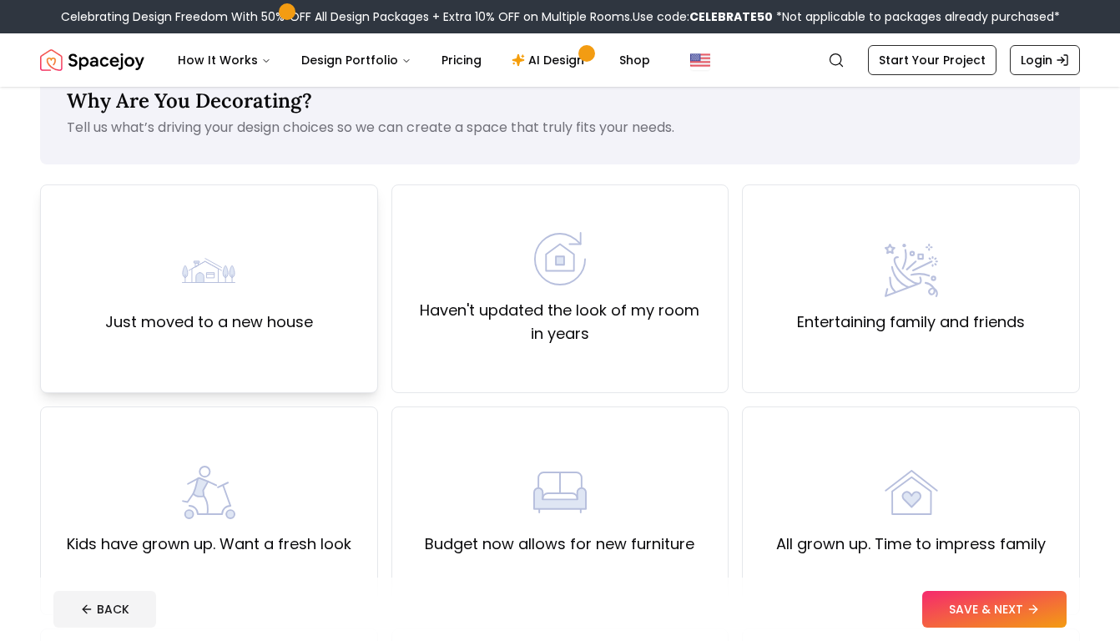
click at [269, 300] on div "Just moved to a new house" at bounding box center [209, 289] width 208 height 90
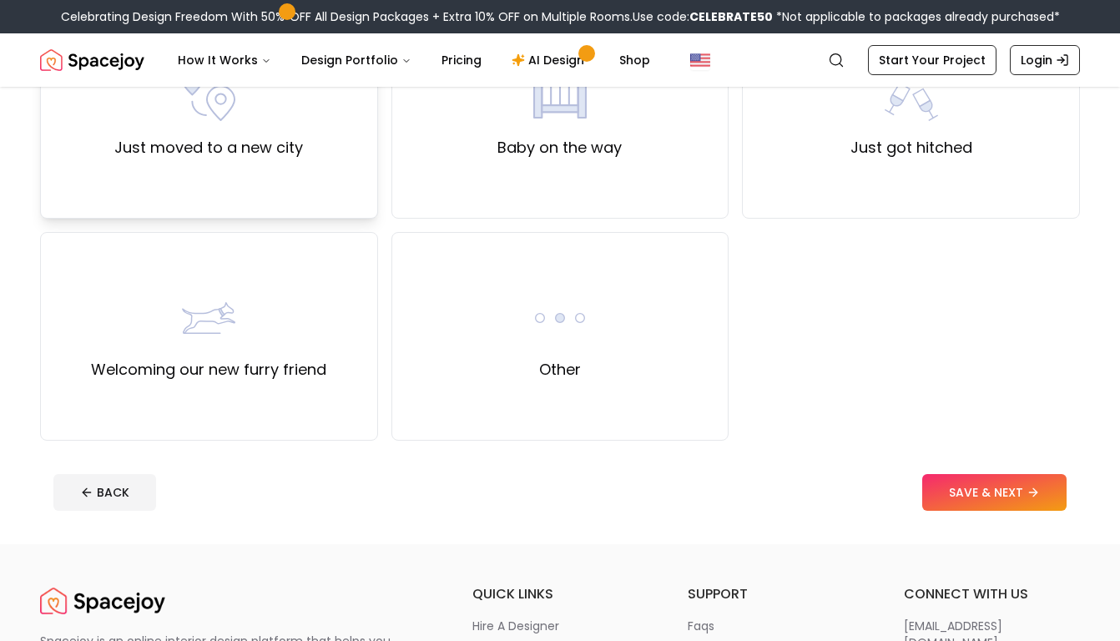
scroll to position [698, 0]
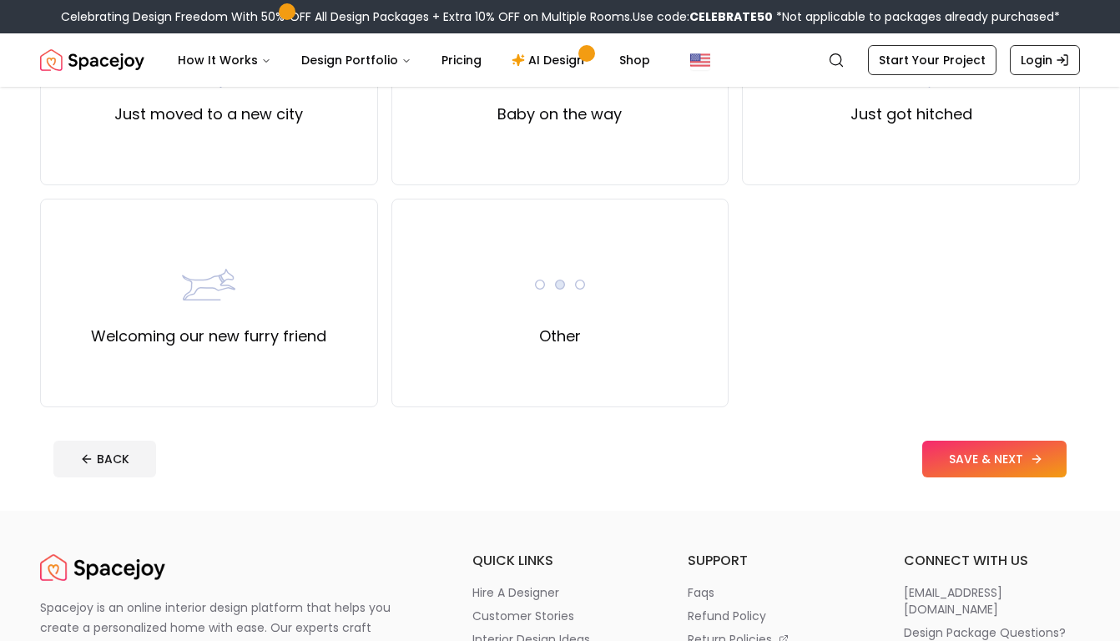
click at [974, 458] on button "SAVE & NEXT" at bounding box center [995, 459] width 144 height 37
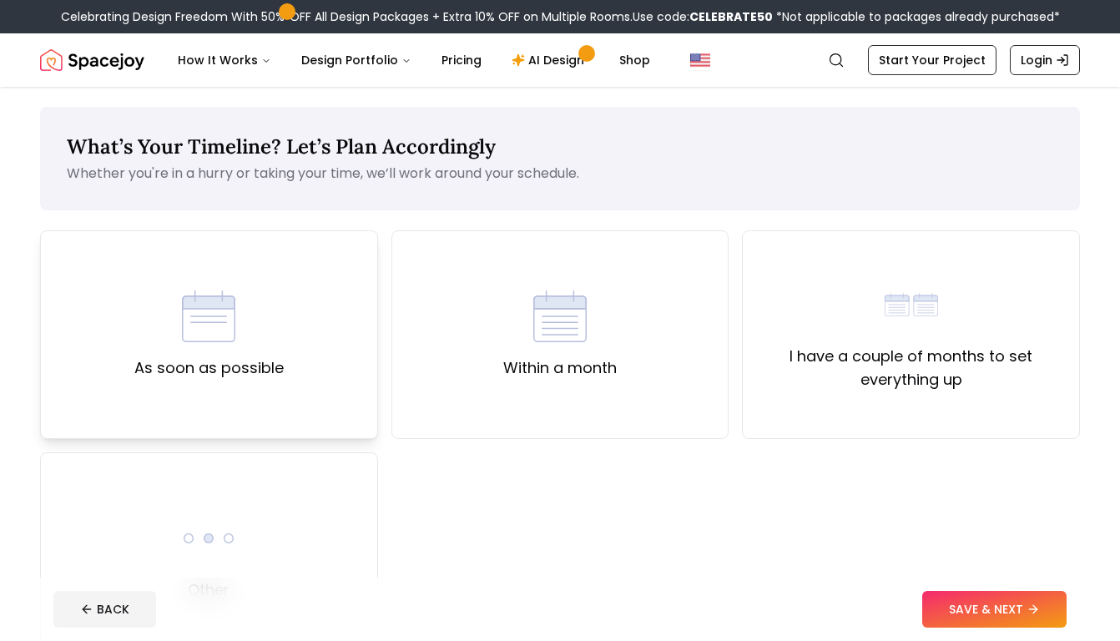
click at [275, 341] on div "As soon as possible" at bounding box center [208, 335] width 149 height 90
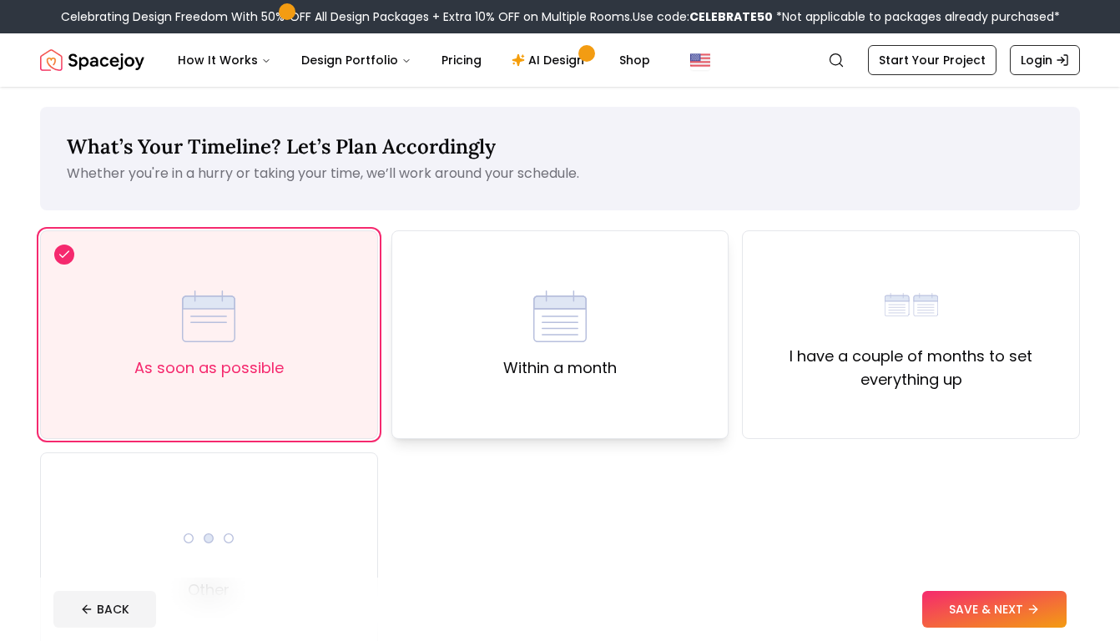
click at [544, 362] on label "Within a month" at bounding box center [560, 368] width 114 height 23
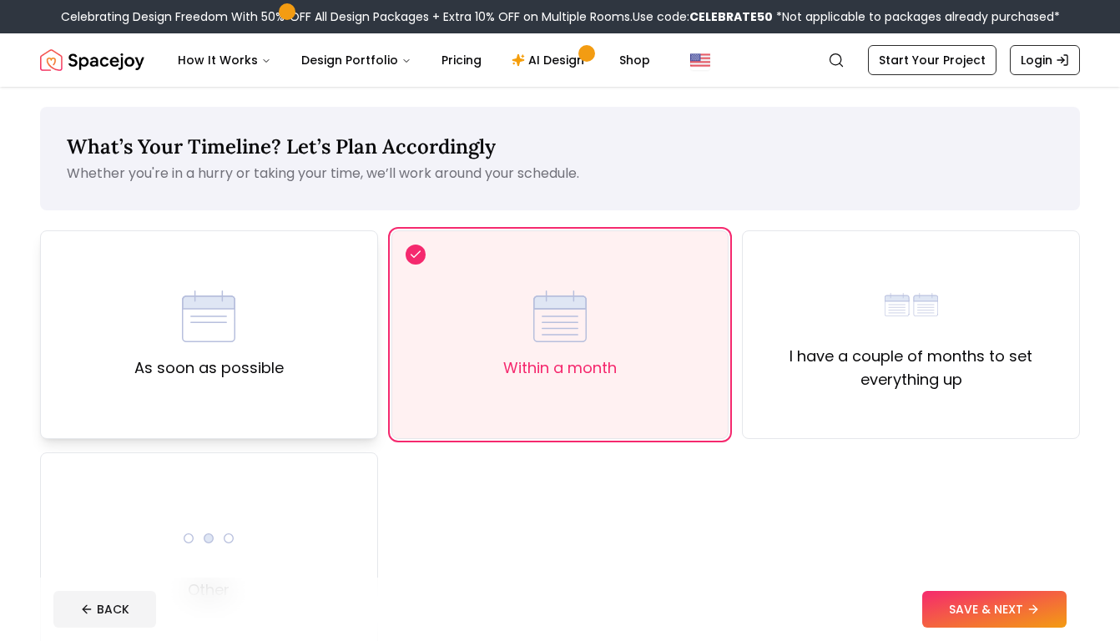
click at [307, 377] on div "As soon as possible" at bounding box center [209, 334] width 338 height 209
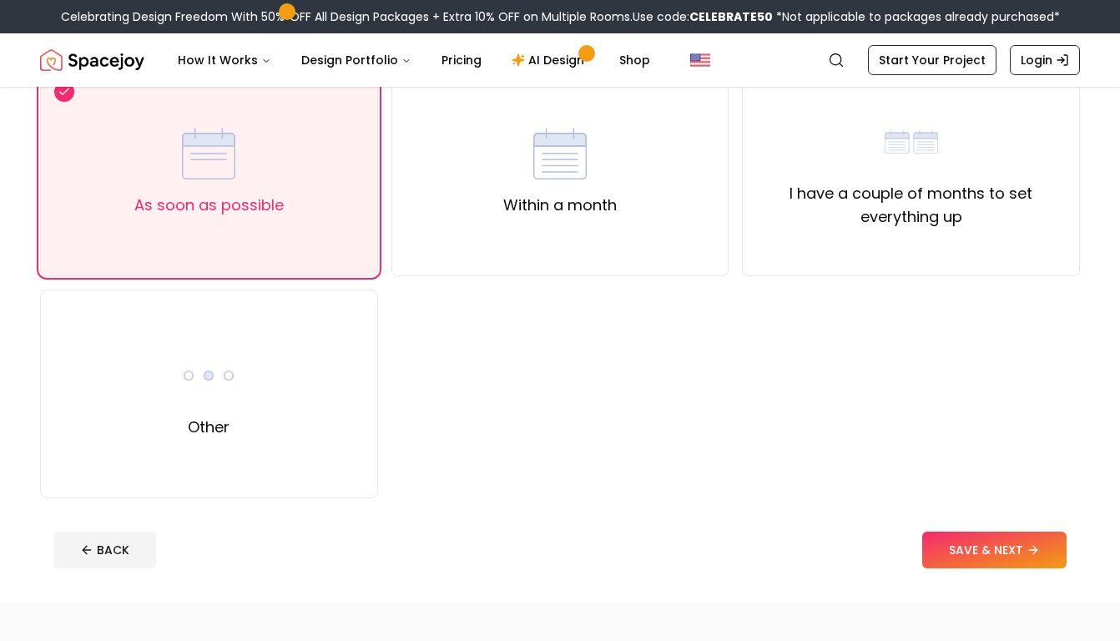
scroll to position [190, 0]
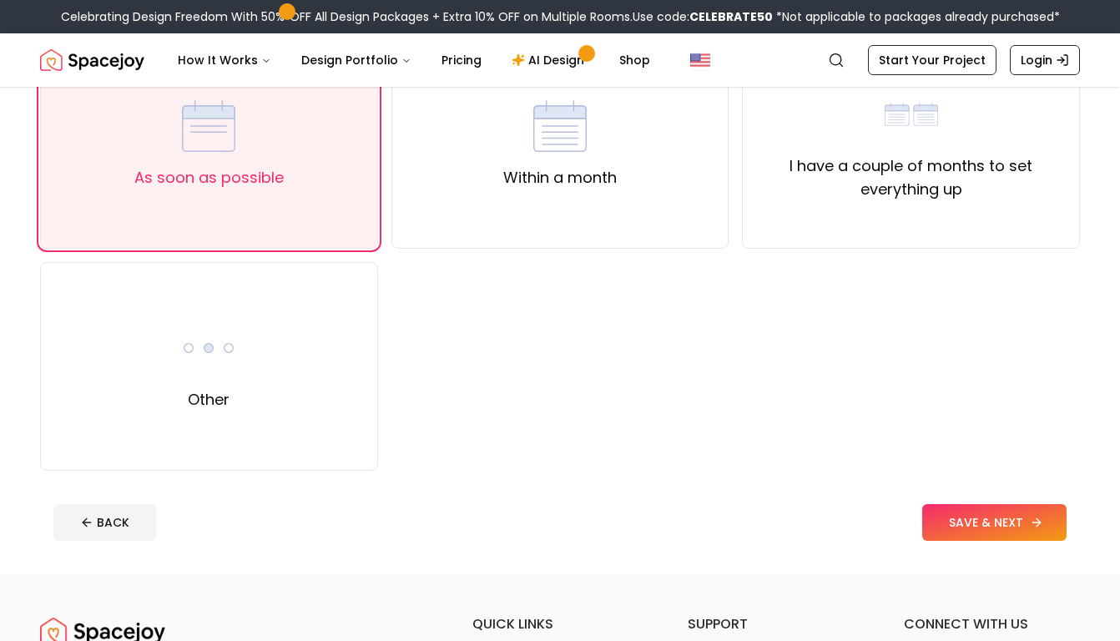
click at [958, 523] on button "SAVE & NEXT" at bounding box center [995, 522] width 144 height 37
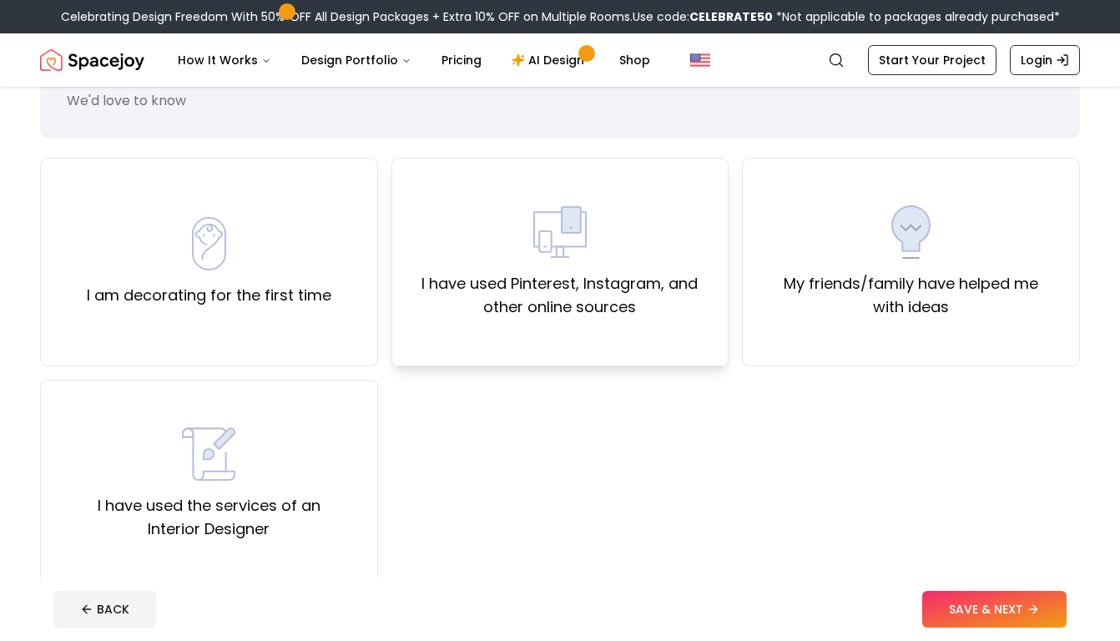
scroll to position [103, 0]
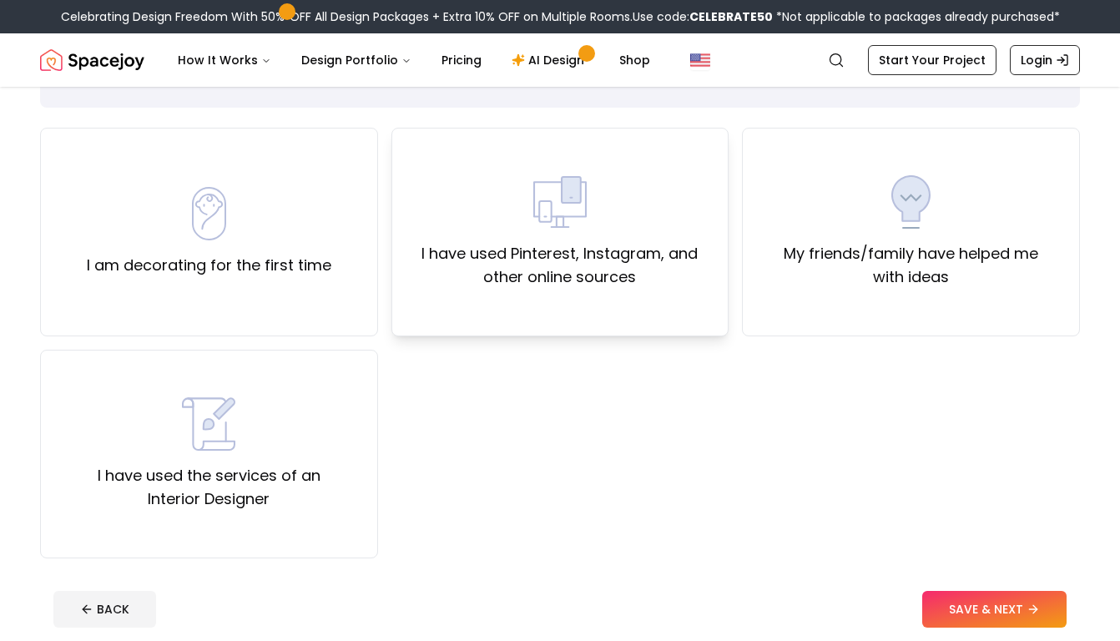
click at [495, 288] on label "I have used Pinterest, Instagram, and other online sources" at bounding box center [561, 265] width 310 height 47
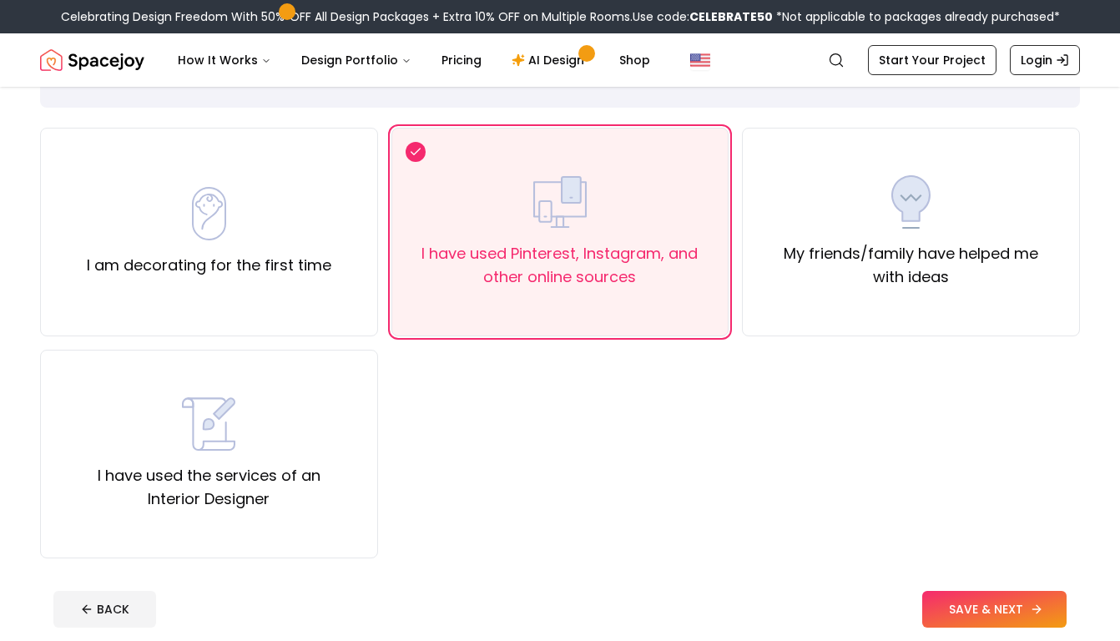
click at [963, 604] on button "SAVE & NEXT" at bounding box center [995, 609] width 144 height 37
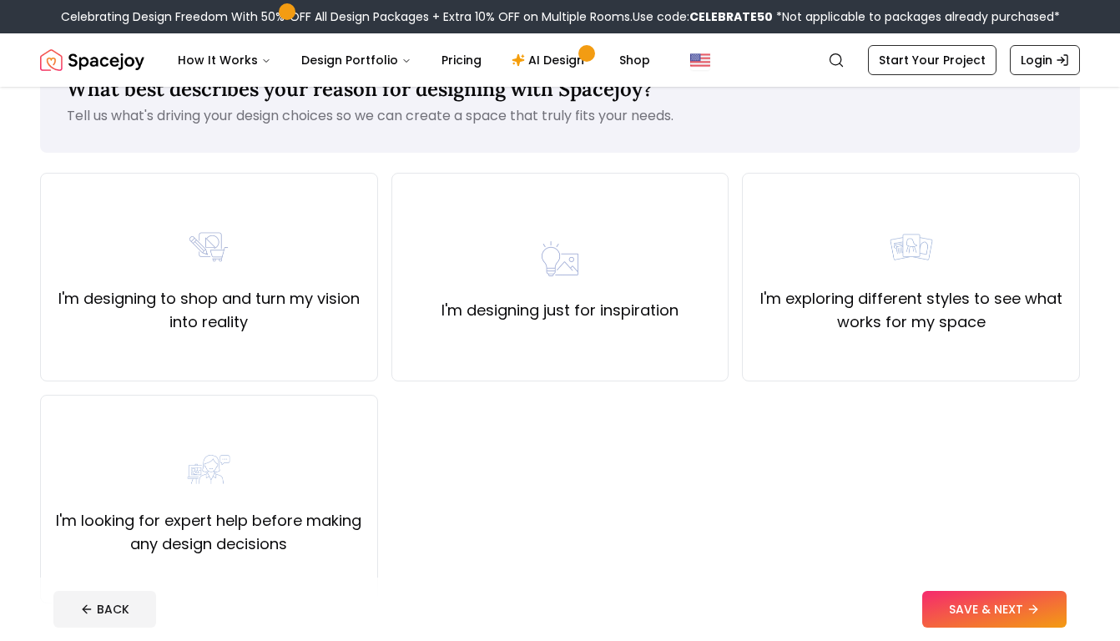
scroll to position [48, 0]
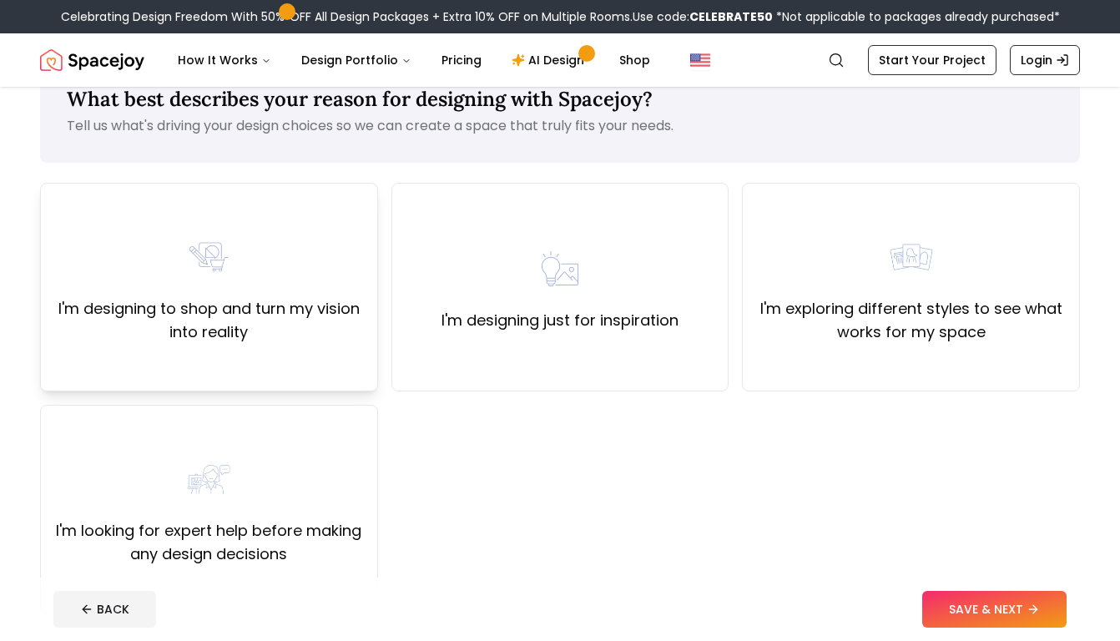
click at [311, 329] on label "I'm designing to shop and turn my vision into reality" at bounding box center [209, 320] width 310 height 47
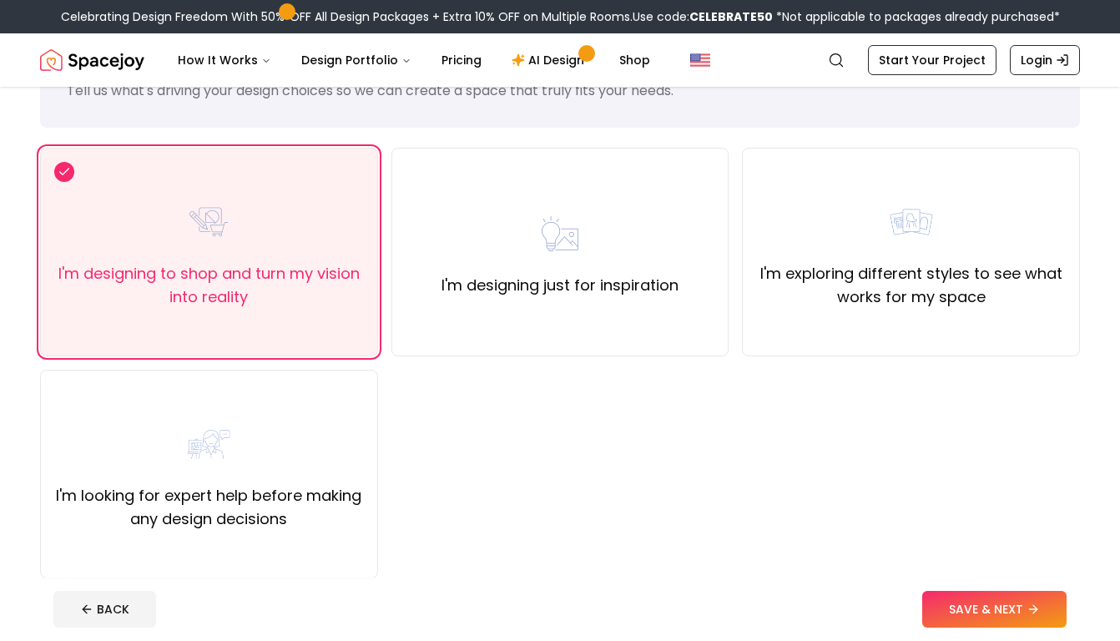
scroll to position [87, 0]
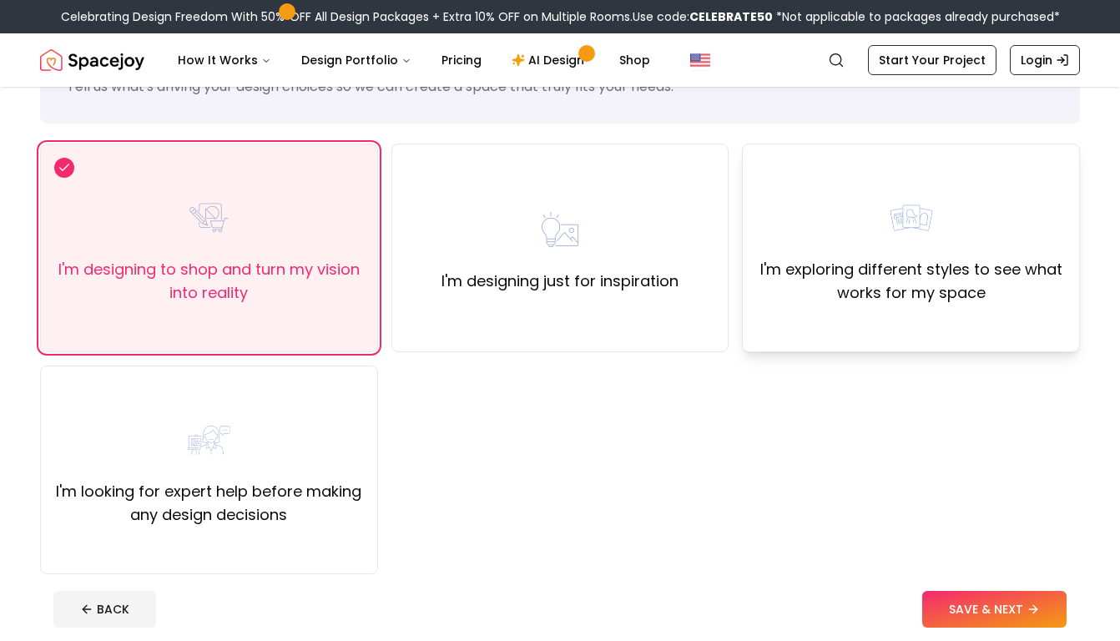
click at [918, 318] on div "I'm exploring different styles to see what works for my space" at bounding box center [911, 248] width 338 height 209
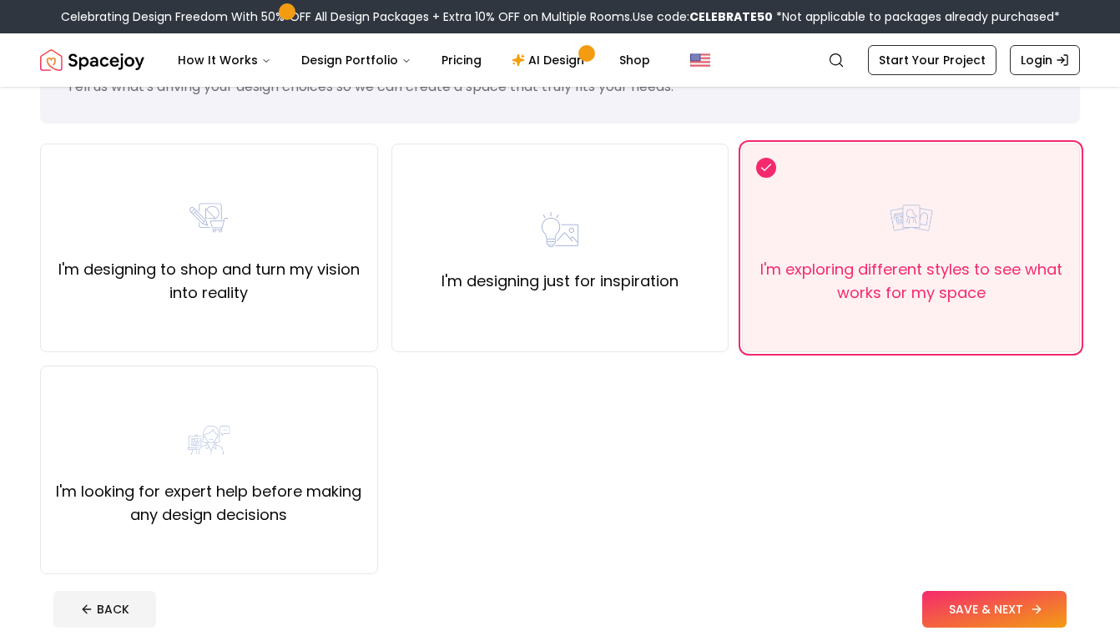
click at [977, 604] on button "SAVE & NEXT" at bounding box center [995, 609] width 144 height 37
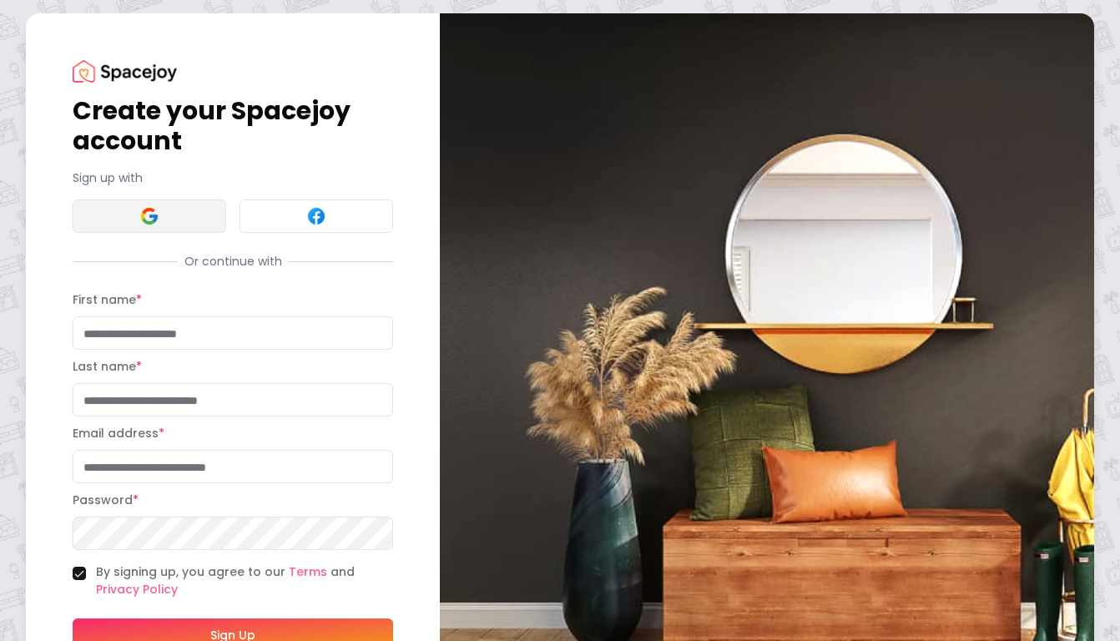
click at [190, 222] on button at bounding box center [150, 216] width 154 height 33
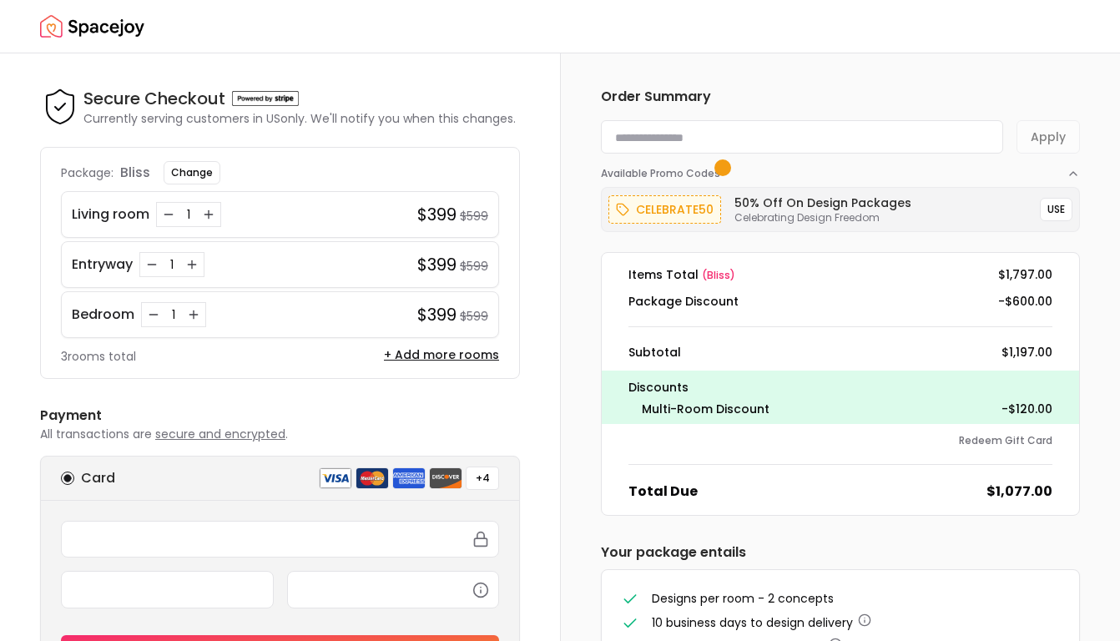
scroll to position [57, 0]
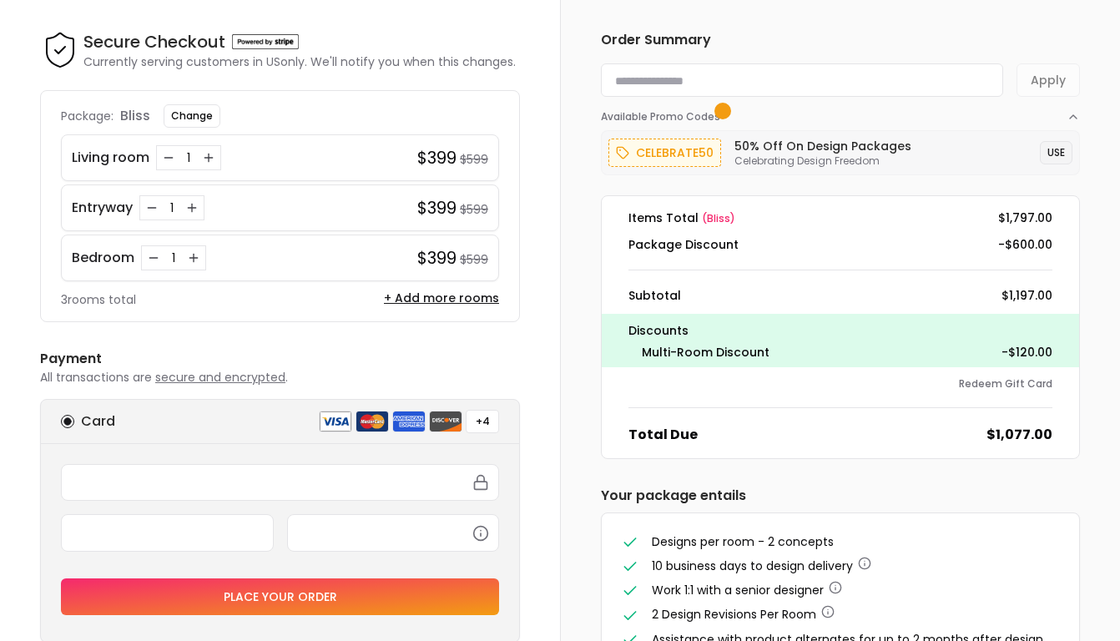
click at [1066, 152] on button "USE" at bounding box center [1056, 152] width 33 height 23
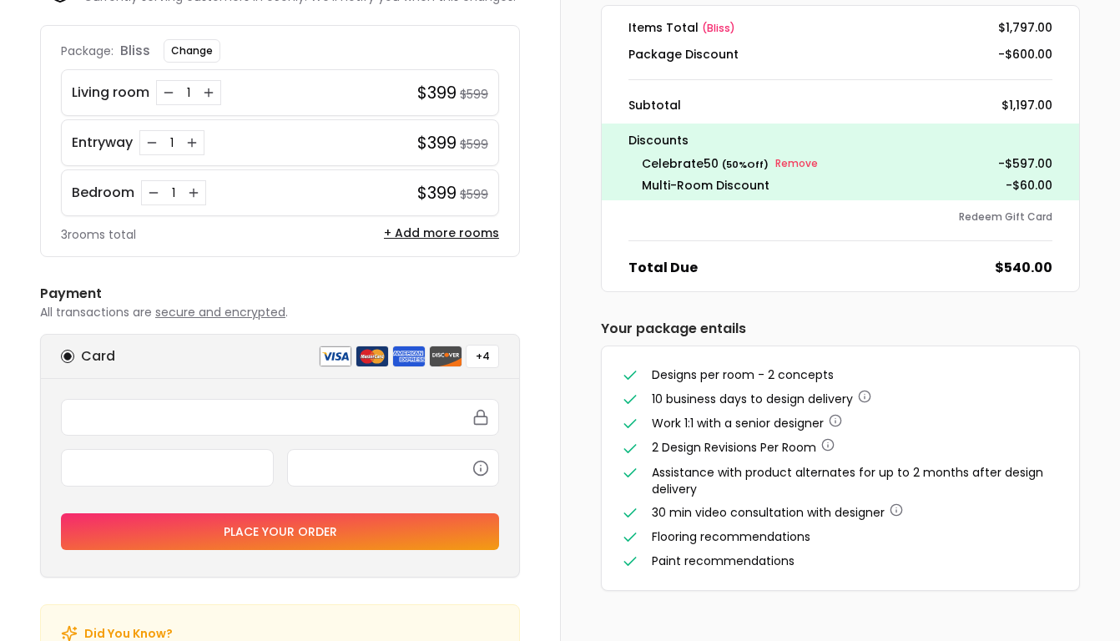
scroll to position [155, 0]
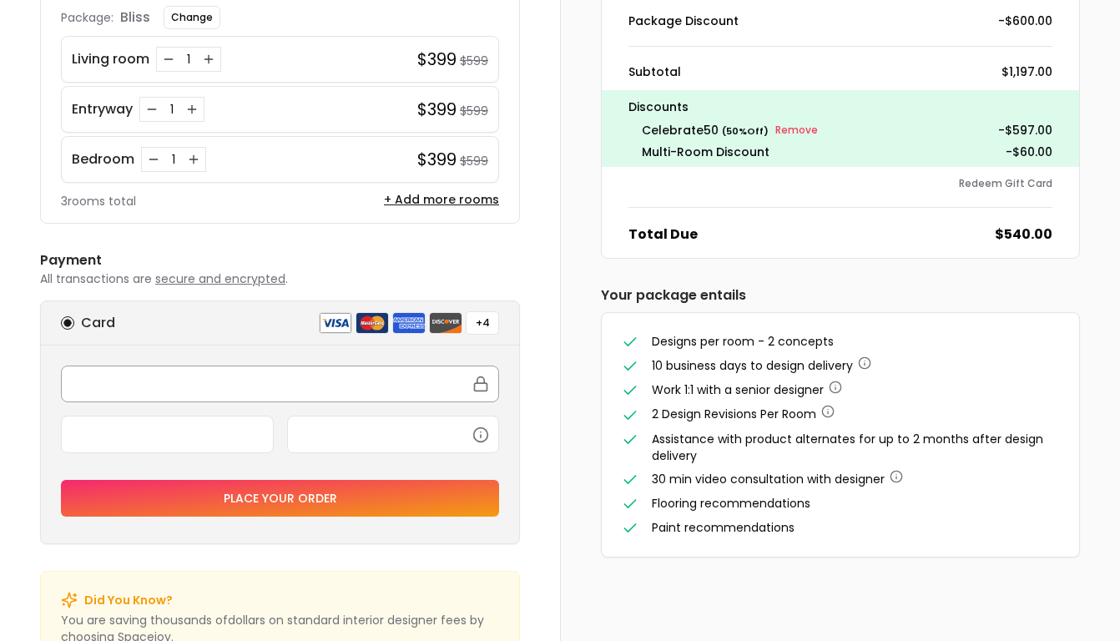
click at [331, 395] on div at bounding box center [280, 384] width 438 height 37
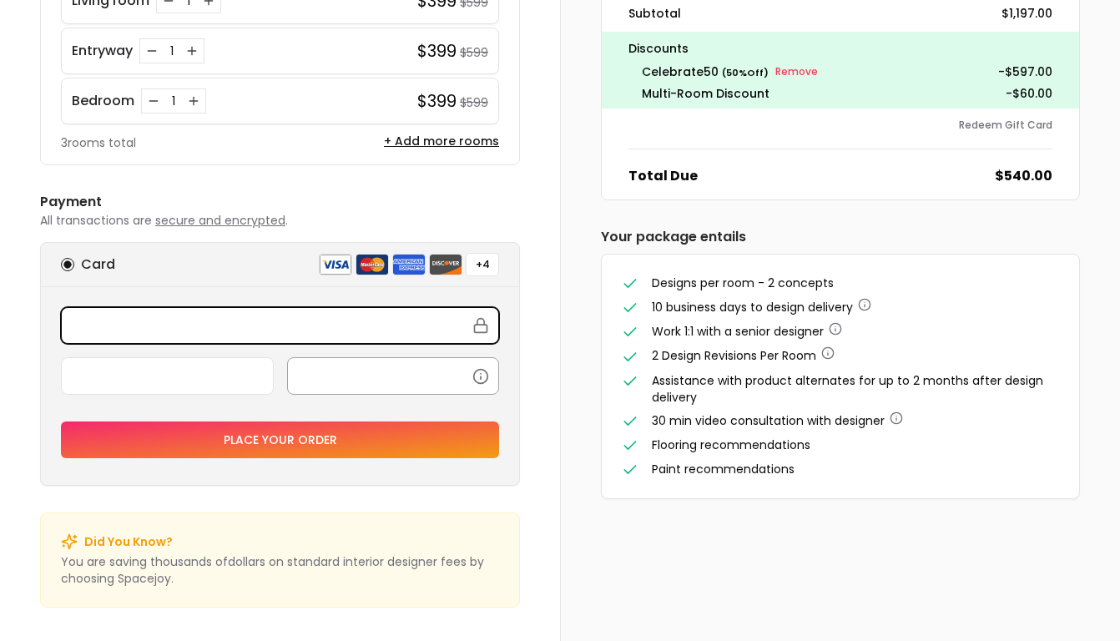
scroll to position [214, 0]
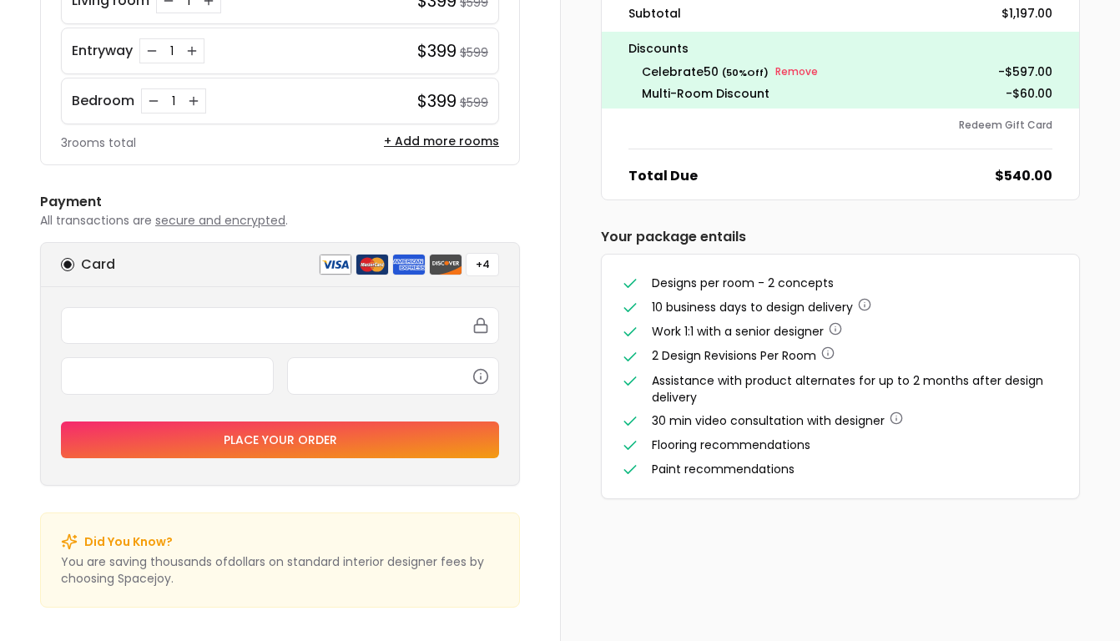
click at [478, 322] on icon at bounding box center [481, 322] width 7 height 7
click at [478, 325] on rect at bounding box center [481, 329] width 13 height 8
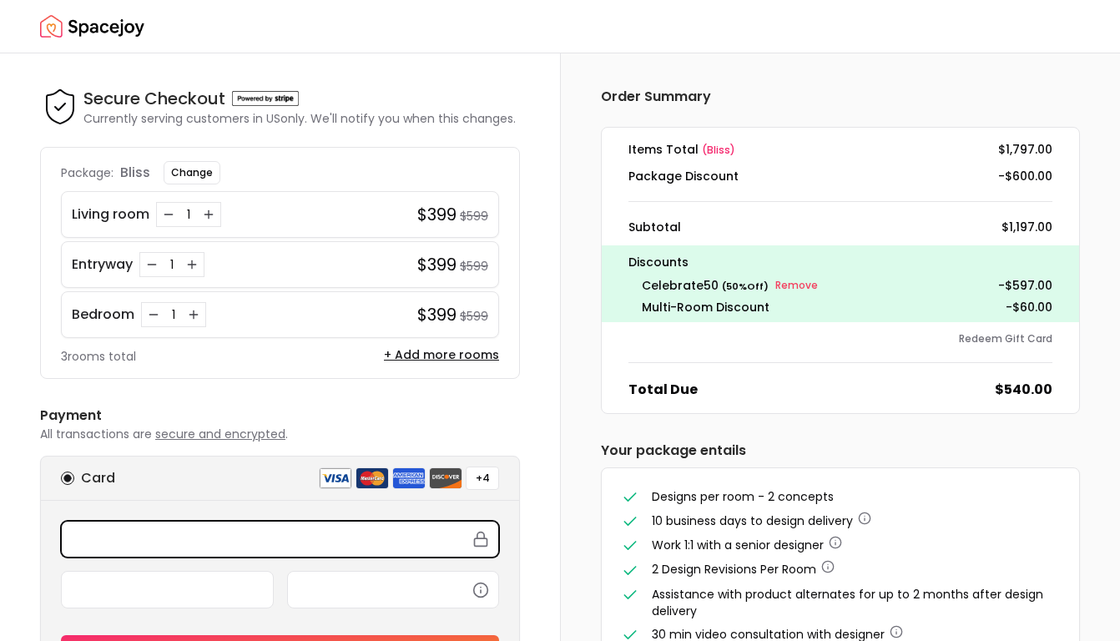
scroll to position [91, 0]
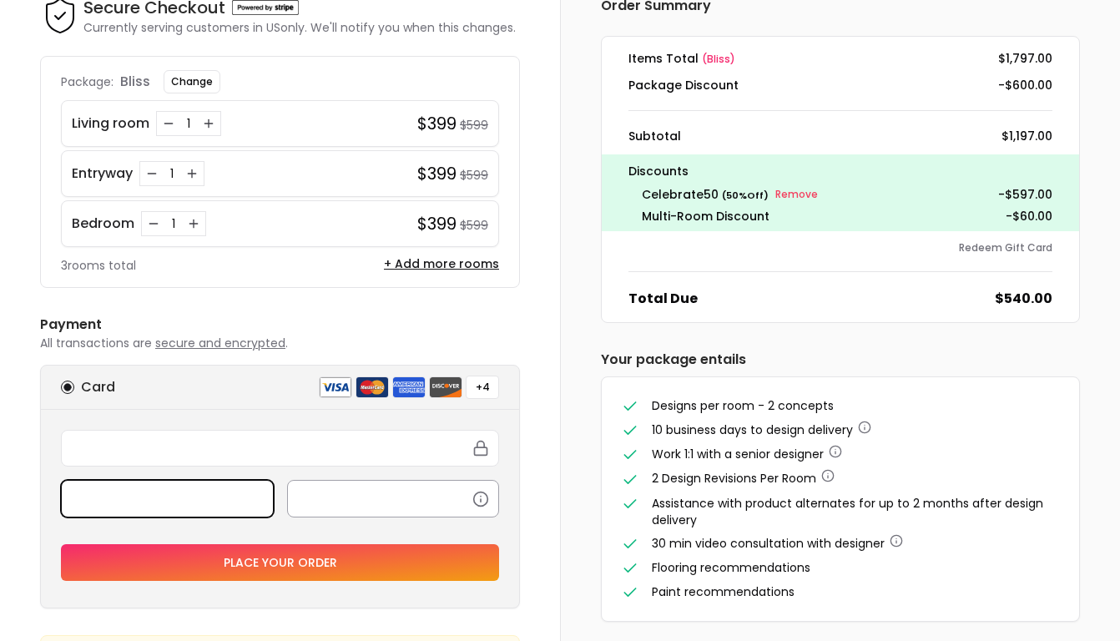
click at [361, 513] on div at bounding box center [393, 498] width 213 height 37
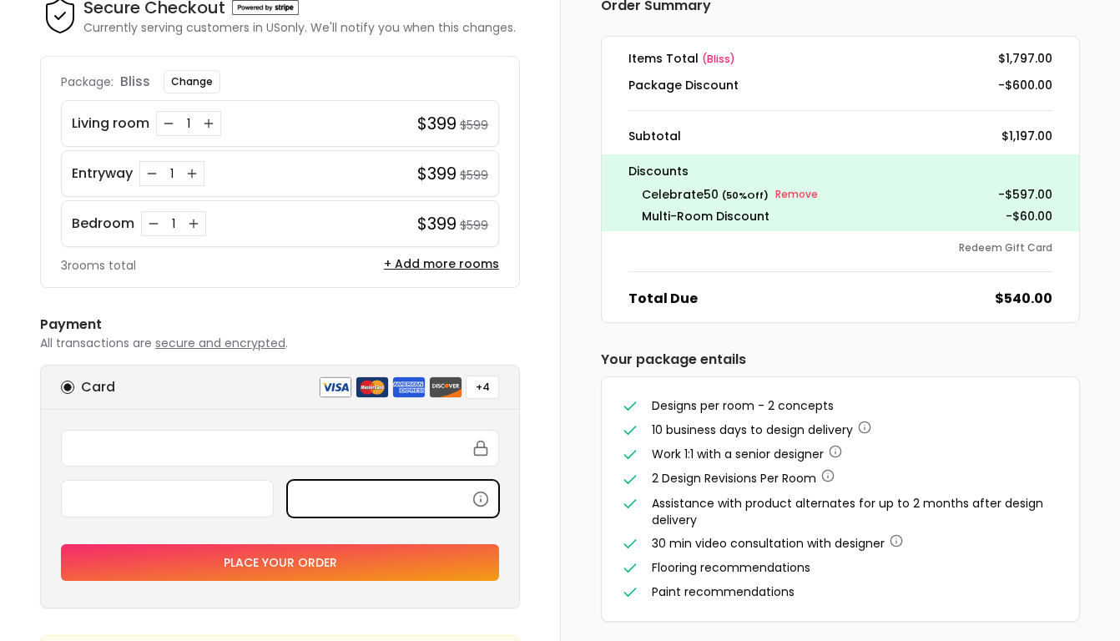
click at [301, 569] on button "Place your order" at bounding box center [280, 562] width 438 height 37
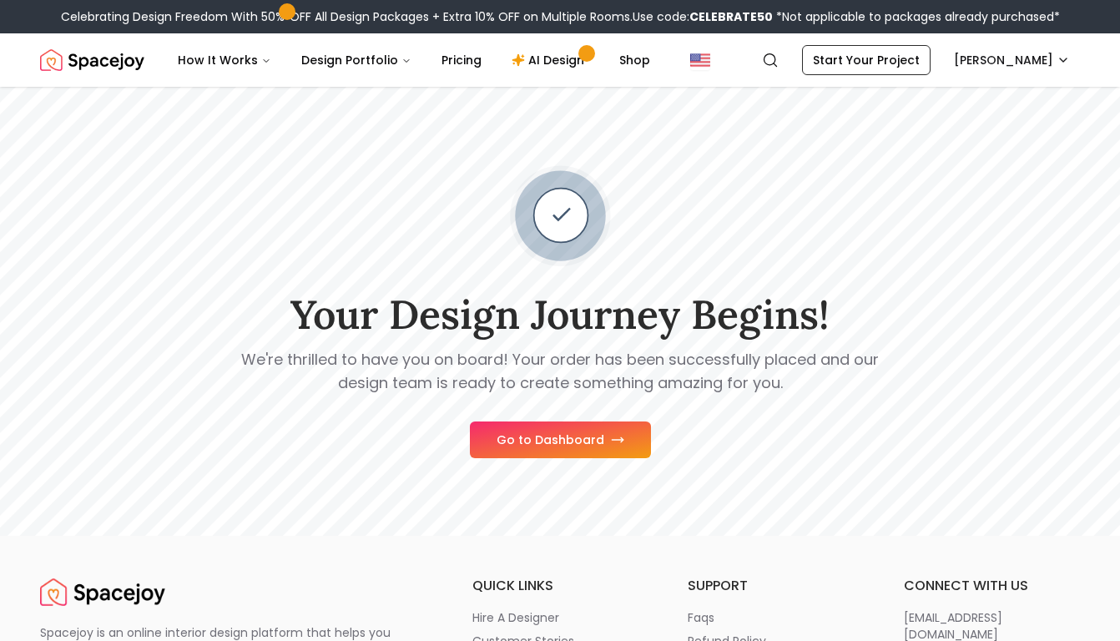
click at [575, 437] on button "Go to Dashboard" at bounding box center [560, 440] width 181 height 37
